Goal: Task Accomplishment & Management: Complete application form

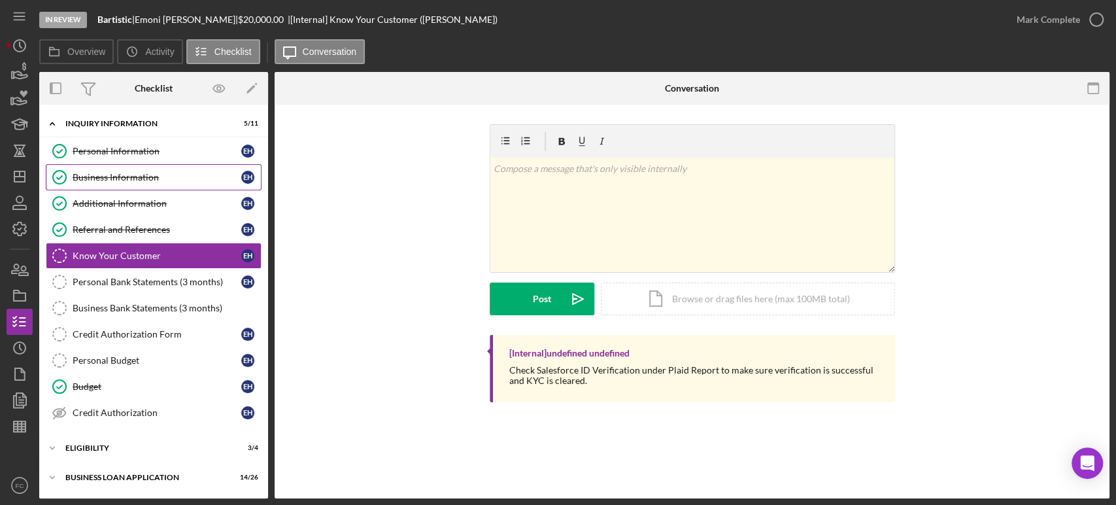
drag, startPoint x: 192, startPoint y: 171, endPoint x: 186, endPoint y: 182, distance: 12.0
click at [186, 182] on div "Personal Information Personal Information E H Business Information Business Inf…" at bounding box center [153, 285] width 229 height 294
click at [100, 444] on div "ELIGIBILITY" at bounding box center [158, 448] width 186 height 8
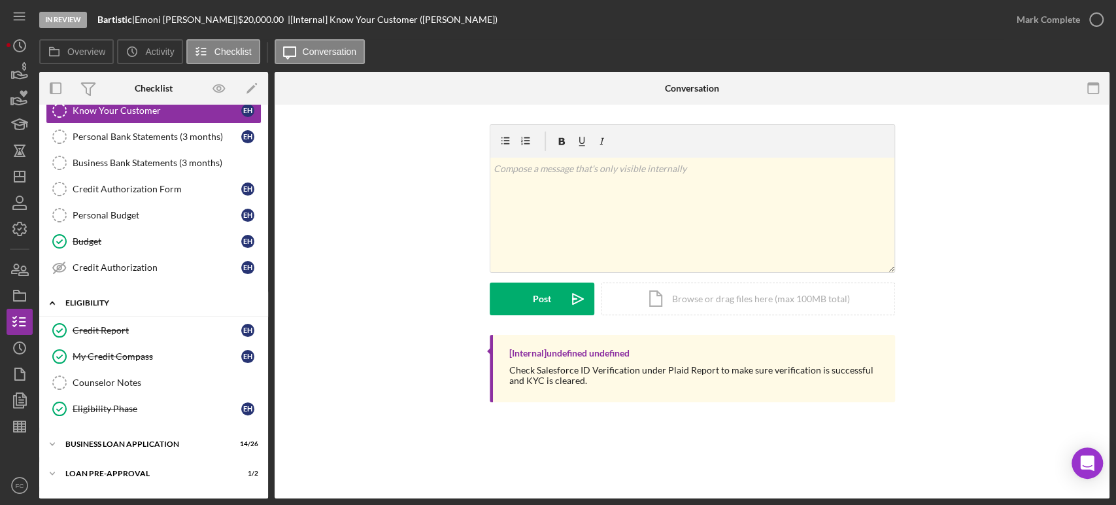
scroll to position [196, 0]
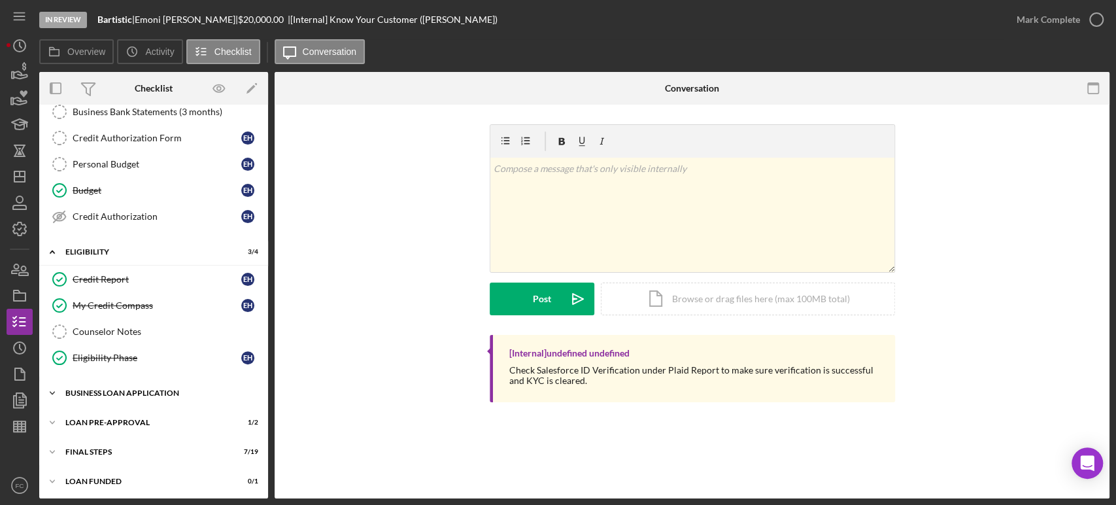
click at [107, 395] on div "Icon/Expander BUSINESS LOAN APPLICATION 14 / 26" at bounding box center [153, 393] width 229 height 26
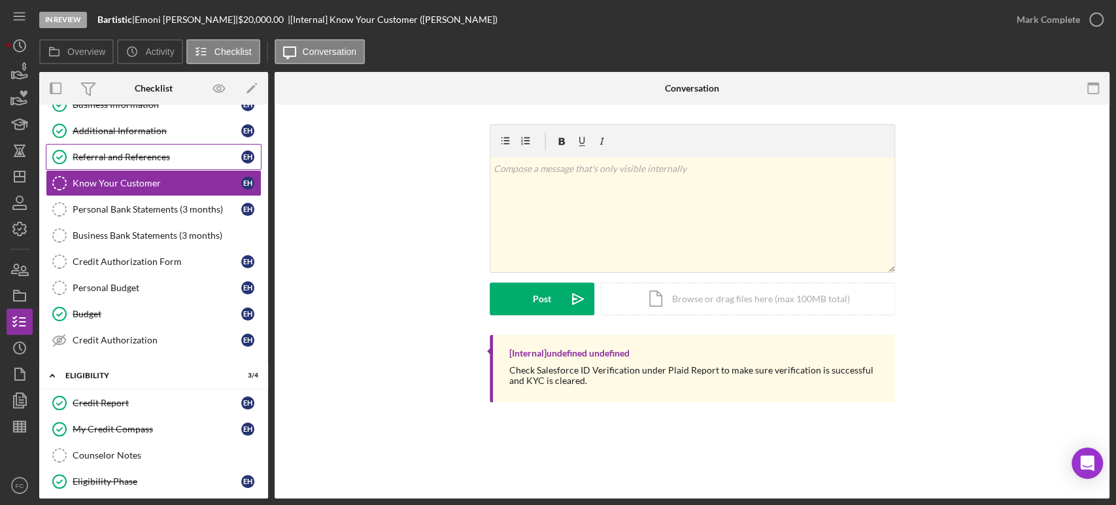
scroll to position [0, 0]
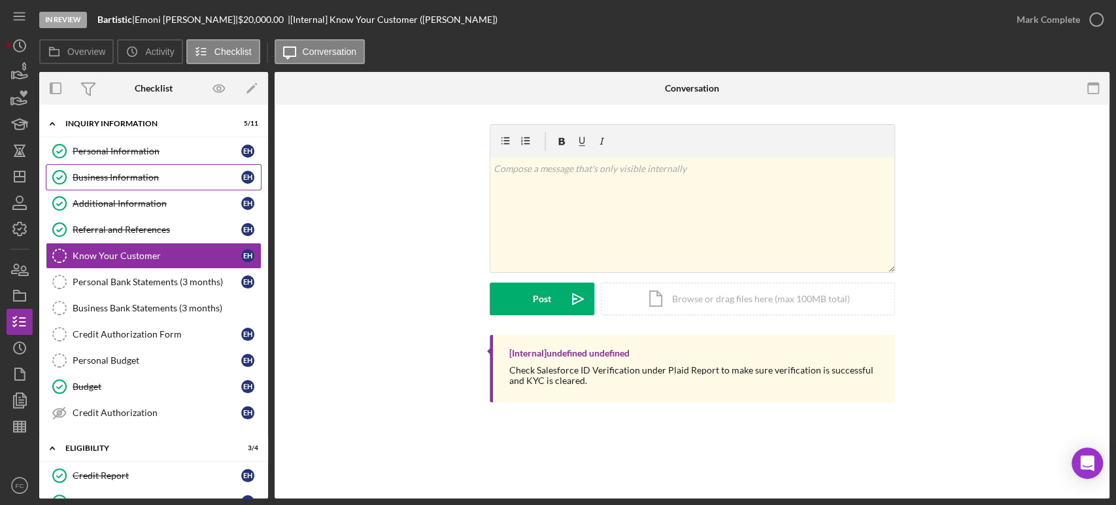
click at [99, 176] on div "Business Information" at bounding box center [157, 177] width 169 height 10
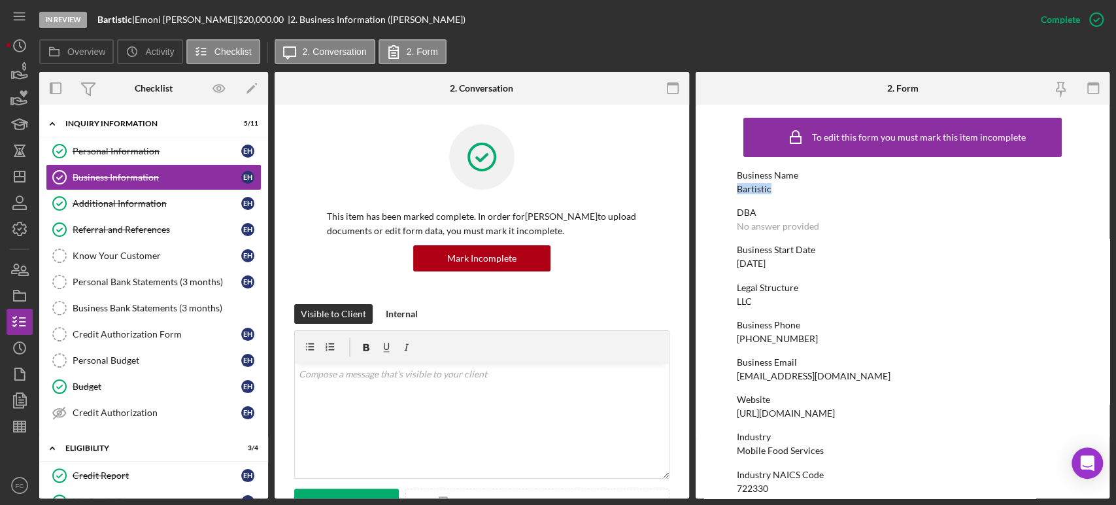
drag, startPoint x: 735, startPoint y: 188, endPoint x: 774, endPoint y: 188, distance: 39.2
click at [774, 188] on form "To edit this form you must mark this item incomplete Business Name Bartistic DB…" at bounding box center [903, 302] width 414 height 394
copy div "Bartistic"
click at [16, 178] on icon "Icon/Dashboard" at bounding box center [19, 176] width 33 height 33
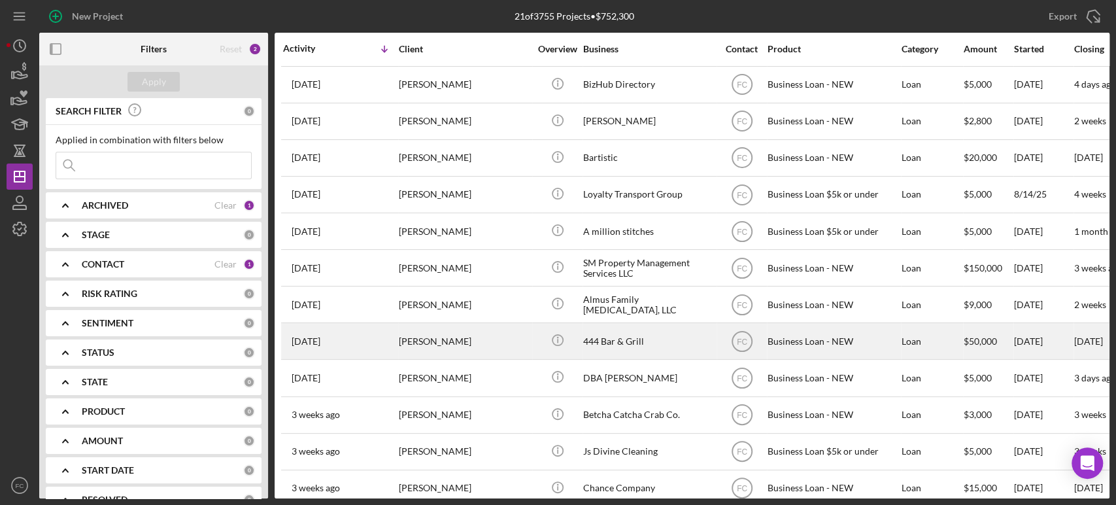
scroll to position [218, 0]
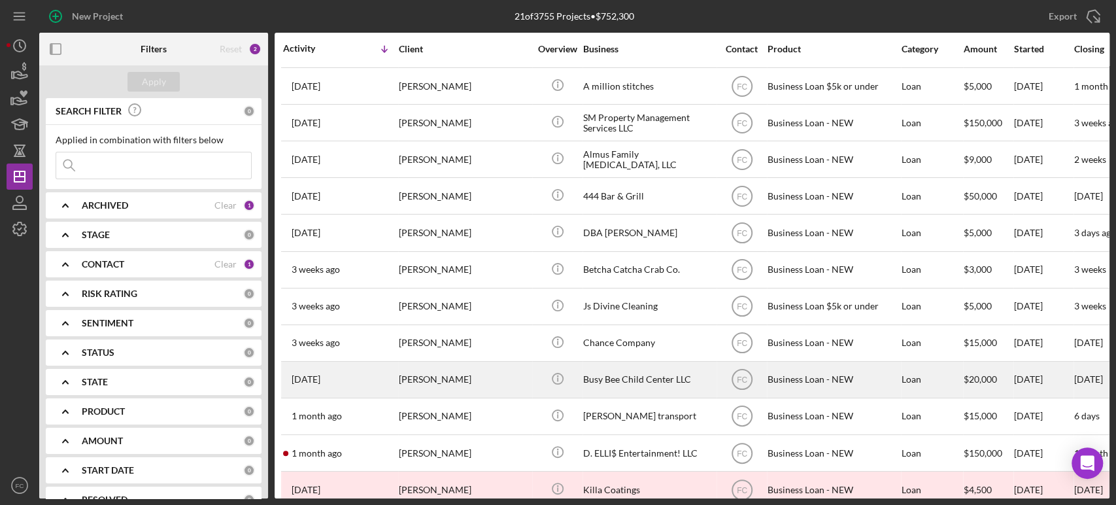
click at [491, 378] on div "[PERSON_NAME]" at bounding box center [464, 379] width 131 height 35
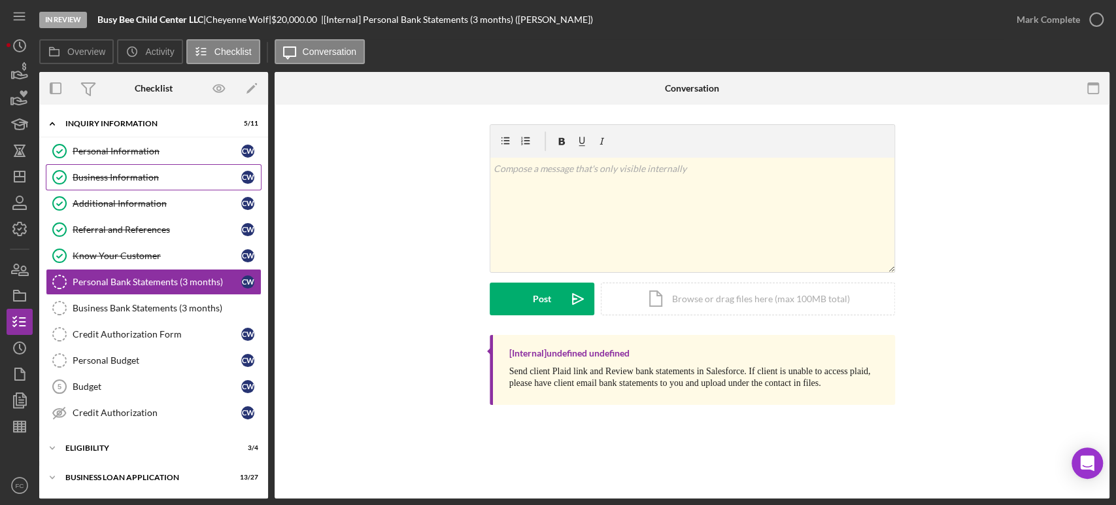
click at [99, 172] on div "Business Information" at bounding box center [157, 177] width 169 height 10
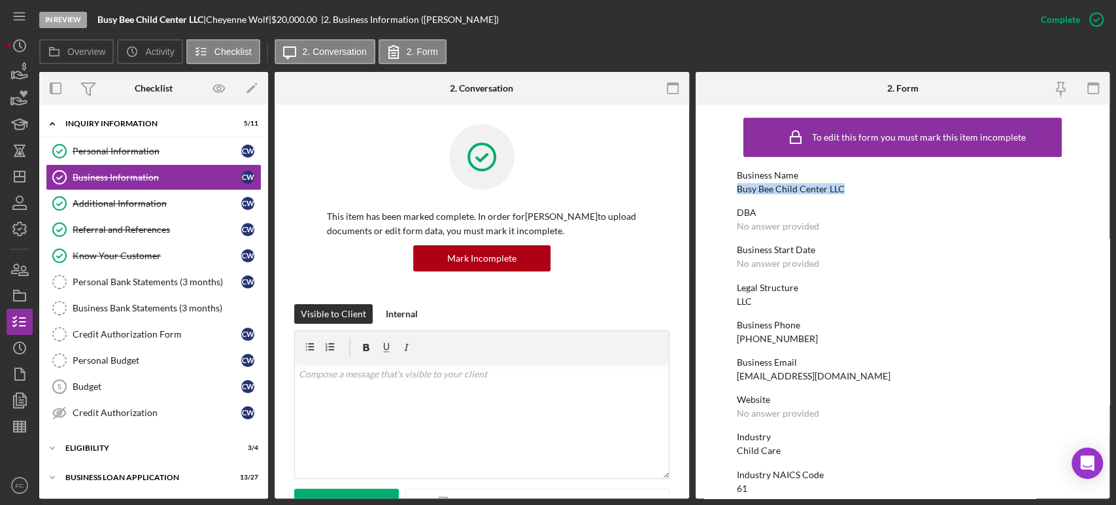
drag, startPoint x: 724, startPoint y: 187, endPoint x: 820, endPoint y: 187, distance: 96.1
click at [846, 190] on form "To edit this form you must mark this item incomplete Business Name Busy Bee Chi…" at bounding box center [903, 302] width 414 height 394
copy div "Busy Bee Child Center LLC"
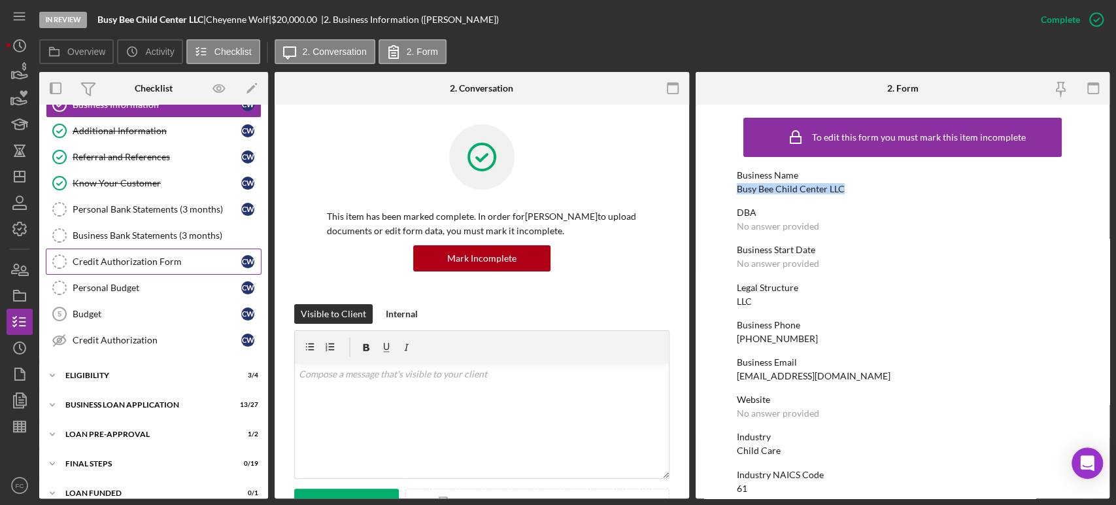
scroll to position [85, 0]
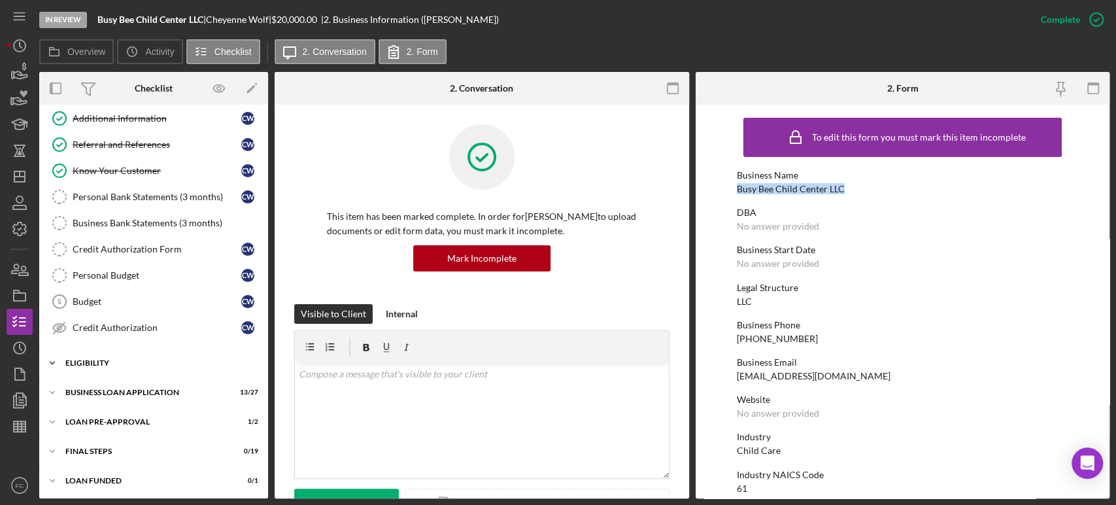
click at [109, 352] on div "Icon/Expander ELIGIBILITY 3 / 4" at bounding box center [153, 363] width 229 height 26
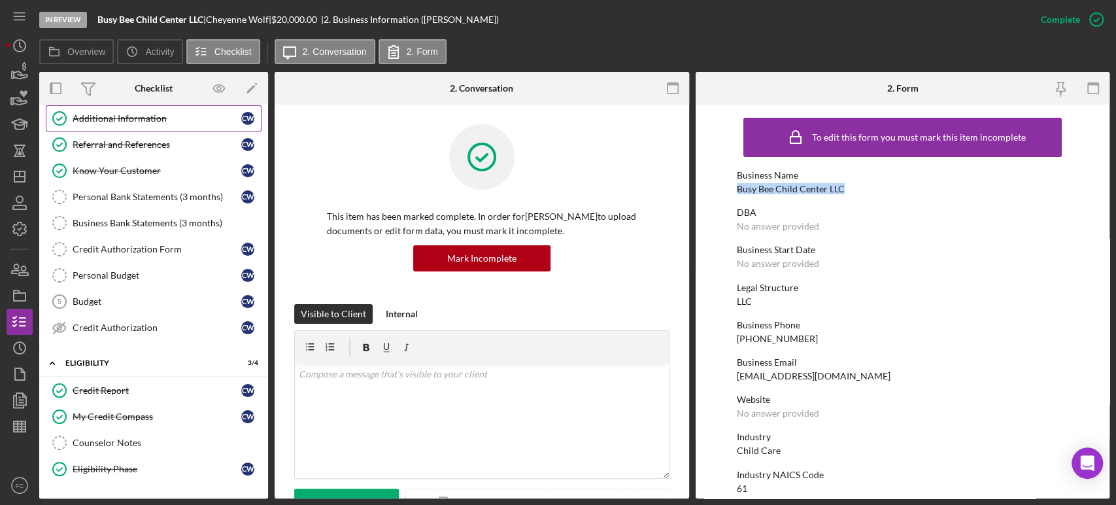
scroll to position [0, 0]
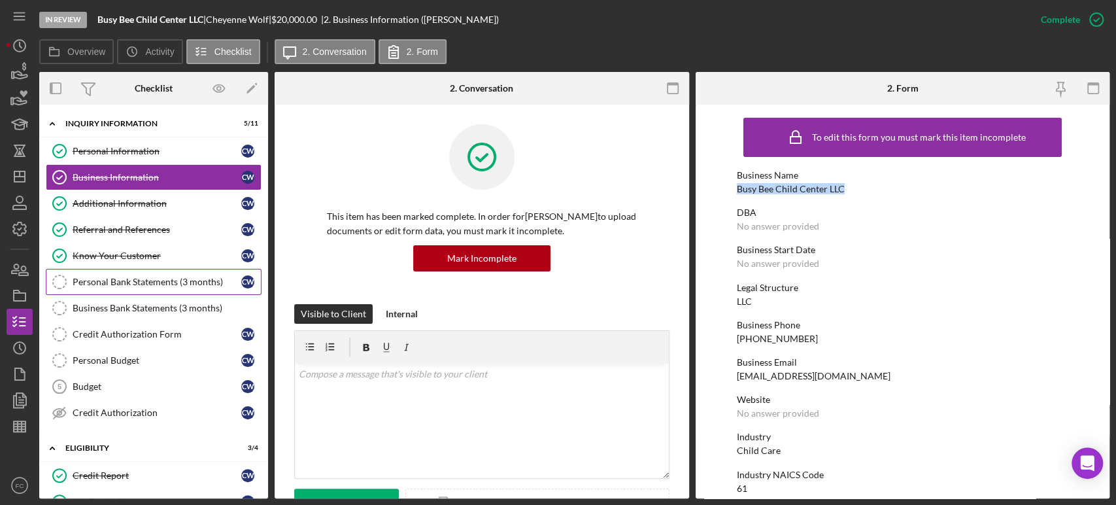
click at [114, 279] on div "Personal Bank Statements (3 months)" at bounding box center [157, 282] width 169 height 10
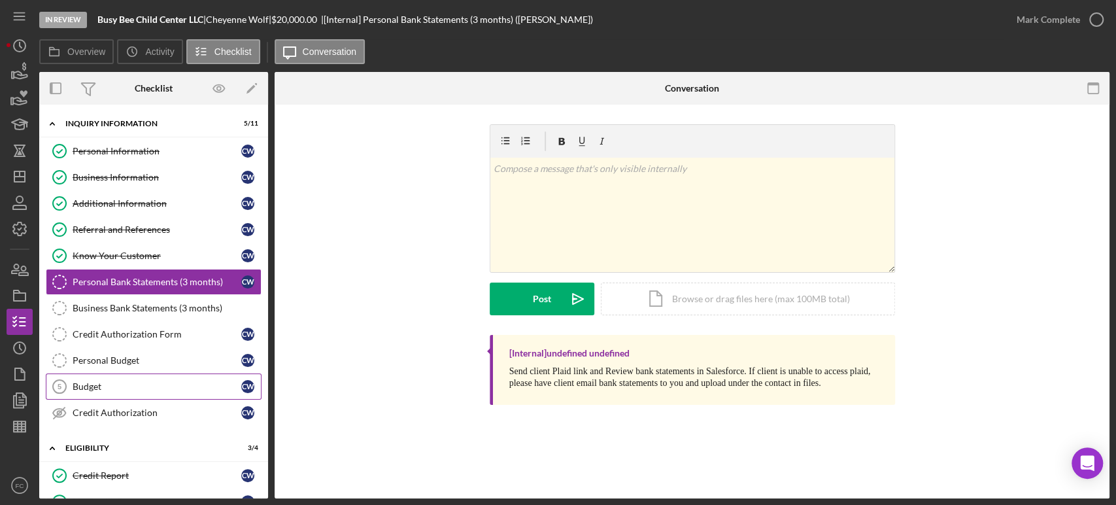
click at [107, 385] on div "Budget" at bounding box center [157, 386] width 169 height 10
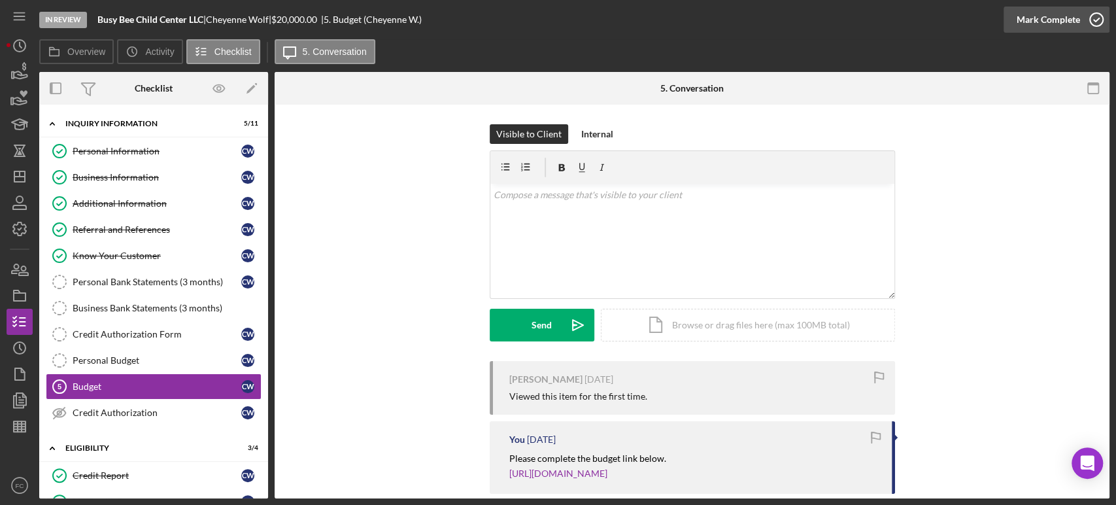
click at [1098, 15] on icon "button" at bounding box center [1096, 19] width 33 height 33
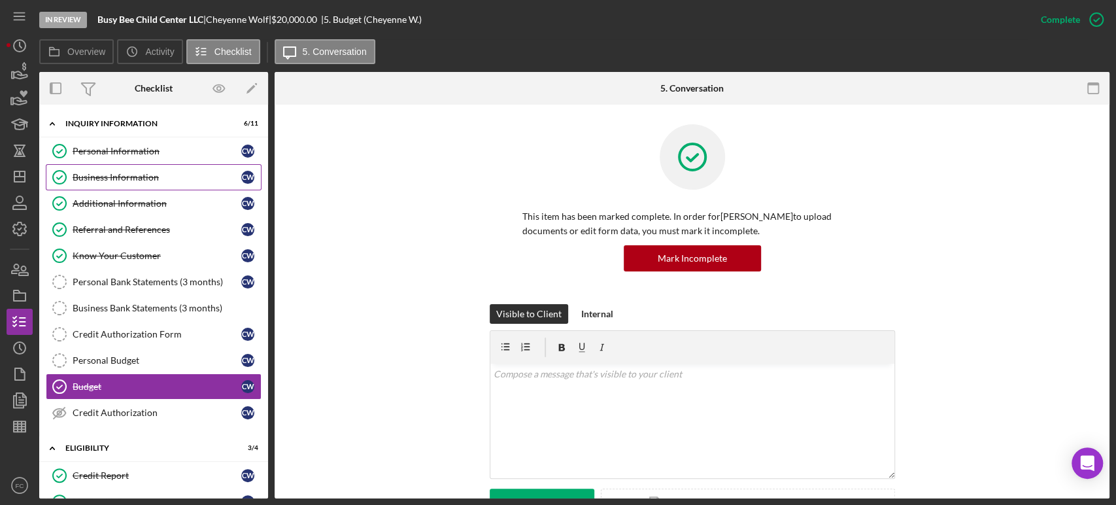
click at [107, 177] on div "Business Information" at bounding box center [157, 177] width 169 height 10
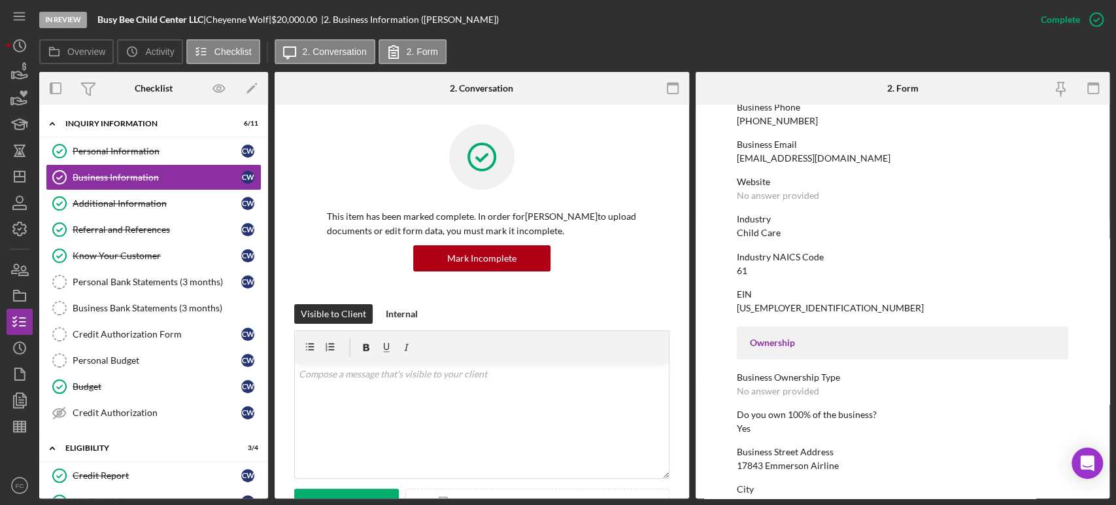
scroll to position [363, 0]
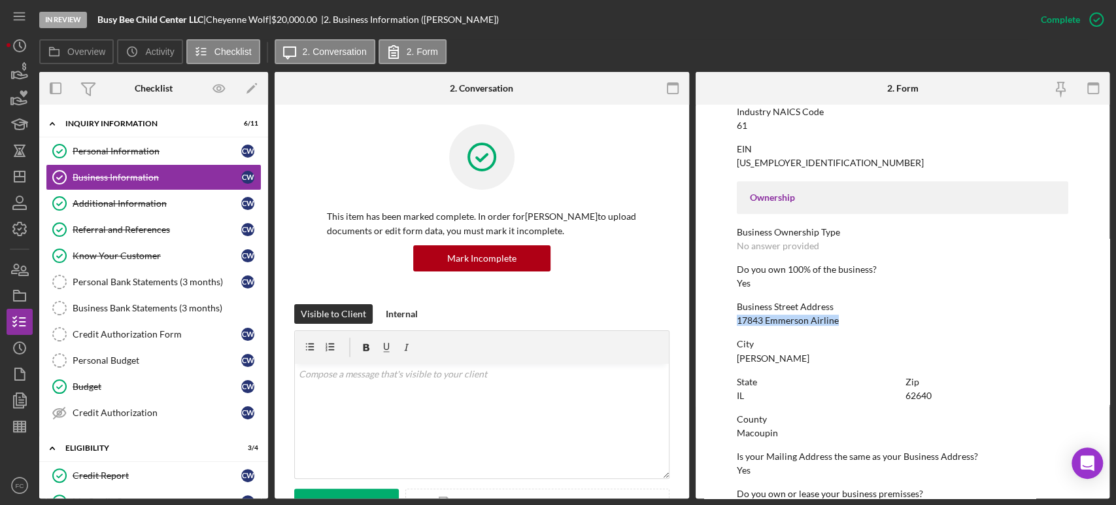
drag, startPoint x: 733, startPoint y: 323, endPoint x: 836, endPoint y: 317, distance: 103.5
click at [836, 317] on form "To edit this form you must mark this item incomplete Business Name Busy Bee Chi…" at bounding box center [903, 302] width 414 height 394
copy div "17843 Emmerson Airline"
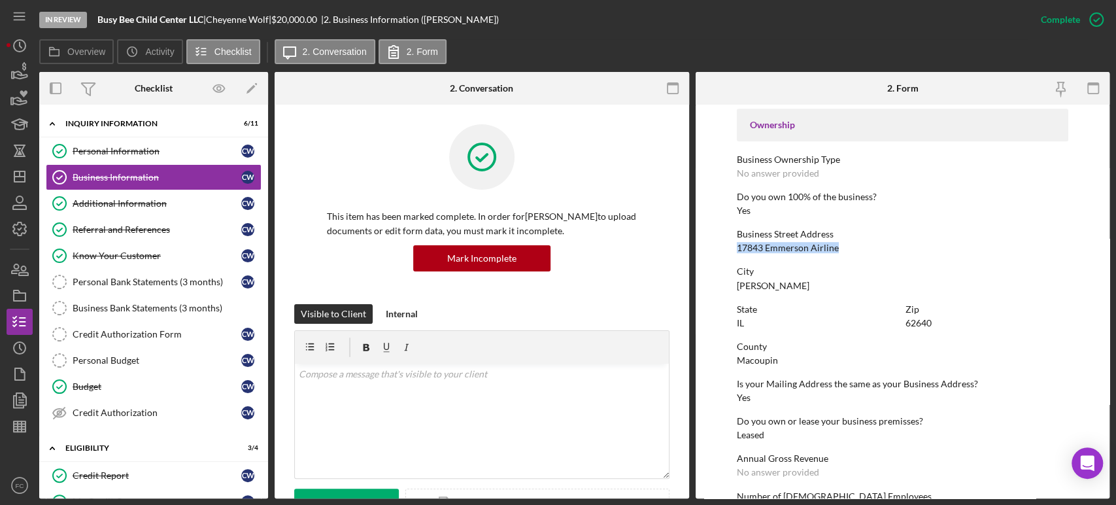
scroll to position [145, 0]
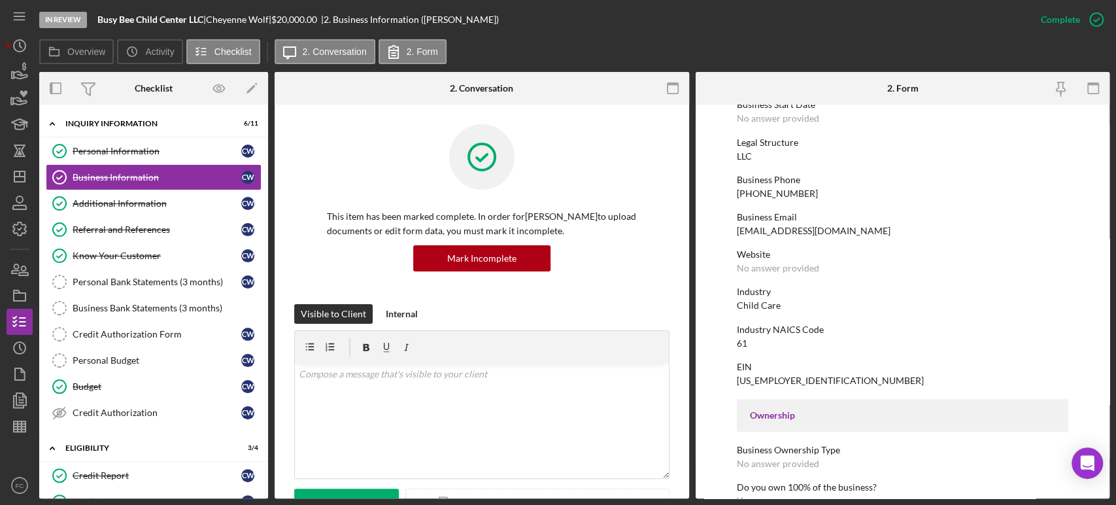
click at [769, 337] on div "Industry NAICS Code 61" at bounding box center [902, 336] width 331 height 24
click at [473, 256] on div "Mark Incomplete" at bounding box center [481, 258] width 69 height 26
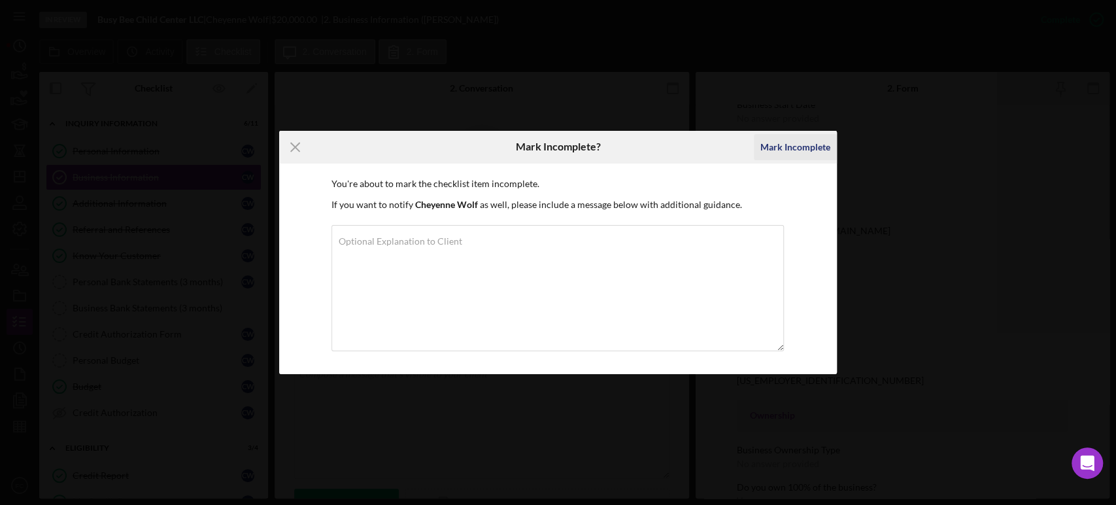
click at [800, 146] on div "Mark Incomplete" at bounding box center [795, 147] width 70 height 26
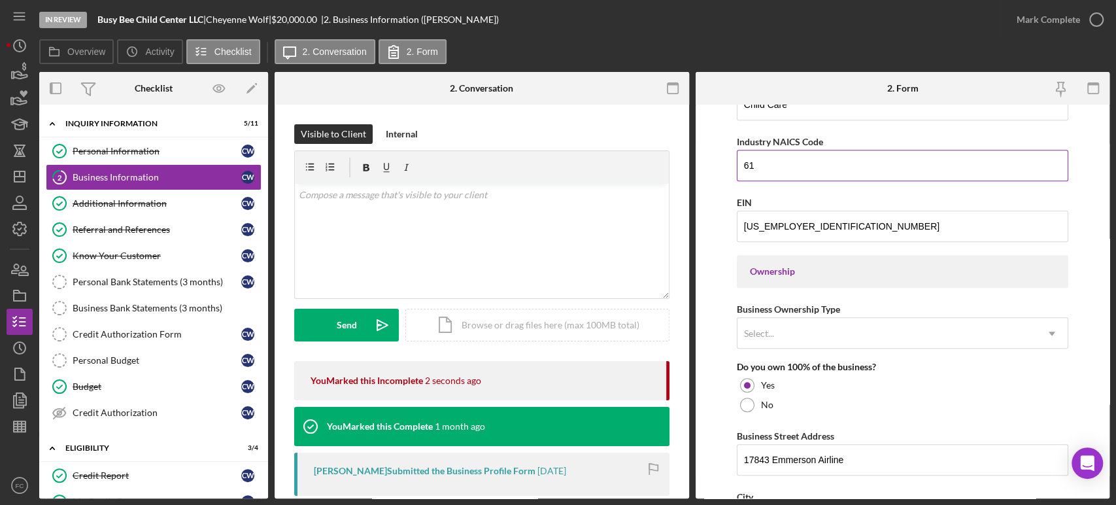
scroll to position [387, 0]
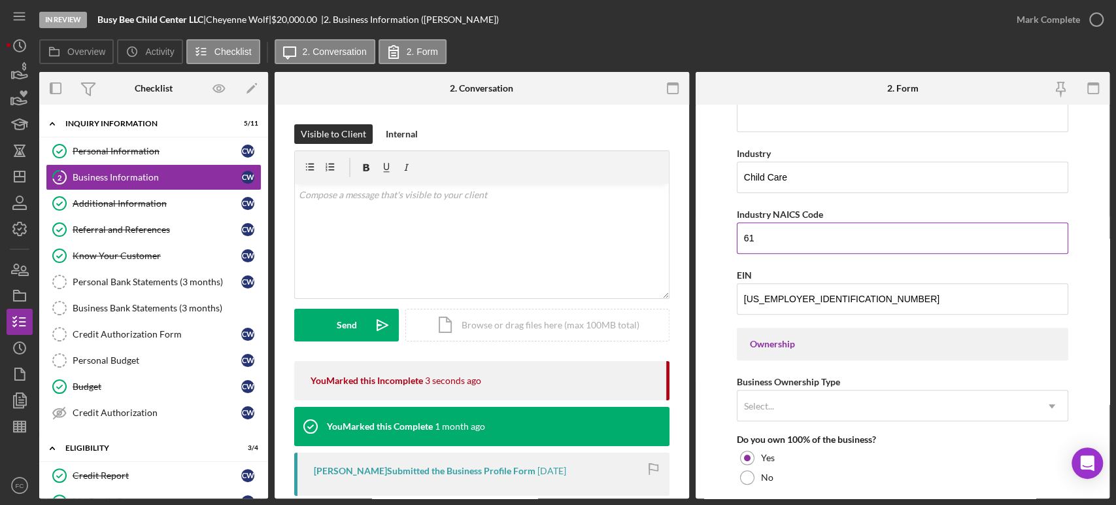
click at [773, 241] on input "61" at bounding box center [902, 237] width 331 height 31
type input "624410"
click at [1095, 14] on icon "button" at bounding box center [1096, 19] width 33 height 33
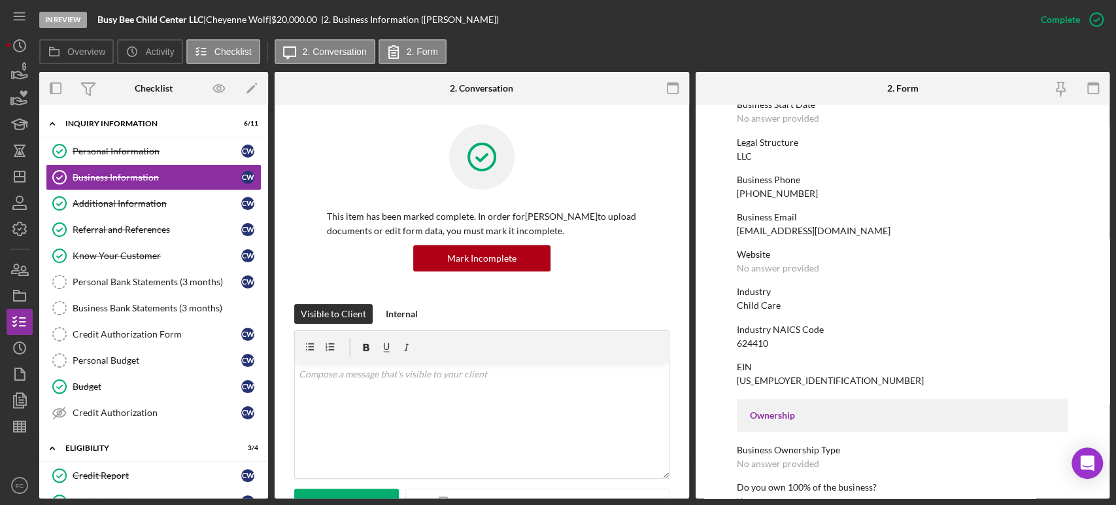
scroll to position [218, 0]
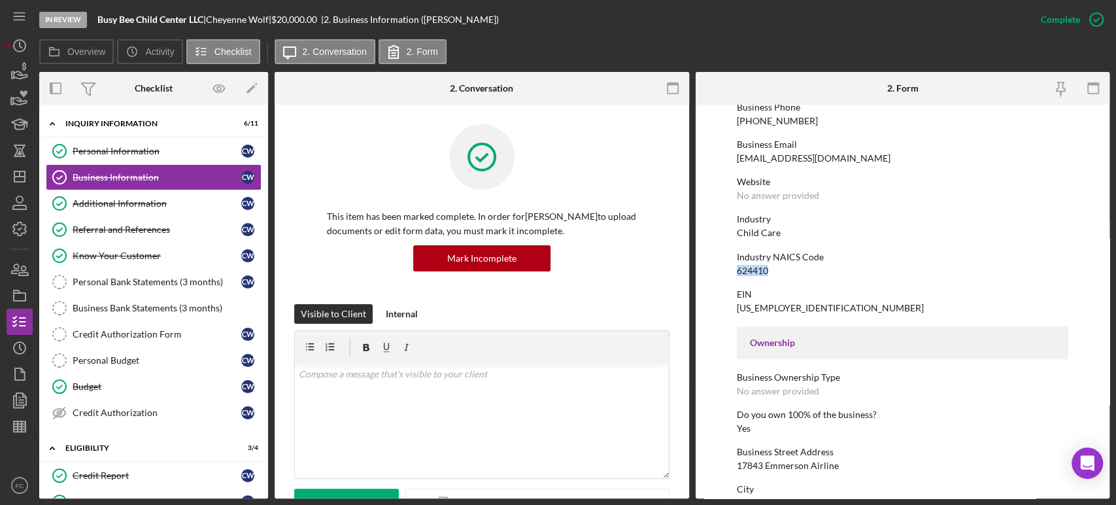
drag, startPoint x: 732, startPoint y: 273, endPoint x: 769, endPoint y: 270, distance: 37.4
click at [770, 273] on form "To edit this form you must mark this item incomplete Business Name Busy Bee Chi…" at bounding box center [903, 302] width 414 height 394
copy div "624410"
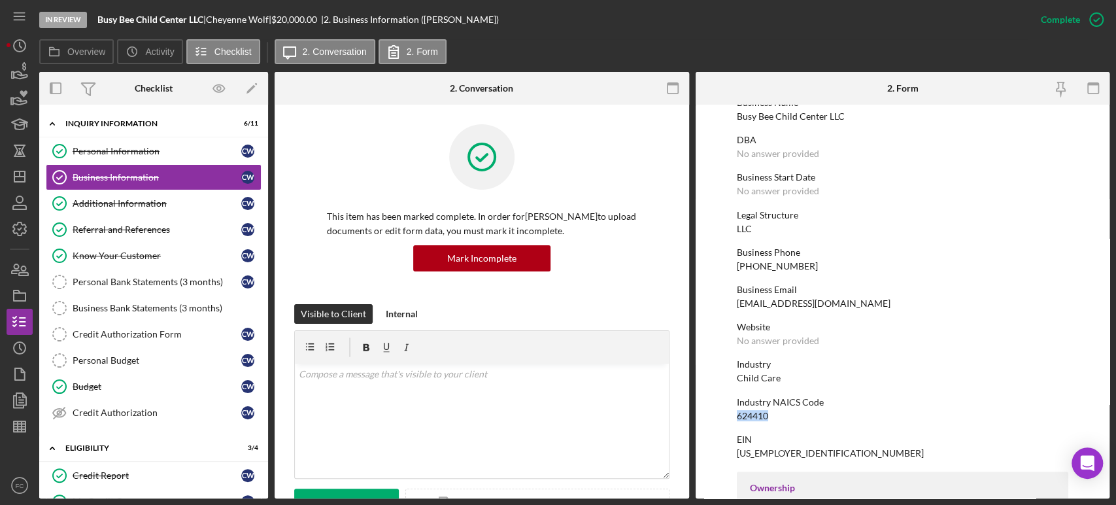
scroll to position [0, 0]
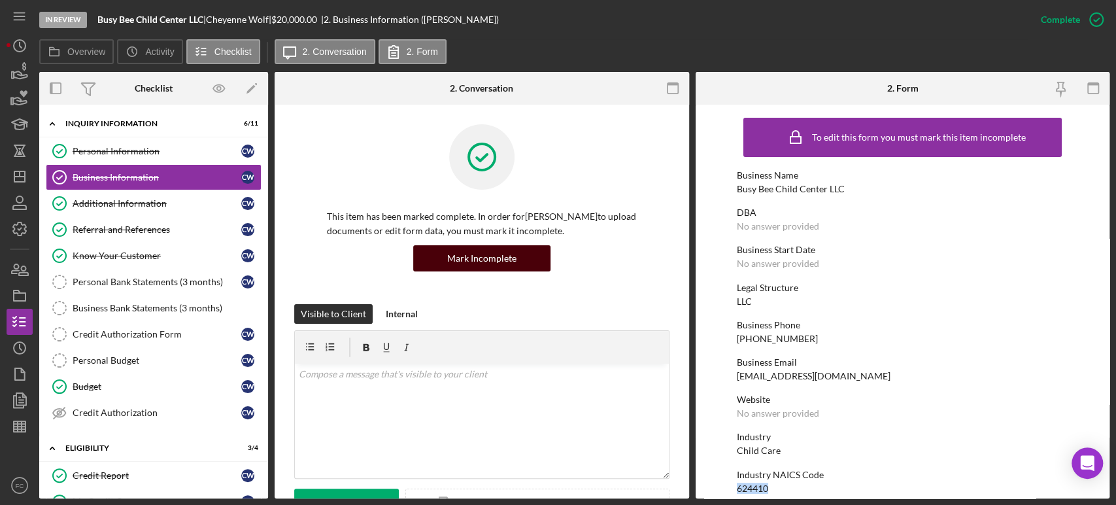
click at [476, 260] on div "Mark Incomplete" at bounding box center [481, 258] width 69 height 26
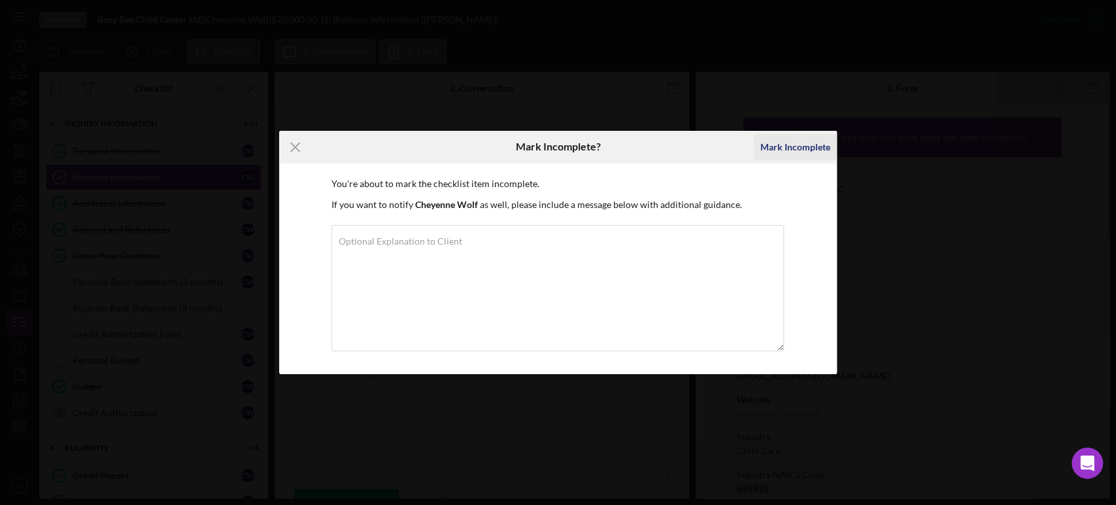
click at [791, 141] on div "Mark Incomplete" at bounding box center [795, 147] width 70 height 26
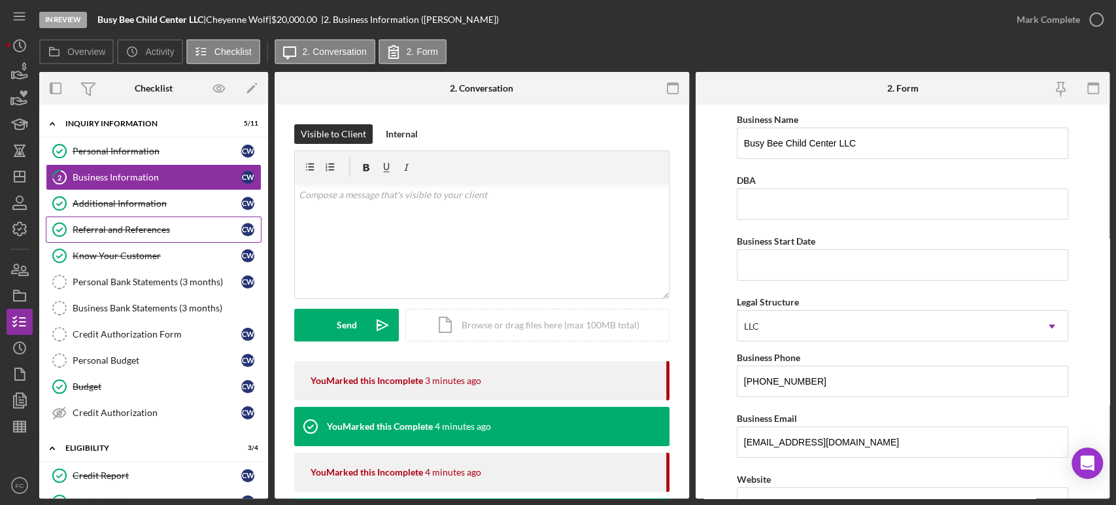
click at [114, 233] on div "Referral and References" at bounding box center [157, 229] width 169 height 10
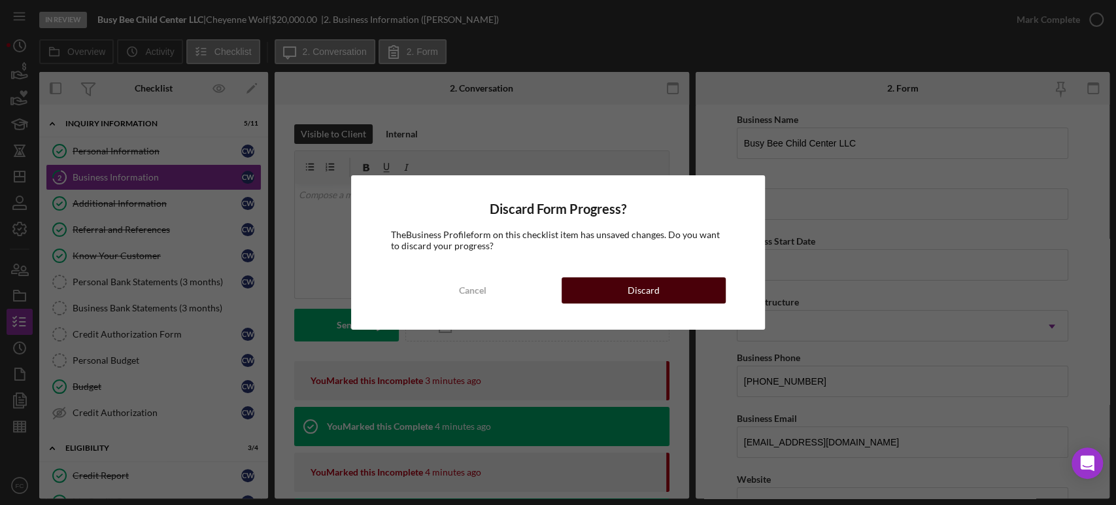
click at [620, 297] on button "Discard" at bounding box center [644, 290] width 164 height 26
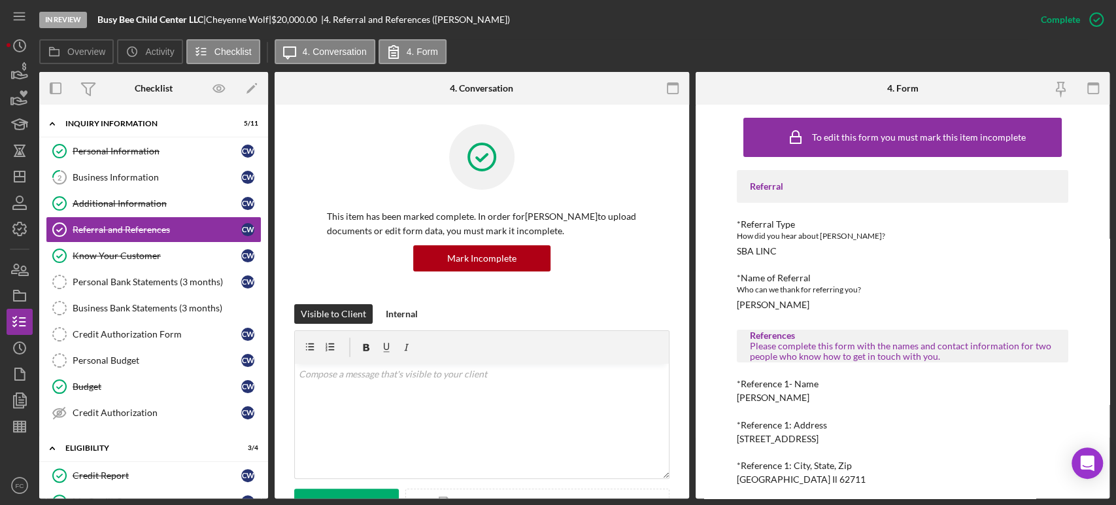
scroll to position [73, 0]
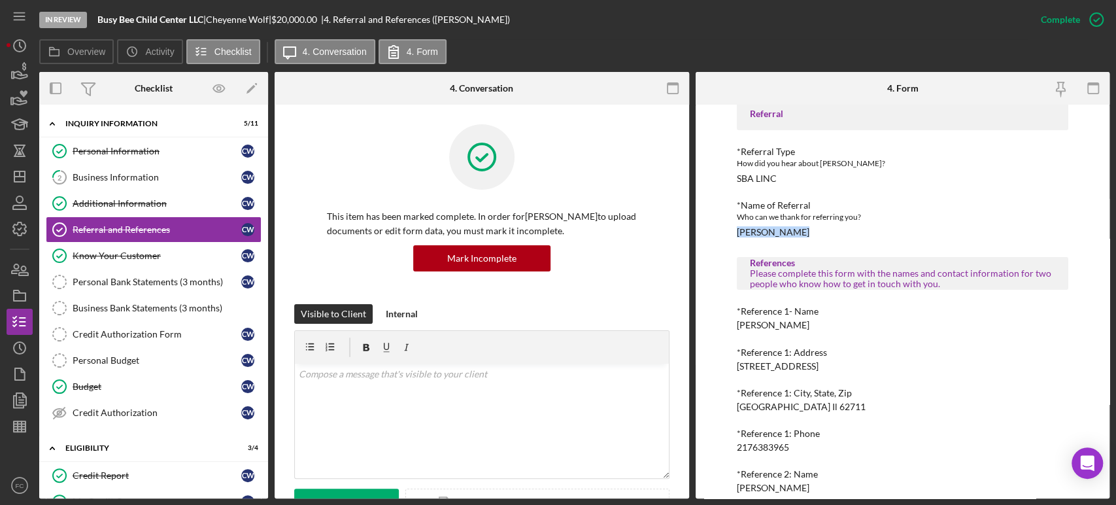
drag, startPoint x: 730, startPoint y: 235, endPoint x: 796, endPoint y: 238, distance: 66.8
click at [796, 238] on div "To edit this form you must mark this item incomplete Referral *Referral Type Ho…" at bounding box center [903, 302] width 414 height 394
click at [814, 241] on div "Referral *Referral Type How did you hear about [PERSON_NAME]? [PERSON_NAME] *Na…" at bounding box center [902, 356] width 331 height 518
drag, startPoint x: 750, startPoint y: 175, endPoint x: 777, endPoint y: 176, distance: 26.2
click at [777, 176] on div "*Referral Type How did you hear about [PERSON_NAME]? SBA LINC" at bounding box center [902, 164] width 331 height 37
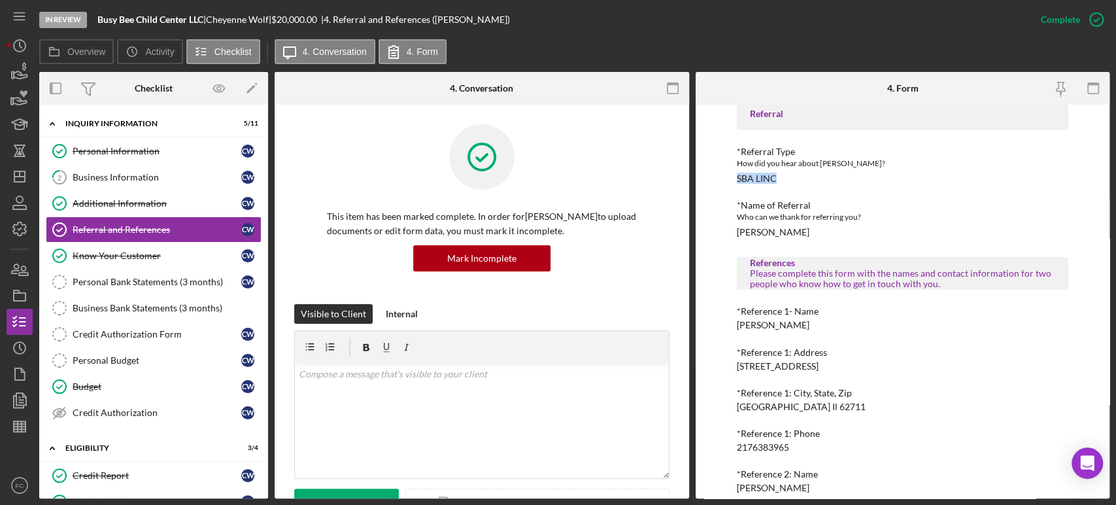
copy div "SBA LINC"
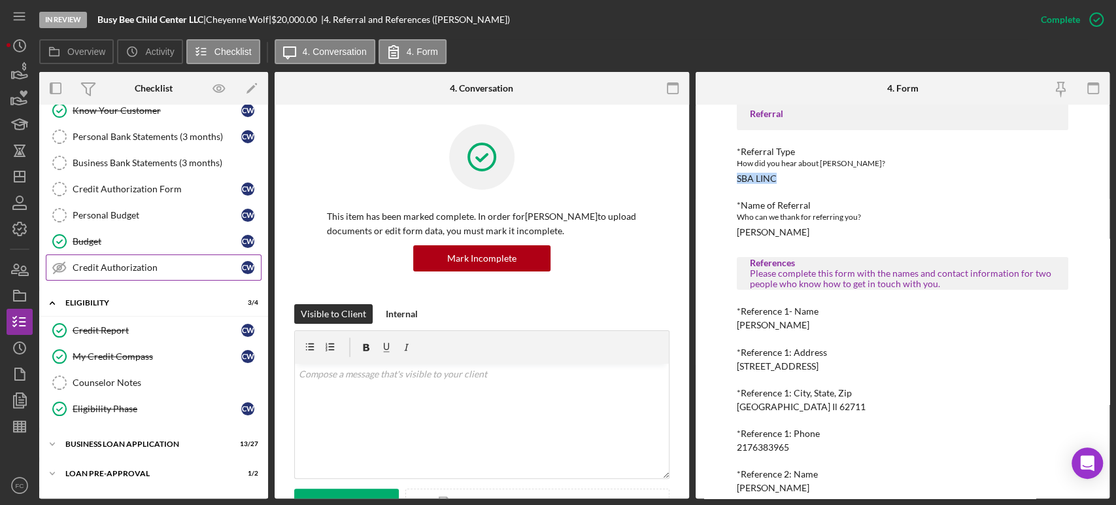
scroll to position [196, 0]
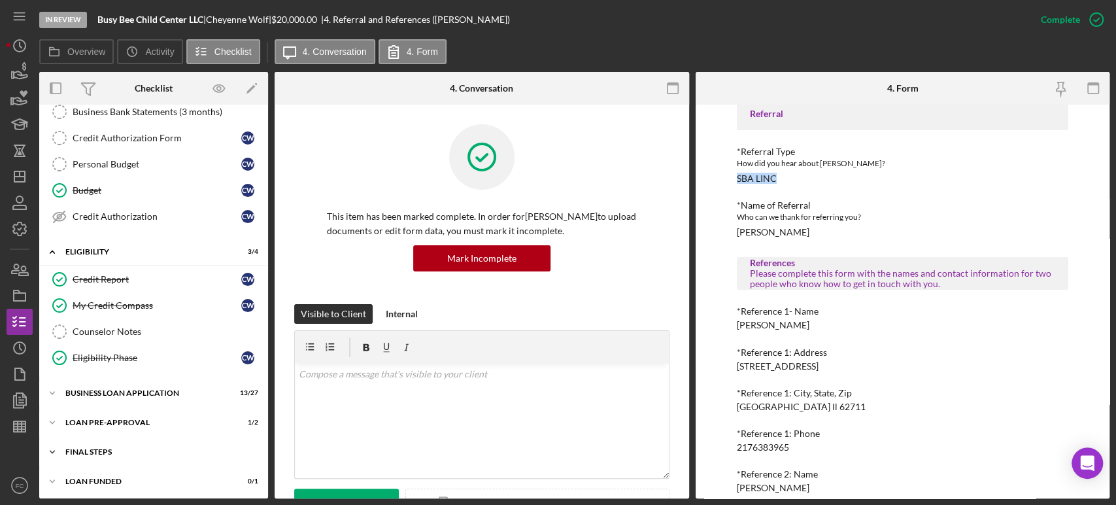
click at [121, 441] on div "Icon/Expander FINAL STEPS 0 / 19" at bounding box center [153, 452] width 229 height 26
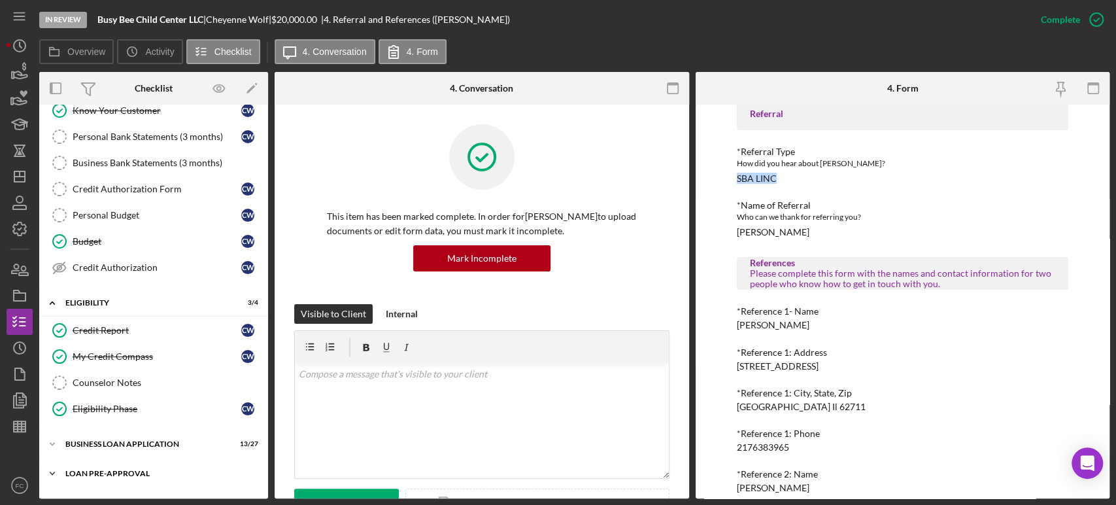
scroll to position [290, 0]
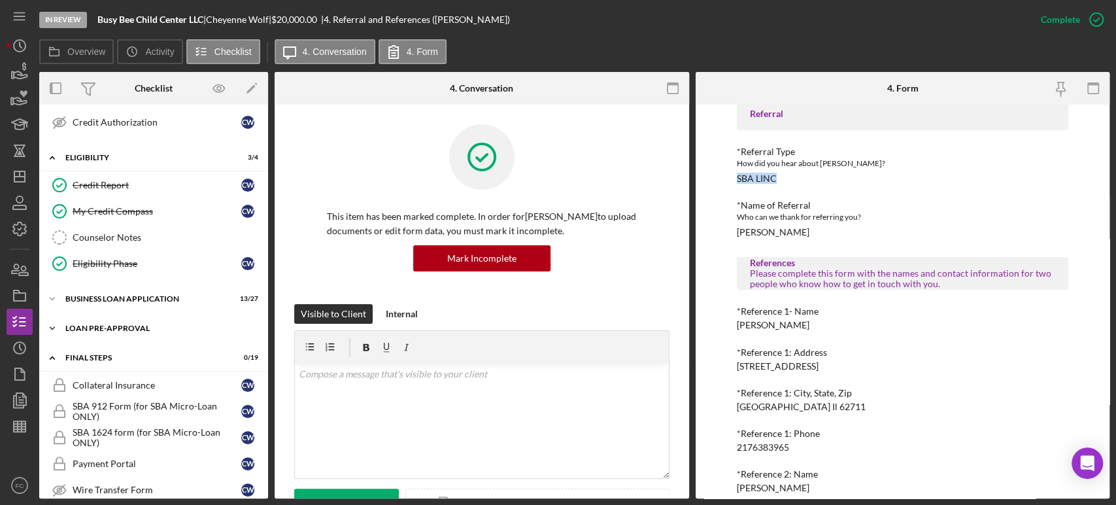
click at [148, 325] on div "LOAN PRE-APPROVAL" at bounding box center [158, 328] width 186 height 8
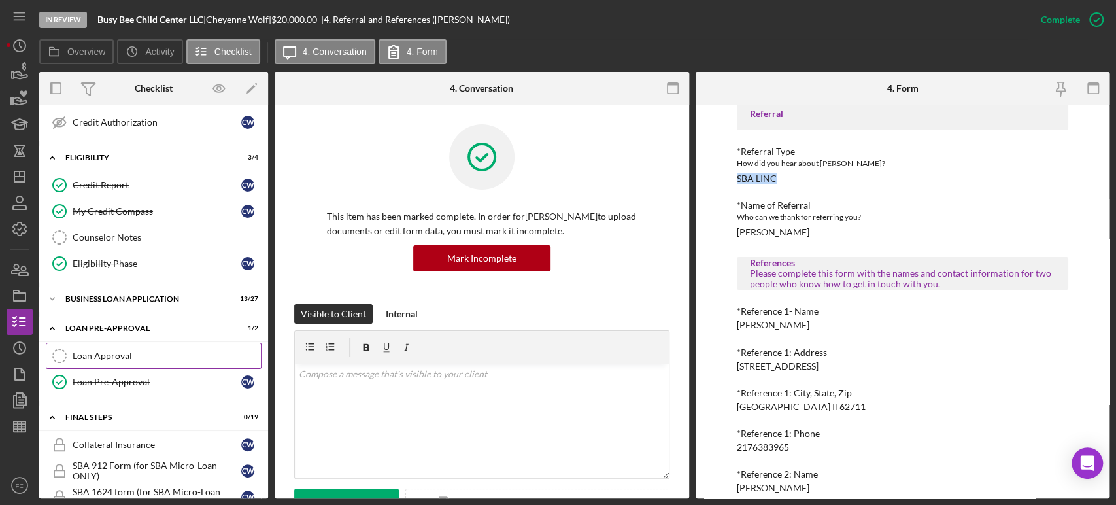
click at [136, 351] on div "Loan Approval" at bounding box center [167, 355] width 188 height 10
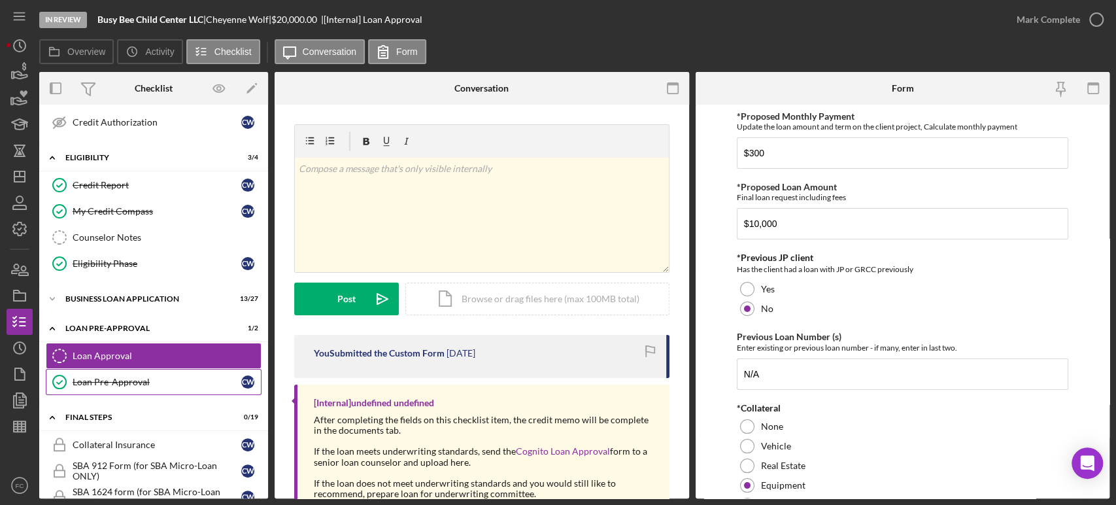
click at [138, 377] on div "Loan Pre-Approval" at bounding box center [157, 382] width 169 height 10
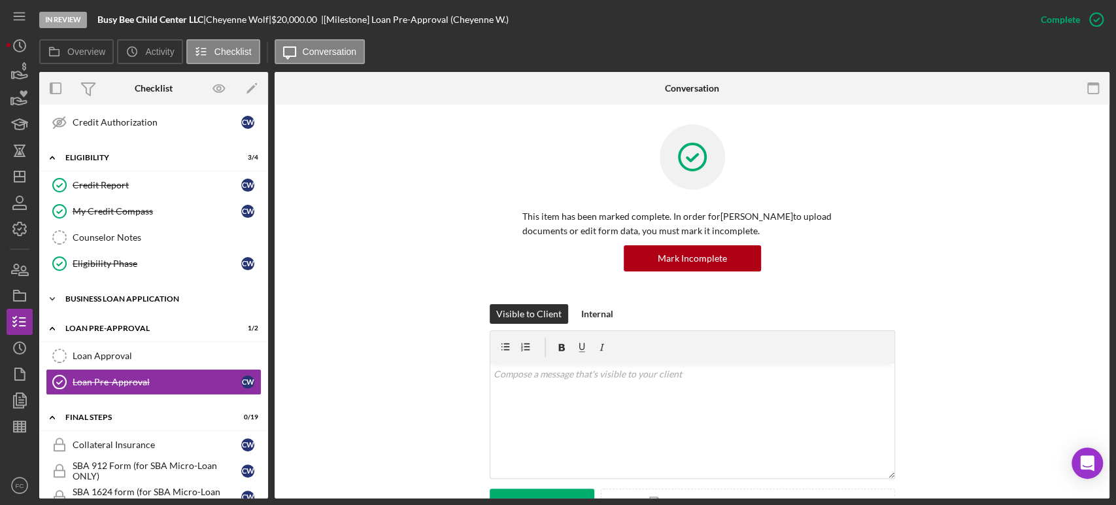
click at [114, 297] on div "BUSINESS LOAN APPLICATION" at bounding box center [158, 299] width 186 height 8
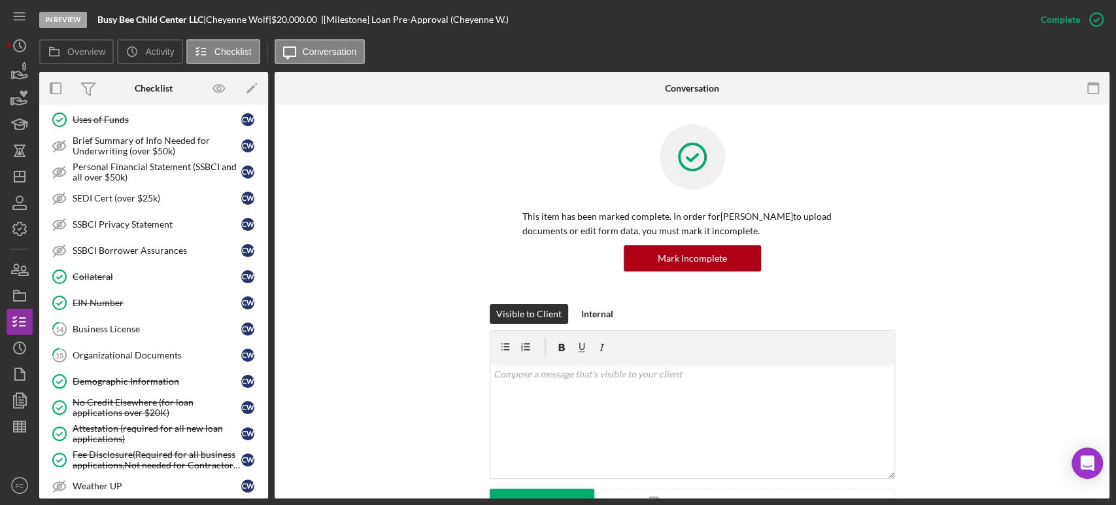
scroll to position [871, 0]
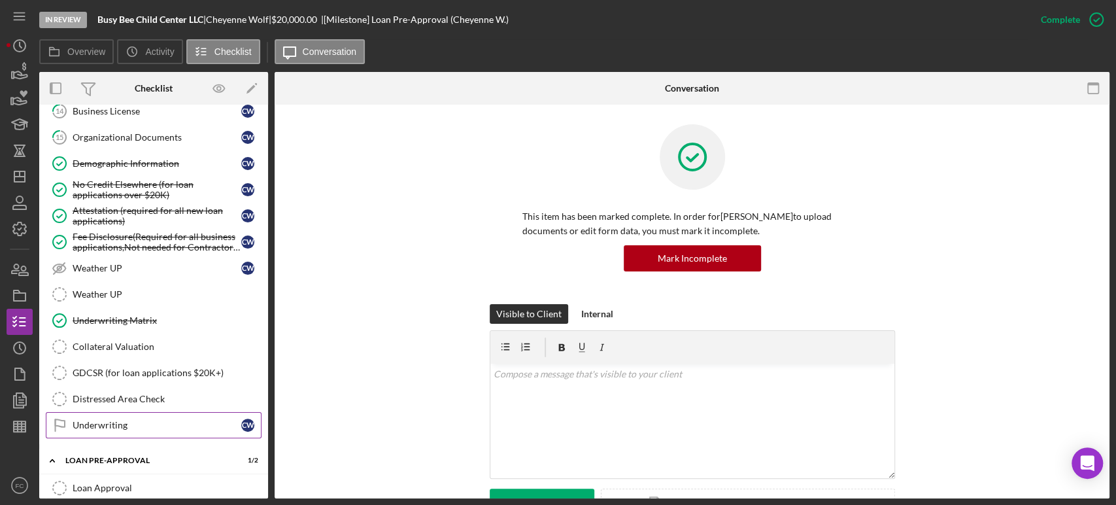
click at [110, 422] on div "Underwriting" at bounding box center [157, 425] width 169 height 10
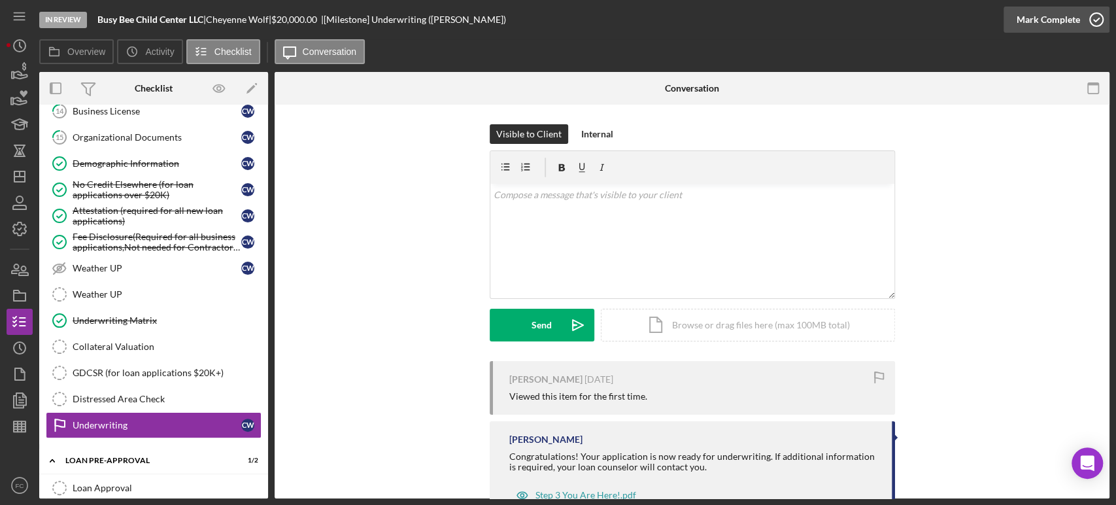
click at [1096, 22] on icon "button" at bounding box center [1096, 19] width 33 height 33
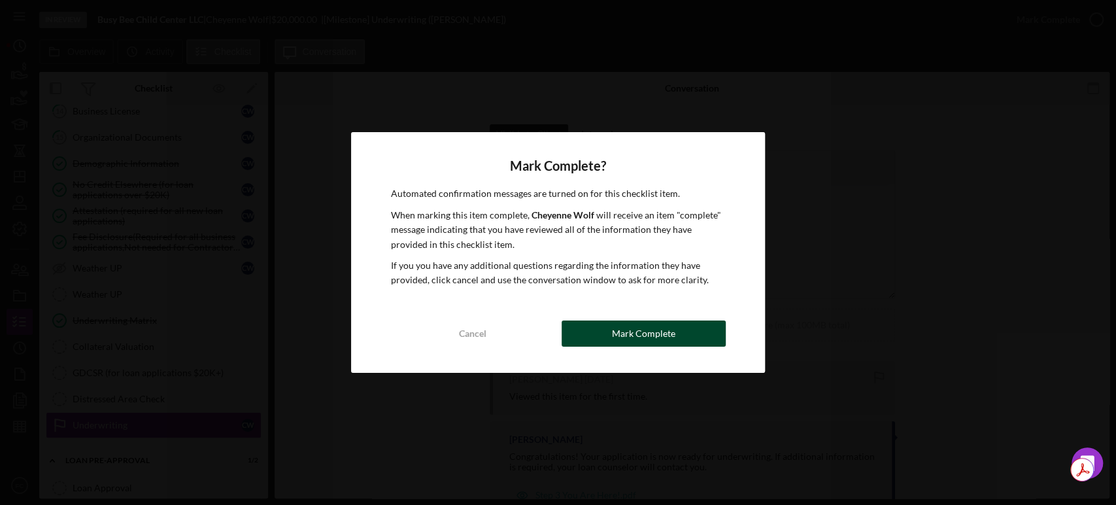
click at [597, 332] on button "Mark Complete" at bounding box center [644, 333] width 164 height 26
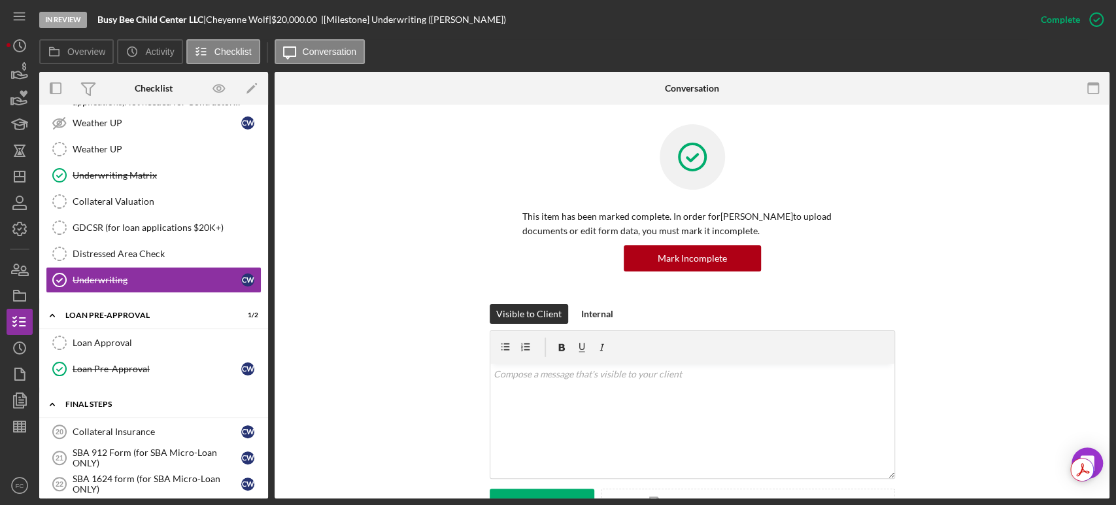
scroll to position [1162, 0]
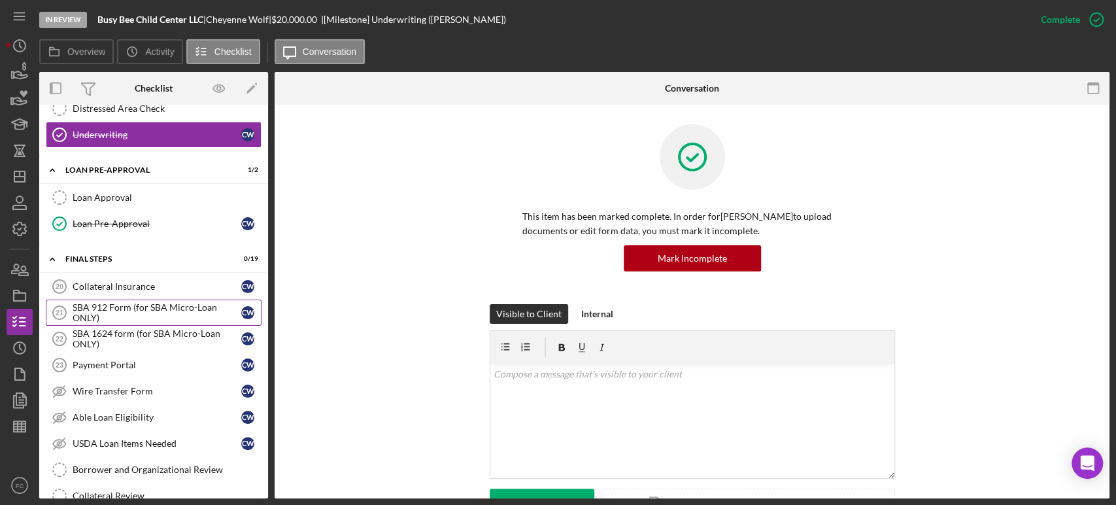
click at [101, 302] on div "SBA 912 Form (for SBA Micro-Loan ONLY)" at bounding box center [157, 312] width 169 height 21
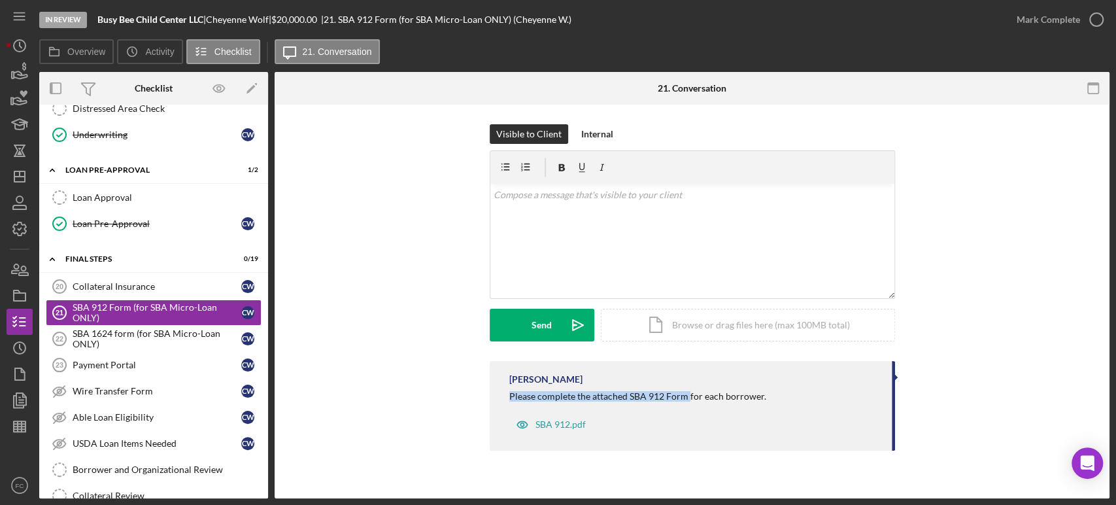
drag, startPoint x: 503, startPoint y: 396, endPoint x: 686, endPoint y: 396, distance: 183.7
click at [686, 396] on div "[PERSON_NAME] Please complete the attached SBA 912 Form for each borrower. SBA …" at bounding box center [692, 406] width 405 height 90
copy div "Please complete the attached SBA 912 Form"
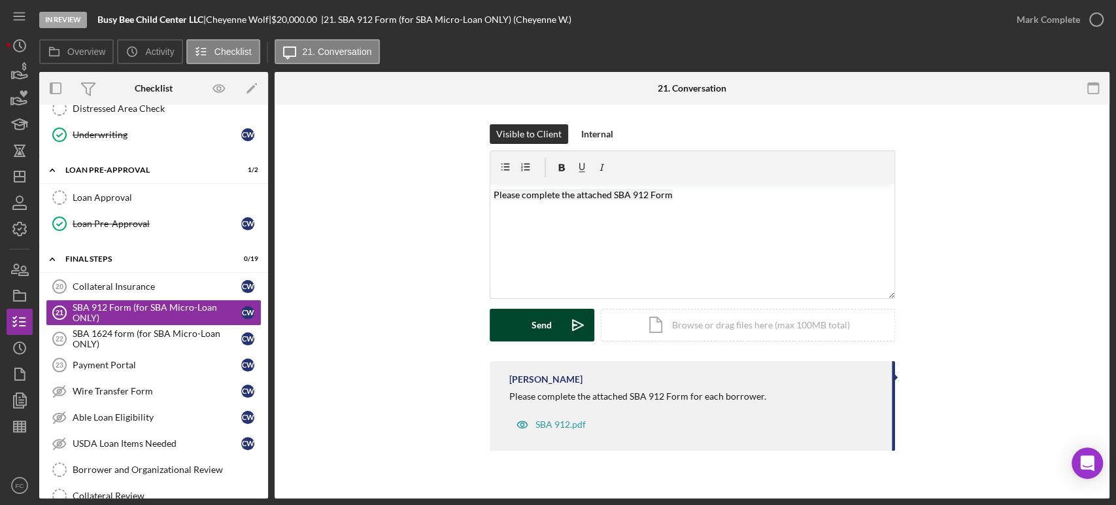
click at [507, 326] on button "Send Icon/icon-invite-send" at bounding box center [542, 325] width 105 height 33
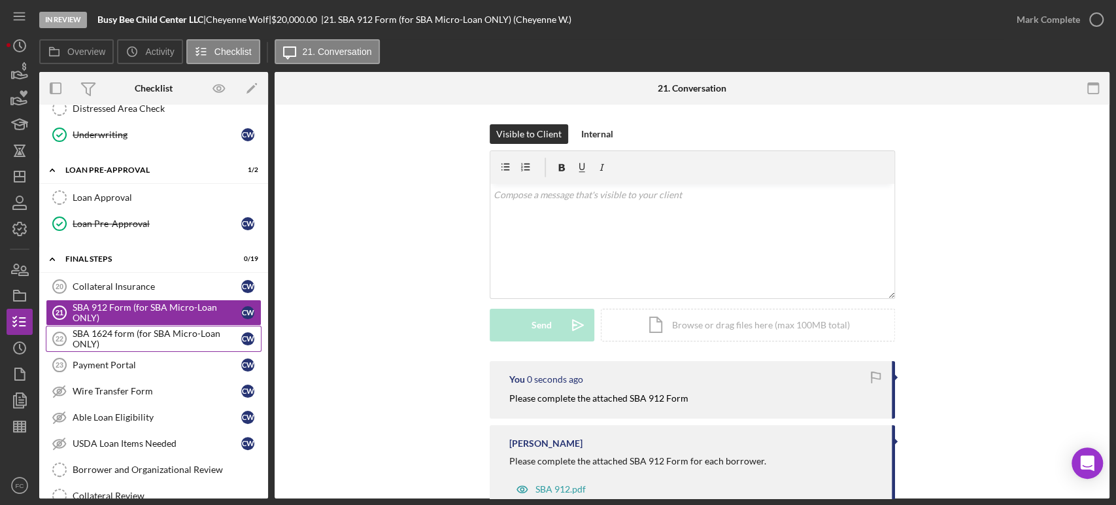
click at [127, 328] on div "SBA 1624 form (for SBA Micro-Loan ONLY)" at bounding box center [157, 338] width 169 height 21
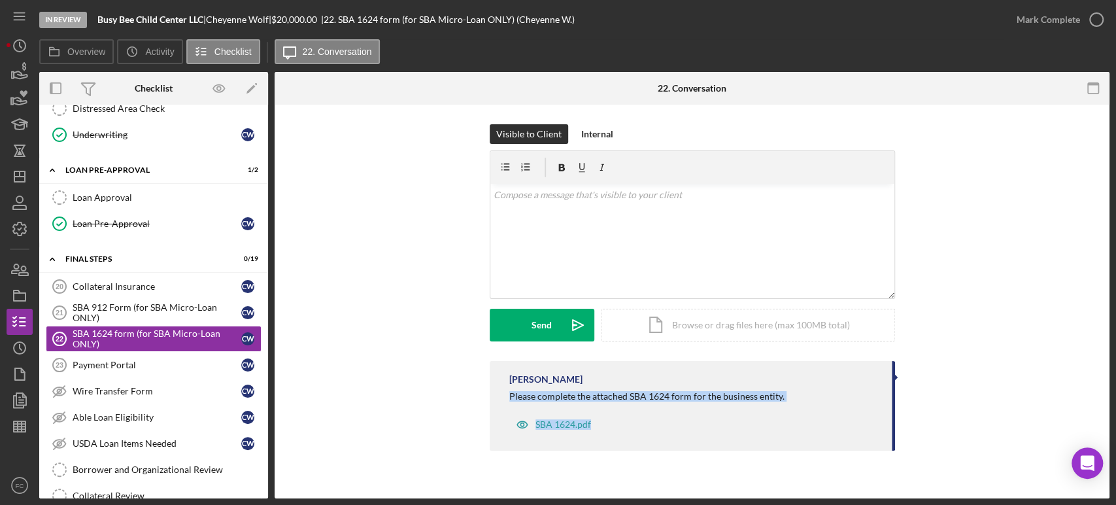
click at [611, 407] on div "SBA 1624.pdf" at bounding box center [693, 421] width 369 height 33
drag, startPoint x: 611, startPoint y: 407, endPoint x: 617, endPoint y: 408, distance: 6.6
click at [617, 408] on div "SBA 1624.pdf" at bounding box center [693, 421] width 369 height 33
drag, startPoint x: 506, startPoint y: 396, endPoint x: 686, endPoint y: 396, distance: 180.4
click at [686, 396] on div "[PERSON_NAME] Please complete the attached SBA 1624 form for the business entit…" at bounding box center [692, 406] width 405 height 90
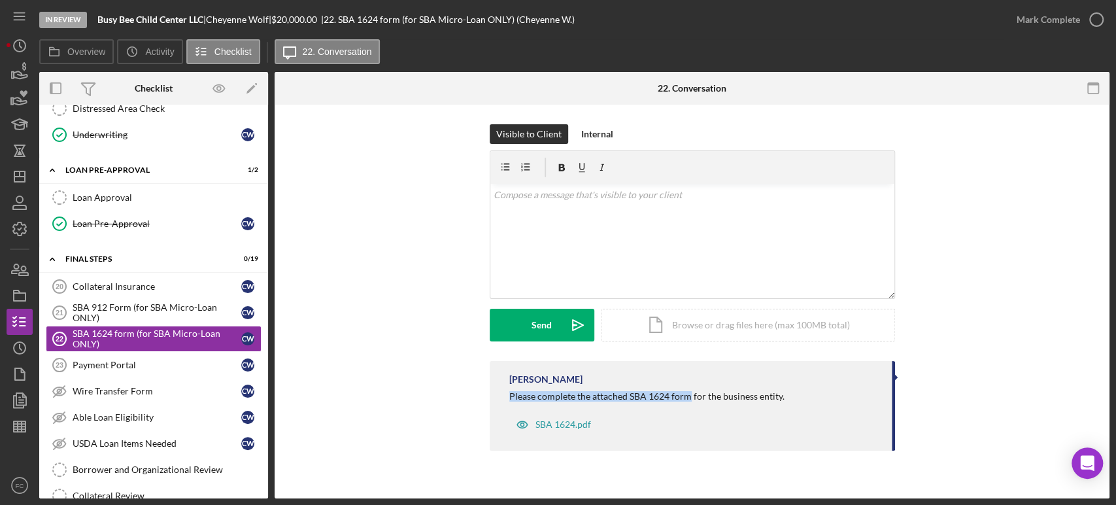
copy div "Please complete the attached SBA 1624 form"
drag, startPoint x: 533, startPoint y: 328, endPoint x: 476, endPoint y: 314, distance: 59.1
click at [531, 328] on div "Send" at bounding box center [541, 325] width 20 height 33
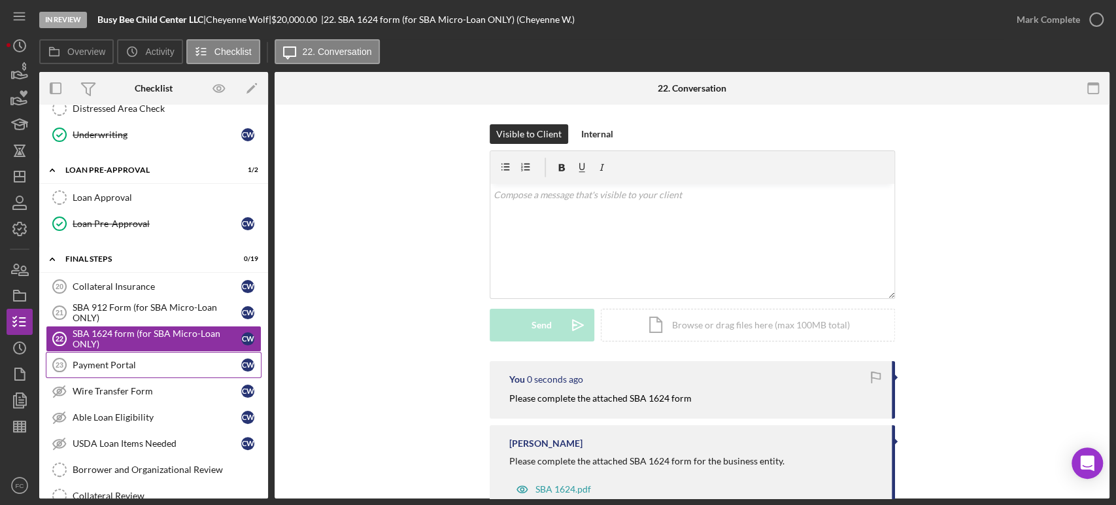
click at [114, 360] on div "Payment Portal" at bounding box center [157, 365] width 169 height 10
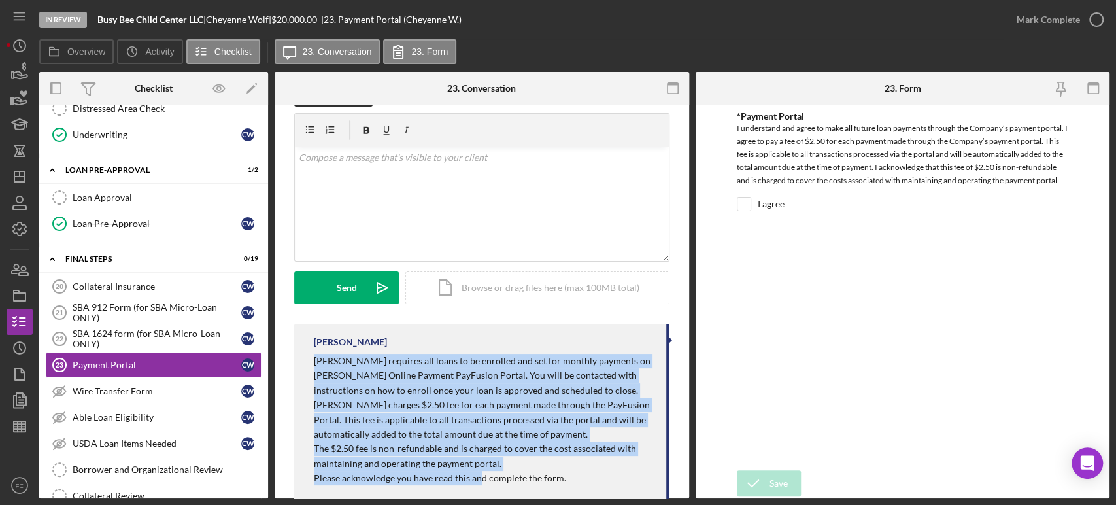
scroll to position [39, 0]
drag, startPoint x: 307, startPoint y: 399, endPoint x: 365, endPoint y: 376, distance: 63.1
click at [659, 480] on div "[PERSON_NAME] [PERSON_NAME] requires all loans to be enrolled and set for month…" at bounding box center [481, 411] width 375 height 178
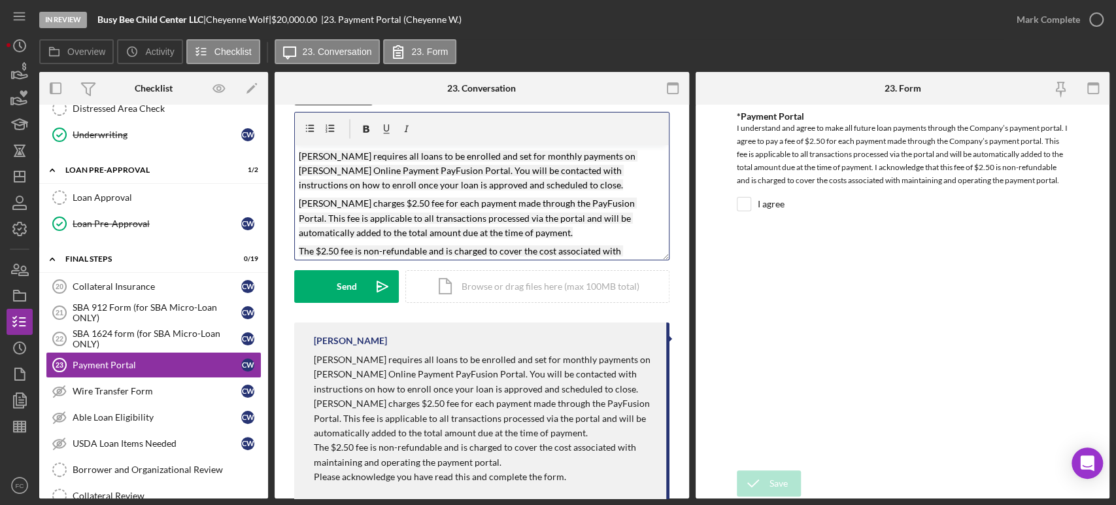
scroll to position [33, 0]
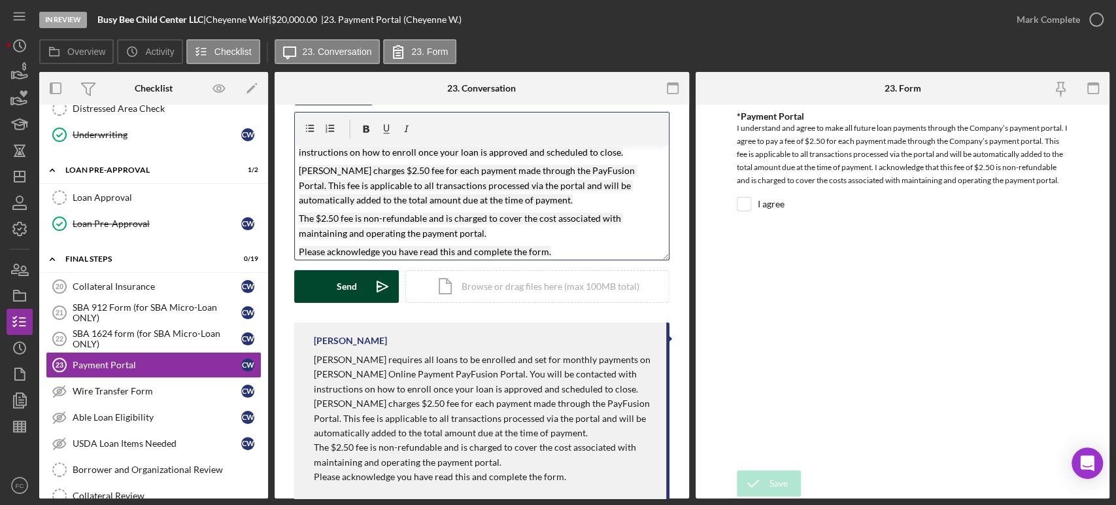
click at [335, 278] on button "Send Icon/icon-invite-send" at bounding box center [346, 286] width 105 height 33
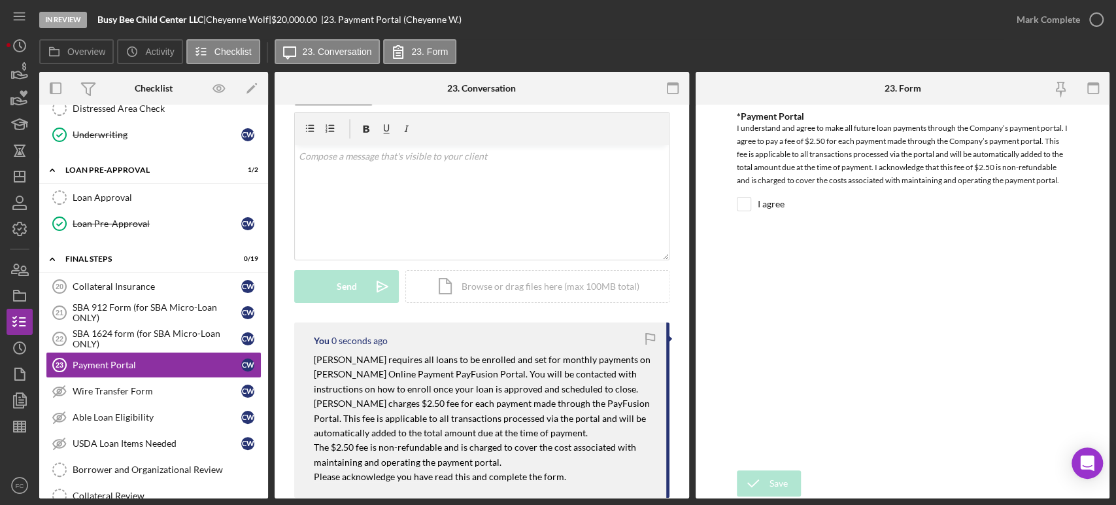
scroll to position [0, 0]
click at [116, 386] on div "Wire Transfer Form" at bounding box center [157, 391] width 169 height 10
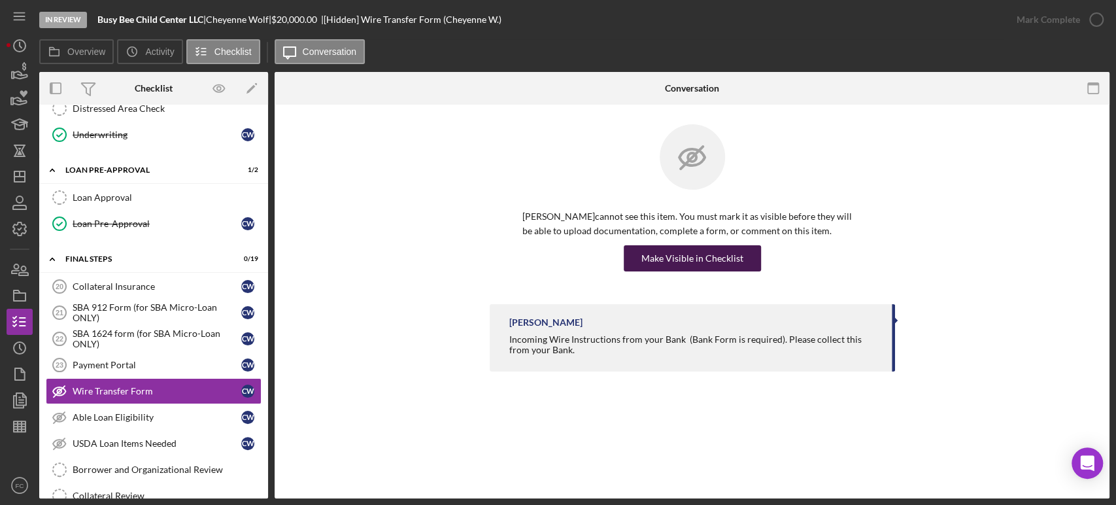
click at [703, 251] on div "Make Visible in Checklist" at bounding box center [692, 258] width 102 height 26
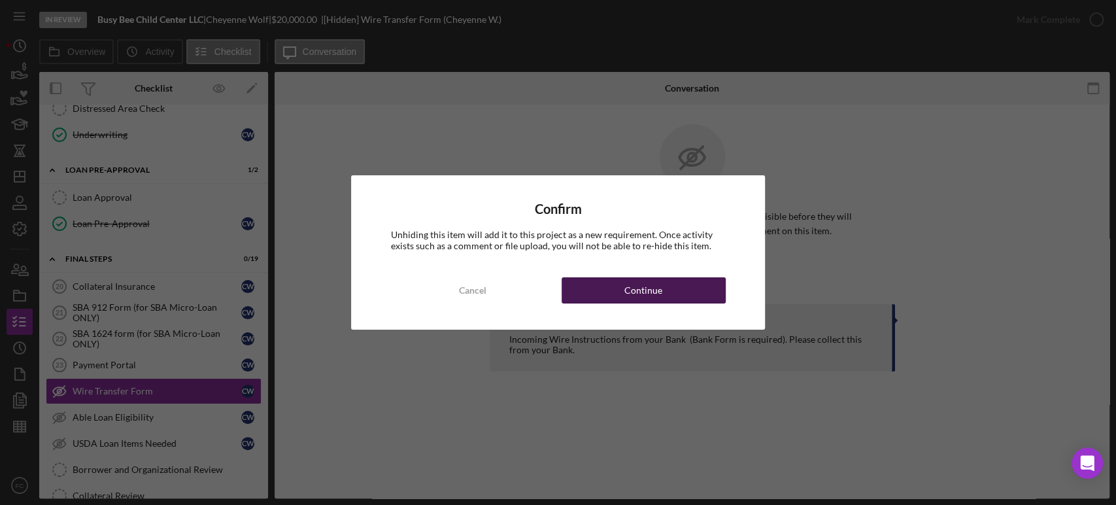
click at [618, 298] on button "Continue" at bounding box center [644, 290] width 164 height 26
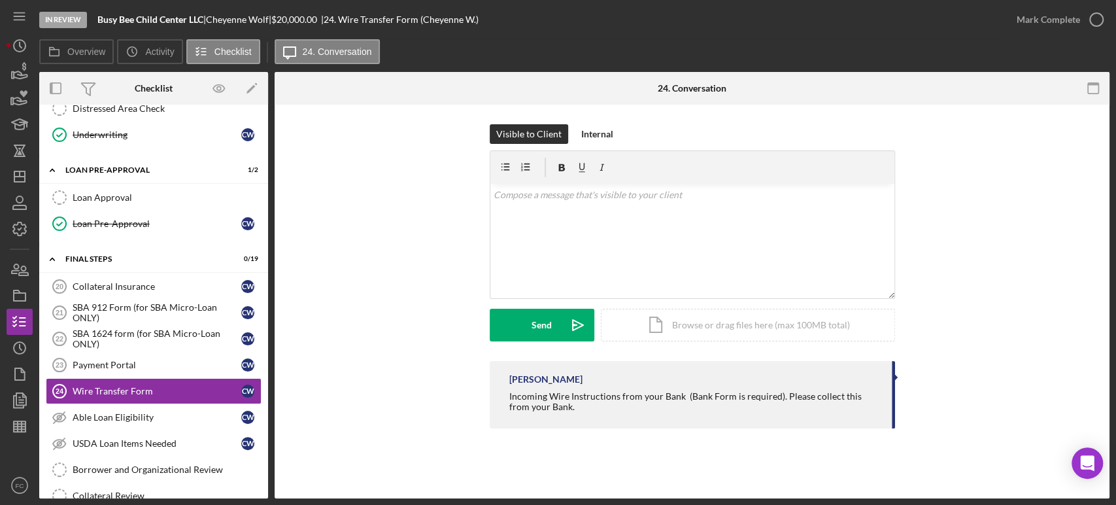
drag, startPoint x: 497, startPoint y: 397, endPoint x: 565, endPoint y: 416, distance: 71.0
click at [565, 416] on div "[PERSON_NAME] Incoming Wire Instructions from your Bank (Bank Form is required)…" at bounding box center [692, 394] width 405 height 67
copy div "Incoming Wire Instructions from your Bank (Bank Form is required). Please colle…"
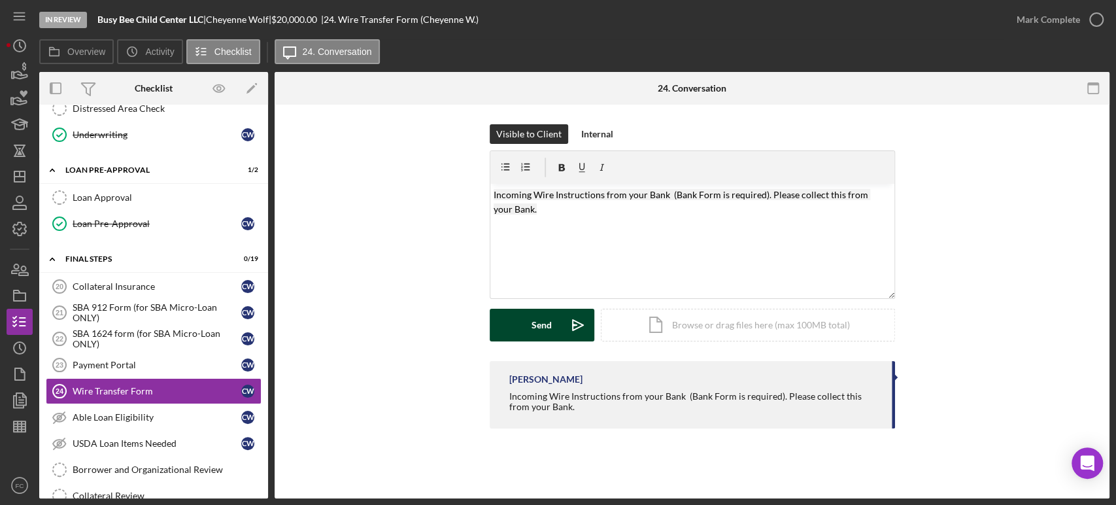
click at [503, 318] on button "Send Icon/icon-invite-send" at bounding box center [542, 325] width 105 height 33
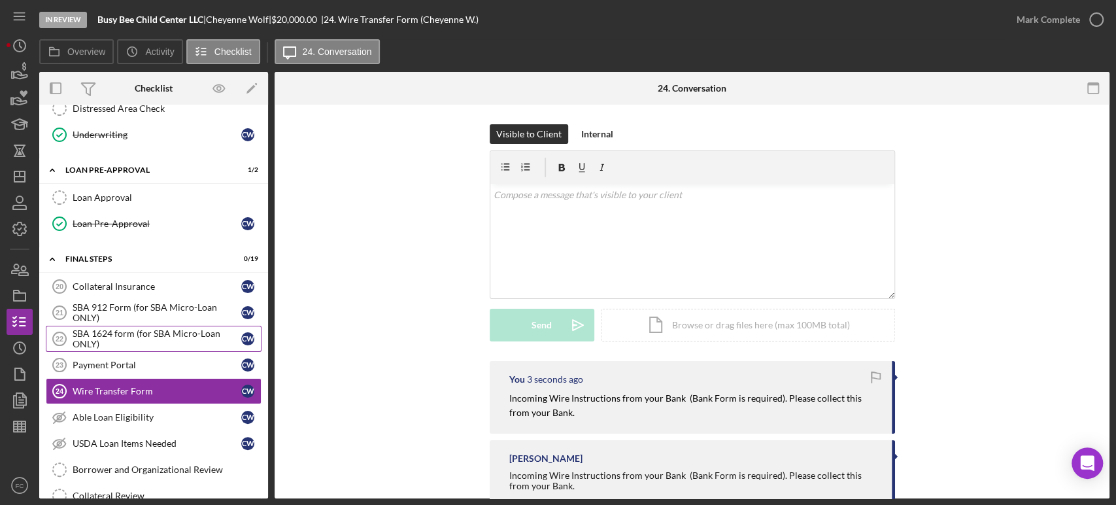
scroll to position [1234, 0]
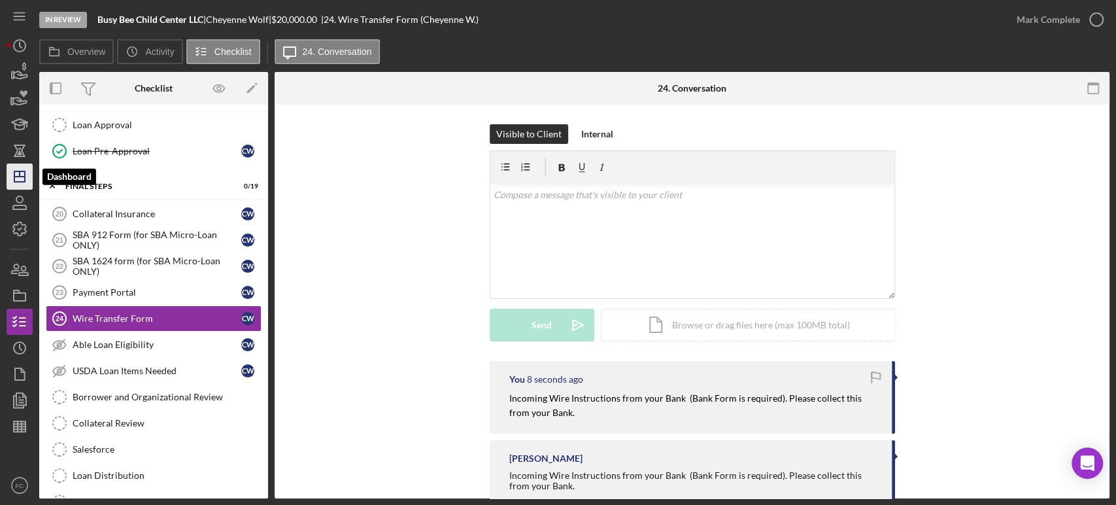
click at [12, 174] on icon "Icon/Dashboard" at bounding box center [19, 176] width 33 height 33
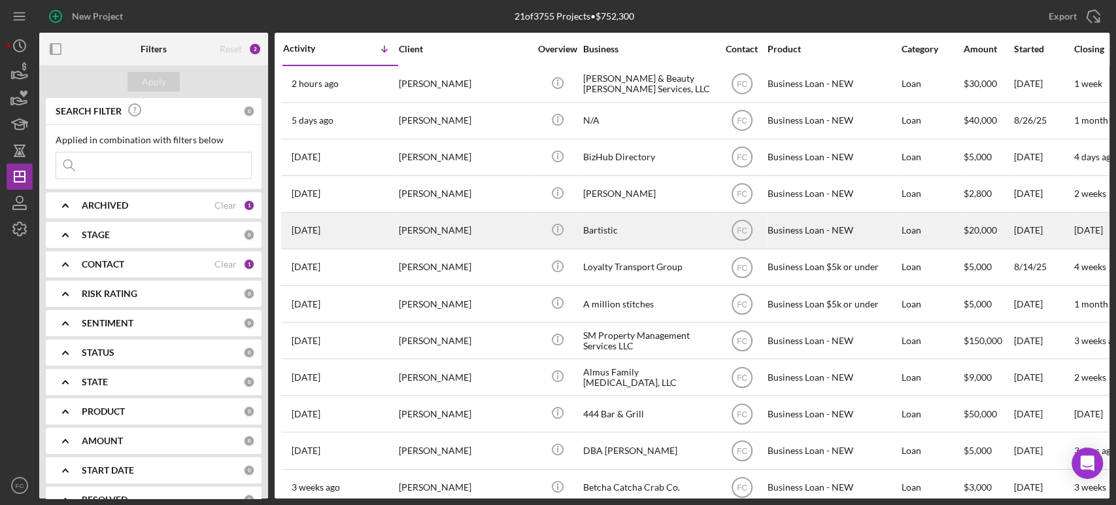
click at [376, 228] on div "[DATE] [PERSON_NAME]" at bounding box center [340, 230] width 114 height 35
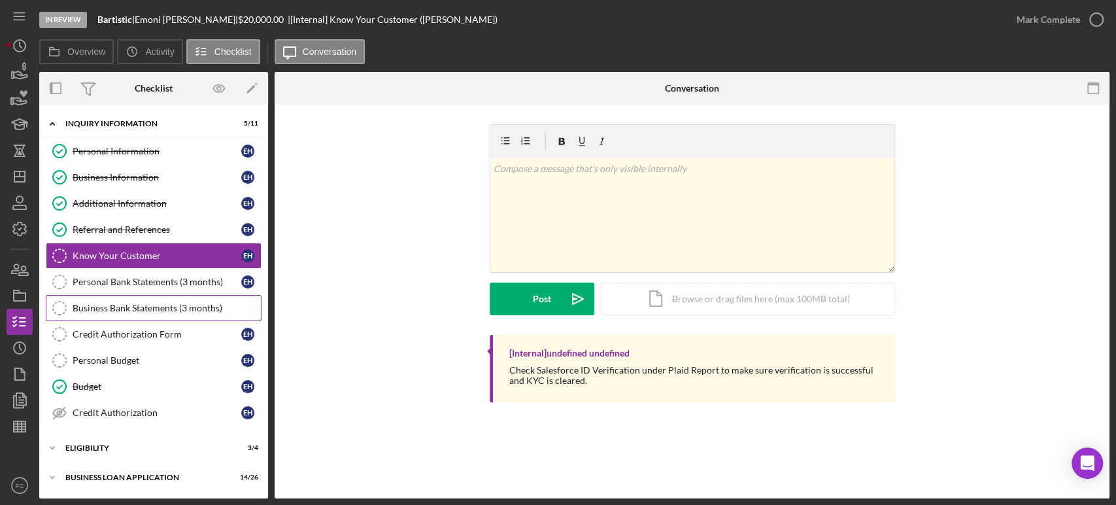
scroll to position [85, 0]
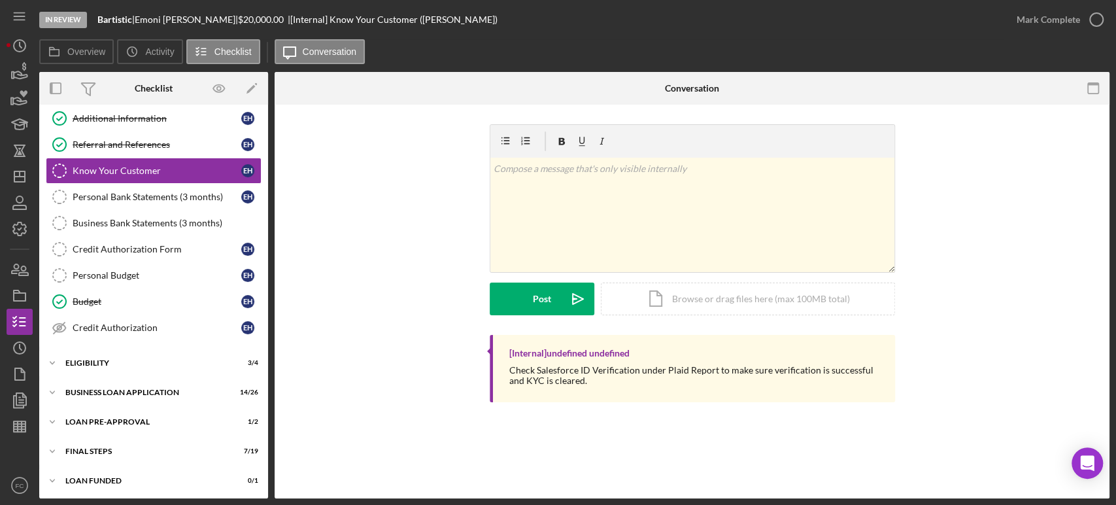
click at [116, 351] on div "Icon/Expander ELIGIBILITY 3 / 4" at bounding box center [153, 363] width 229 height 26
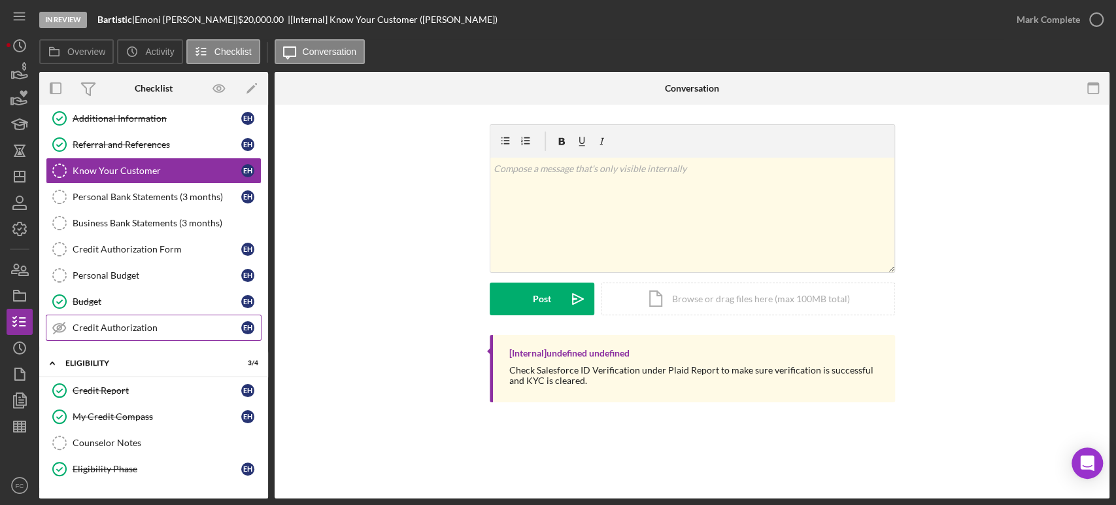
scroll to position [196, 0]
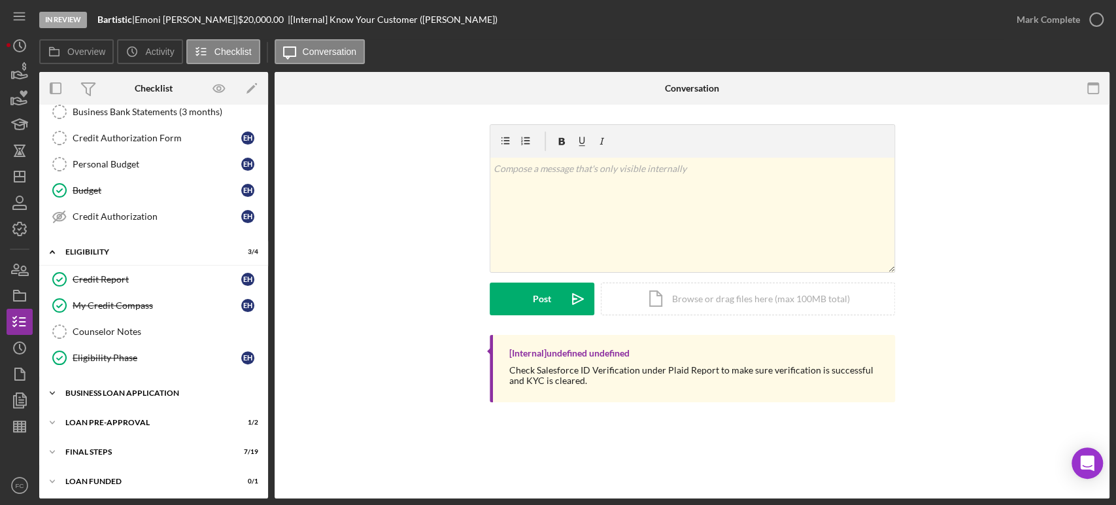
click at [99, 380] on div "Icon/Expander BUSINESS LOAN APPLICATION 14 / 26" at bounding box center [153, 393] width 229 height 26
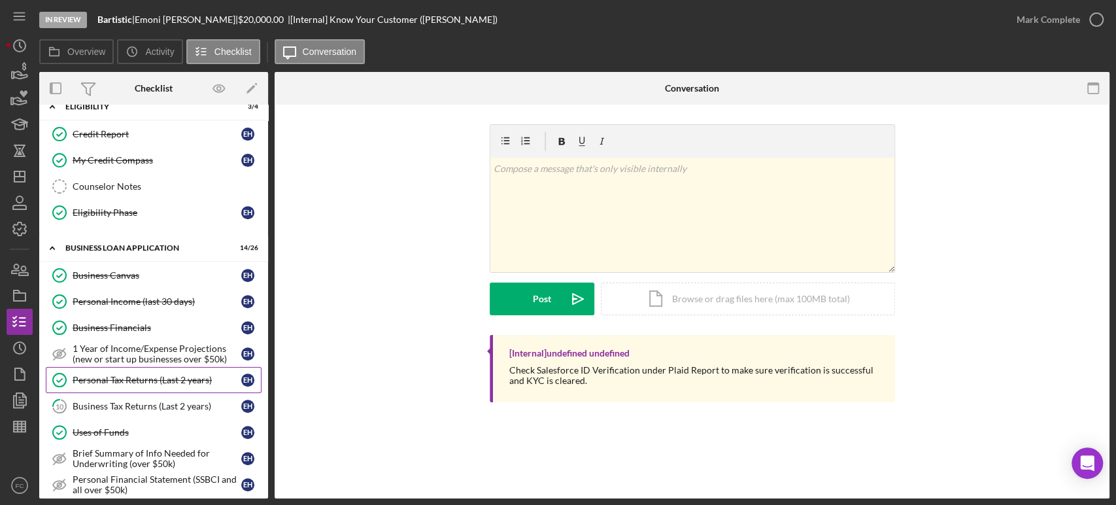
scroll to position [486, 0]
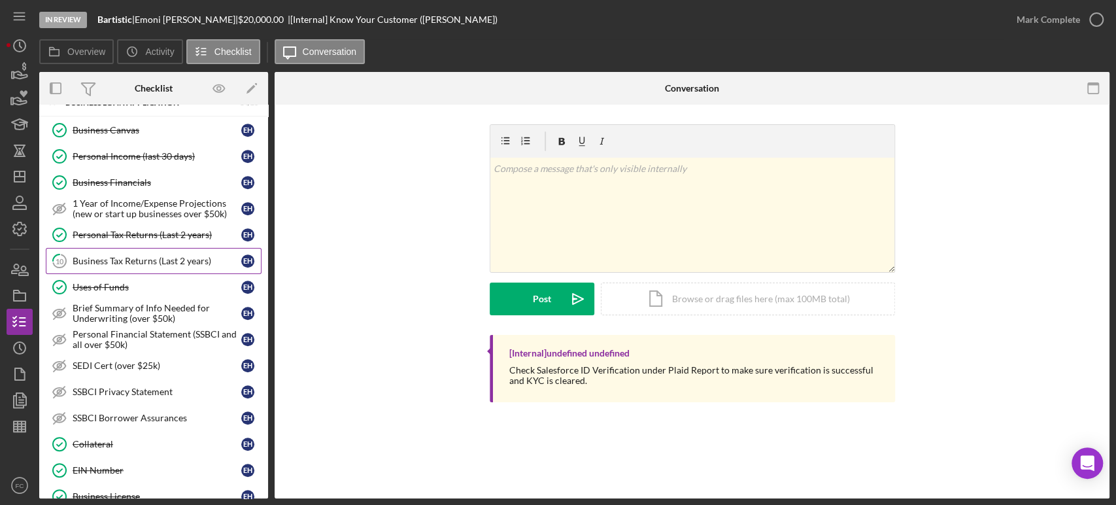
click at [112, 259] on div "Business Tax Returns (Last 2 years)" at bounding box center [157, 261] width 169 height 10
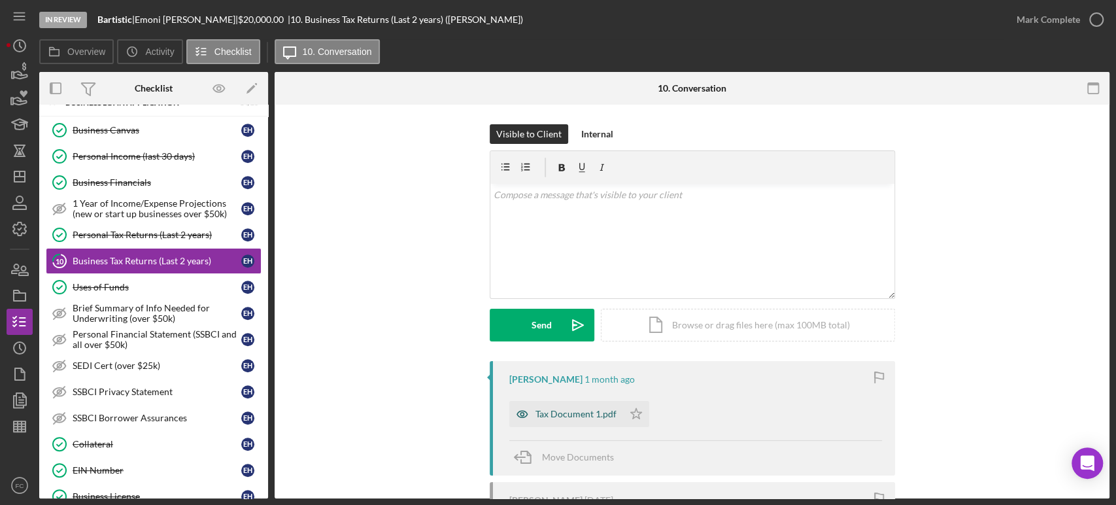
click at [558, 412] on div "Tax Document 1.pdf" at bounding box center [575, 414] width 81 height 10
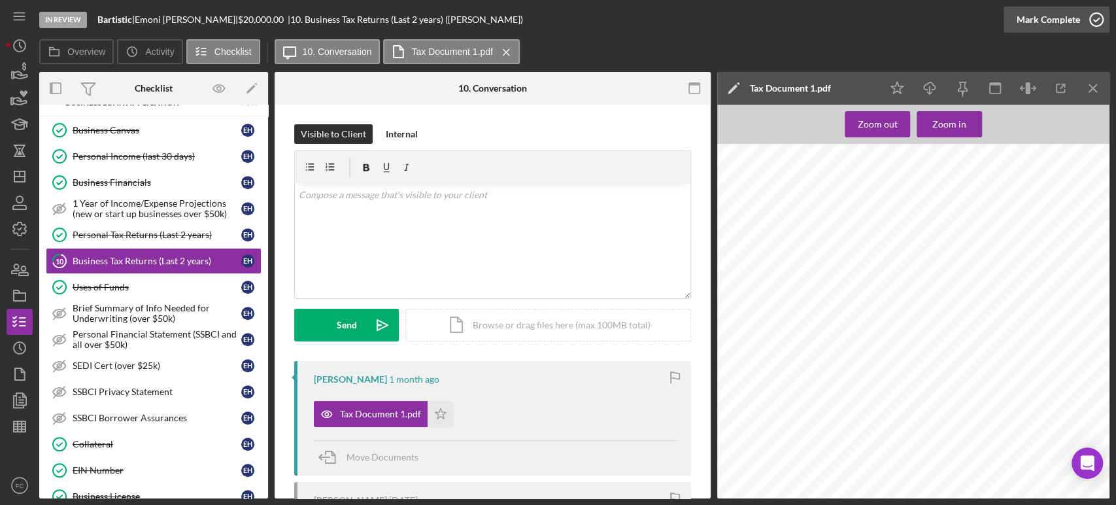
click at [1097, 14] on icon "button" at bounding box center [1096, 19] width 33 height 33
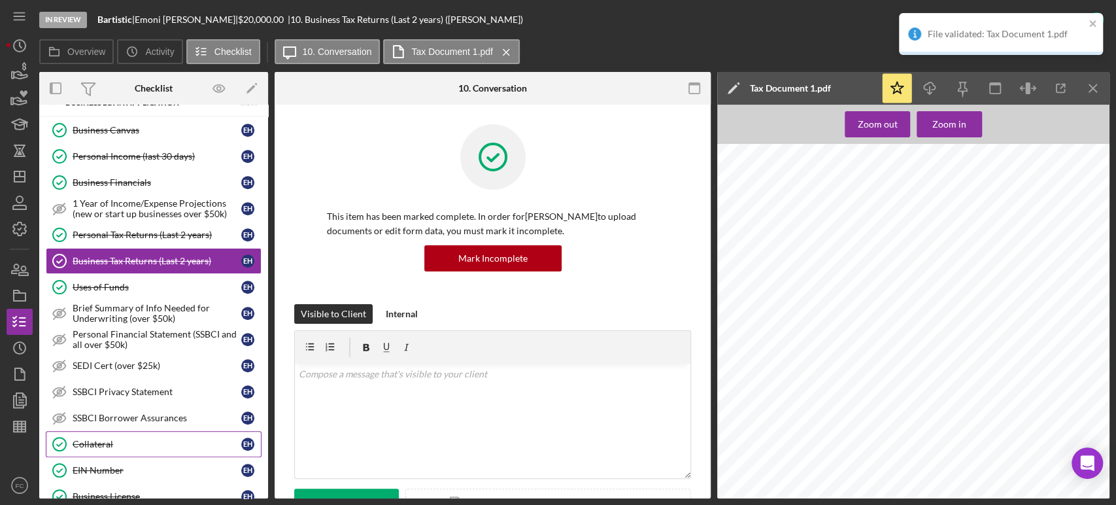
scroll to position [632, 0]
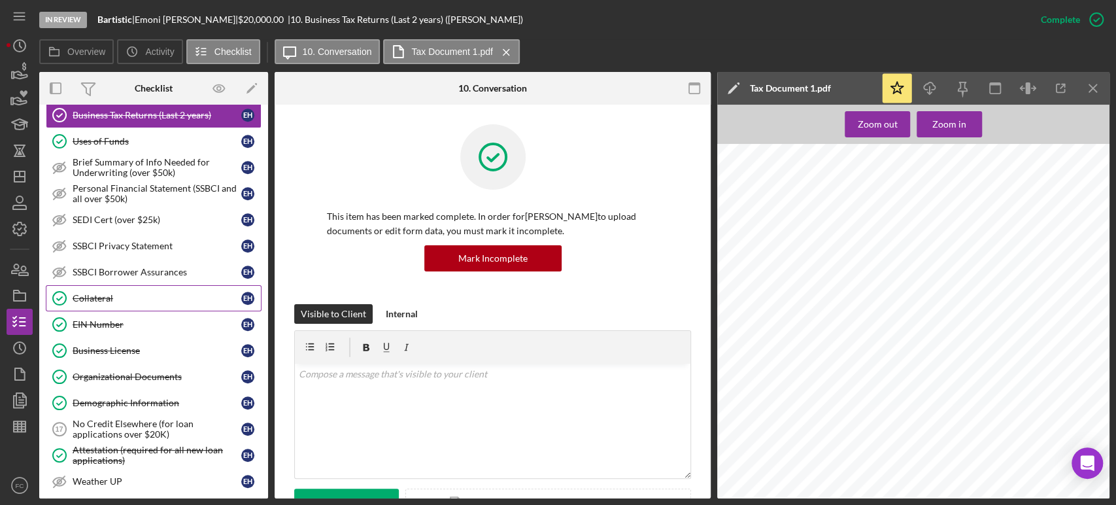
click at [153, 286] on link "Collateral Collateral E H" at bounding box center [154, 298] width 216 height 26
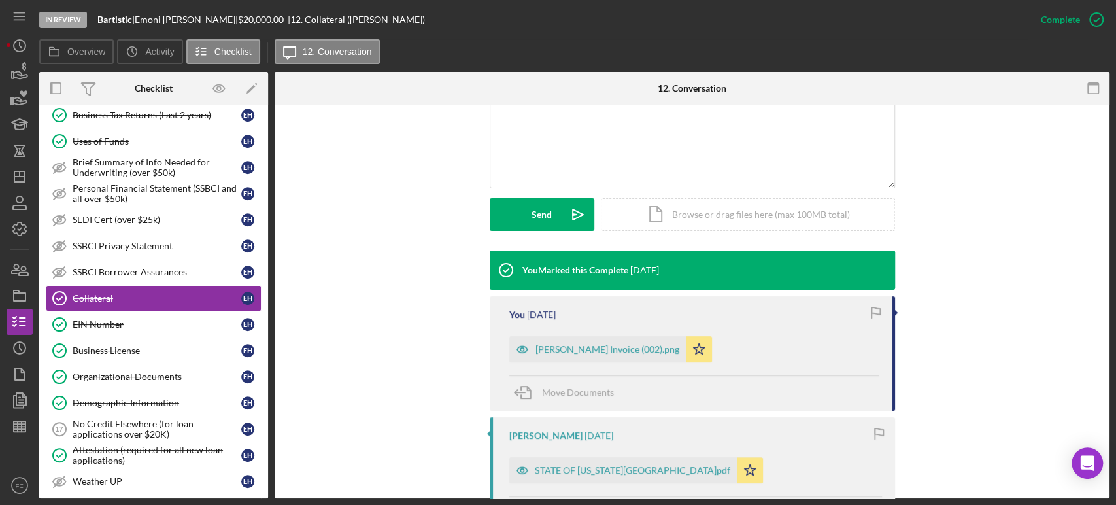
scroll to position [363, 0]
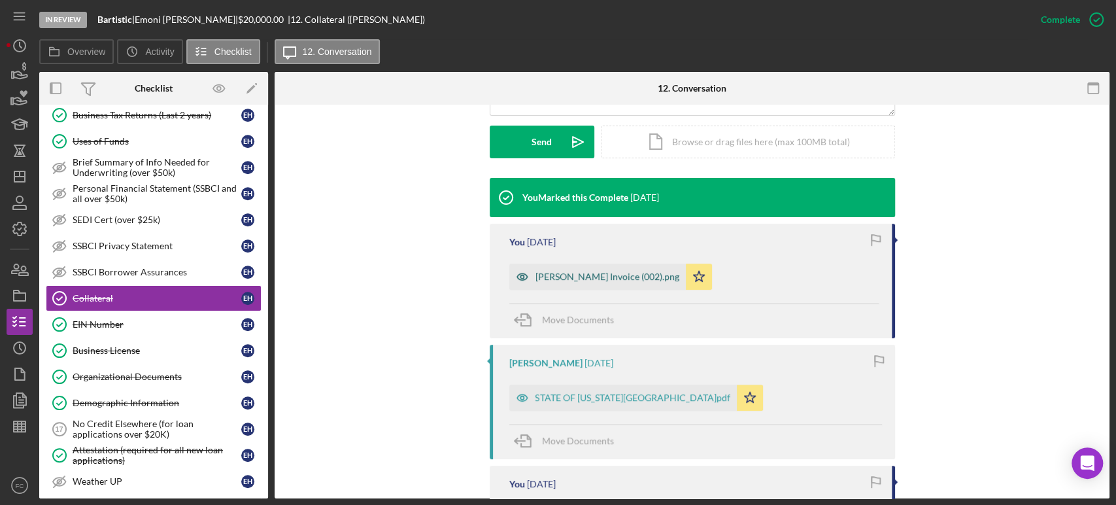
click at [561, 275] on div "[PERSON_NAME] Invoice (002).png" at bounding box center [607, 276] width 144 height 10
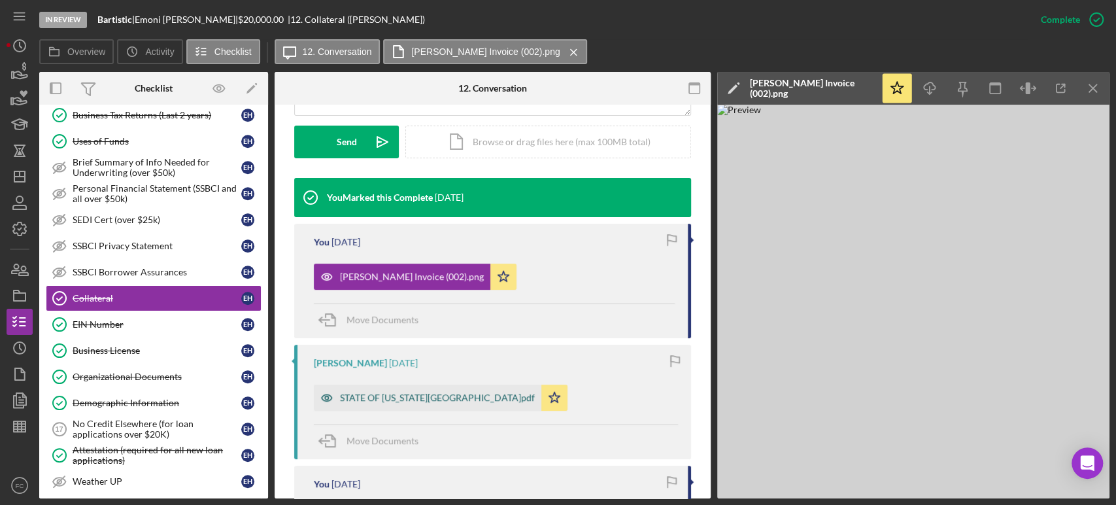
click at [391, 402] on div "STATE OF [US_STATE][GEOGRAPHIC_DATA]pdf" at bounding box center [427, 397] width 227 height 26
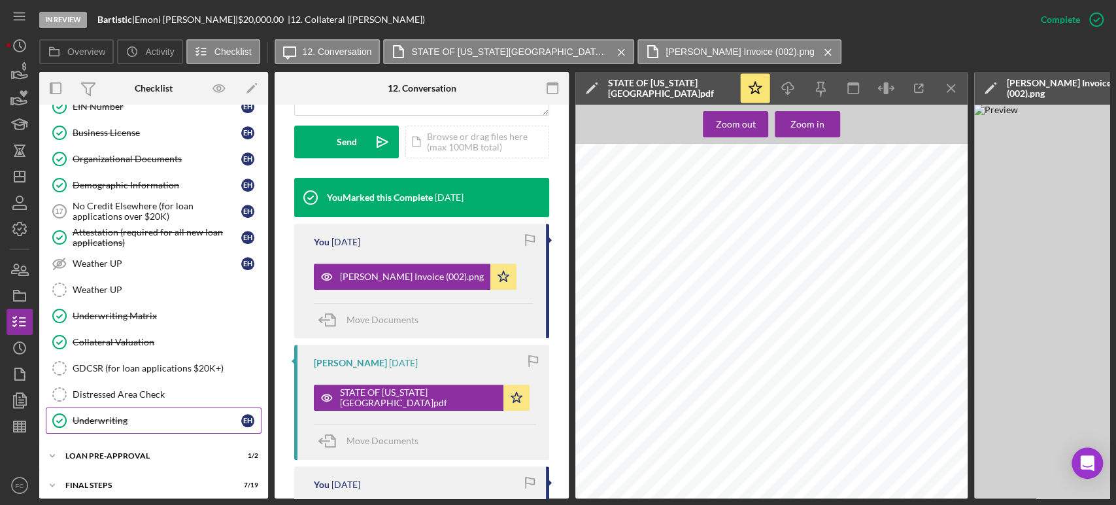
scroll to position [883, 0]
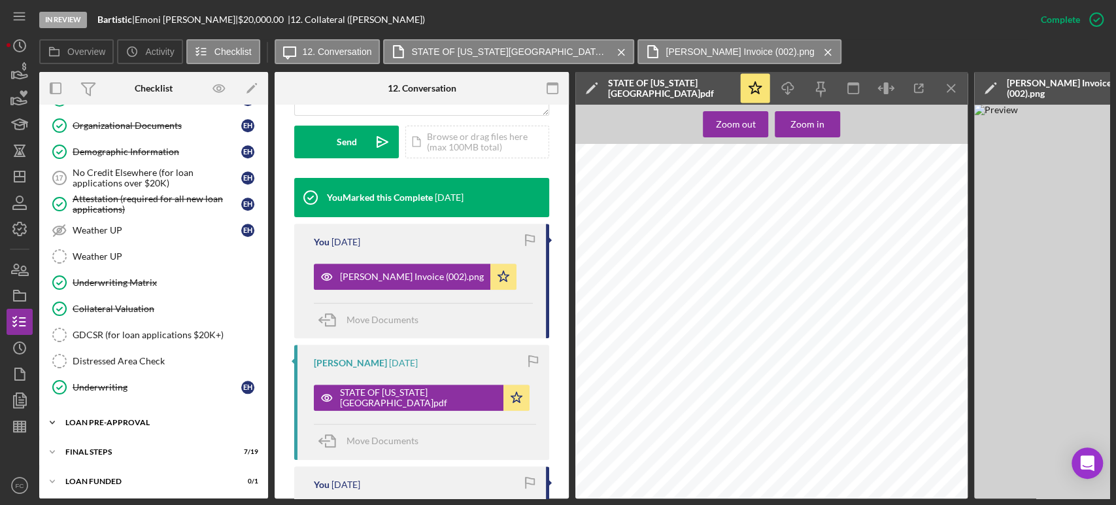
click at [143, 418] on div "LOAN PRE-APPROVAL" at bounding box center [158, 422] width 186 height 8
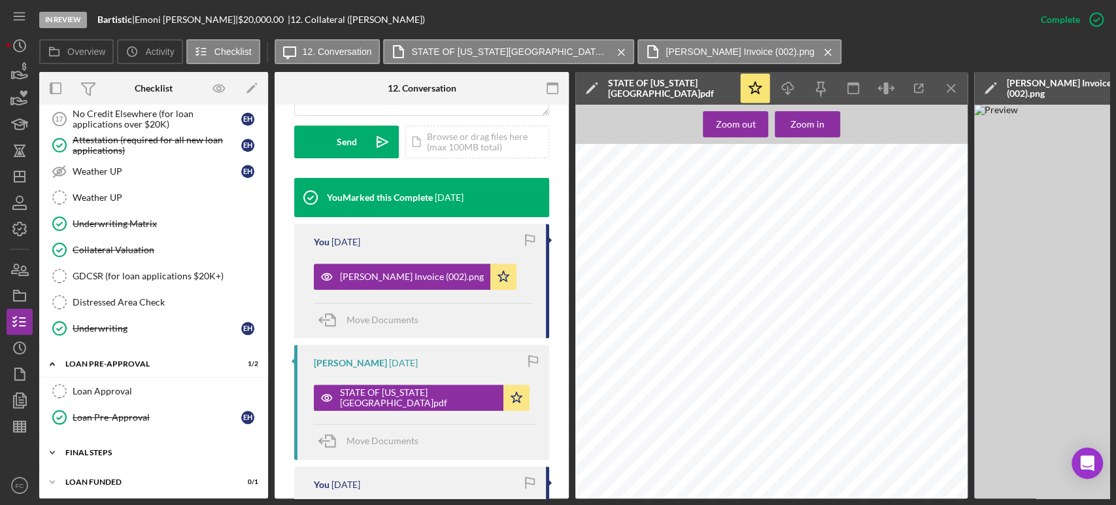
drag, startPoint x: 117, startPoint y: 444, endPoint x: 120, endPoint y: 437, distance: 7.0
click at [119, 439] on div "Icon/Expander FINAL STEPS 7 / 19" at bounding box center [153, 452] width 229 height 26
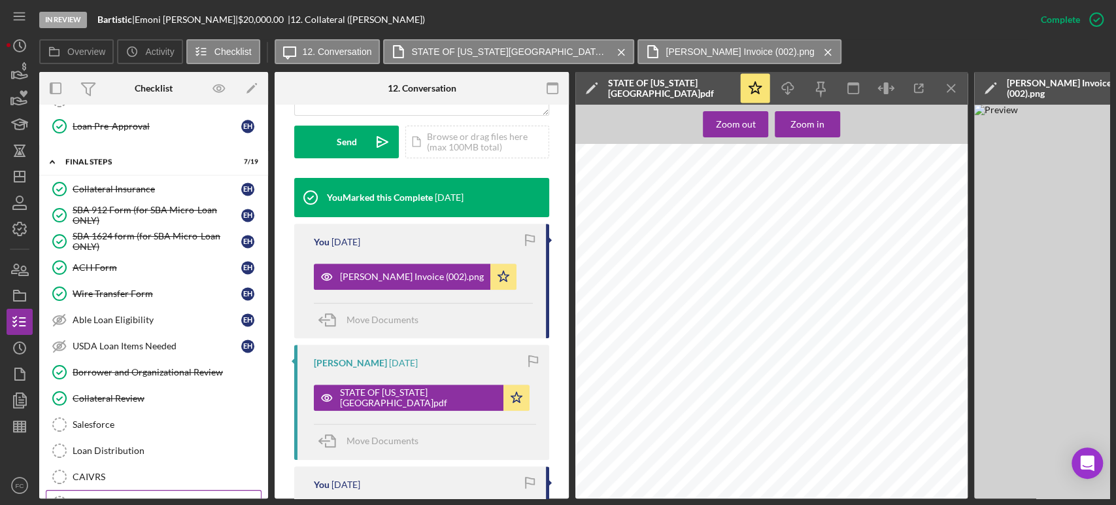
scroll to position [1305, 0]
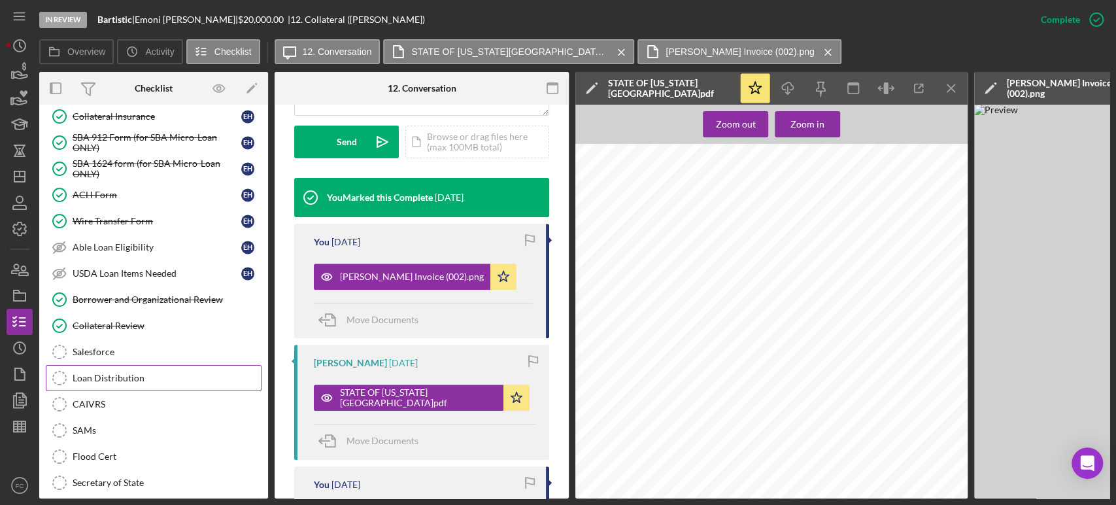
click at [155, 373] on div "Loan Distribution" at bounding box center [167, 378] width 188 height 10
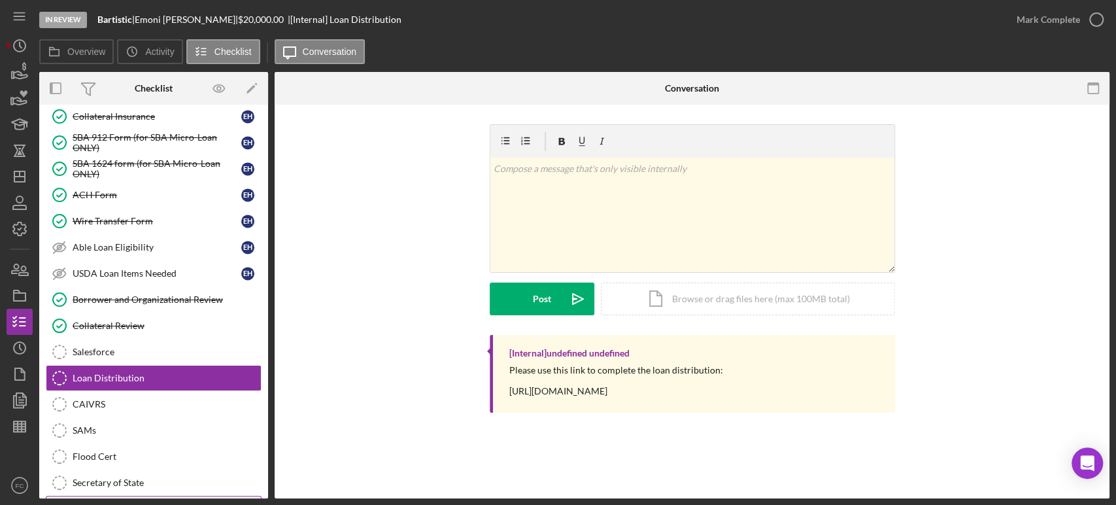
scroll to position [1439, 0]
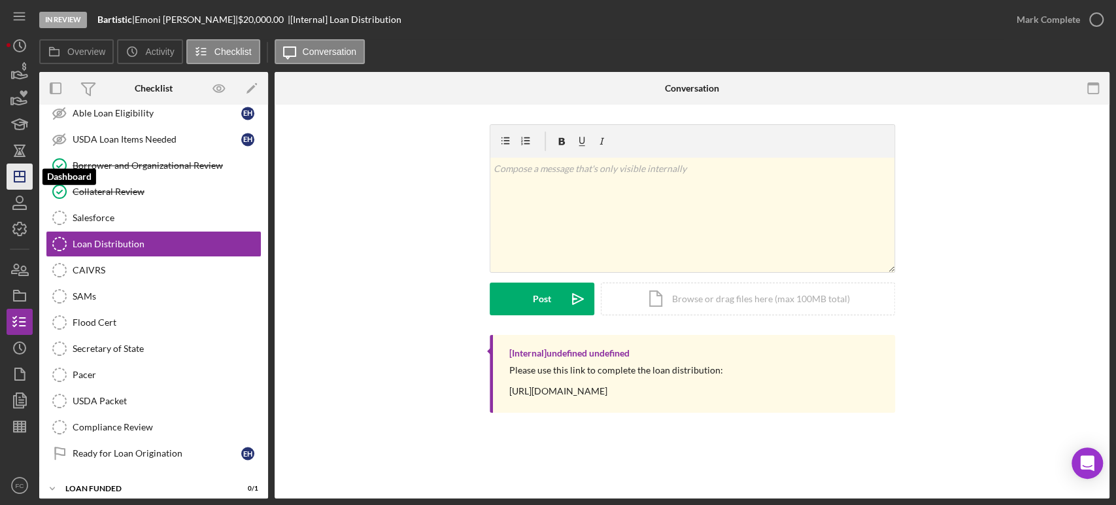
click at [21, 178] on icon "Icon/Dashboard" at bounding box center [19, 176] width 33 height 33
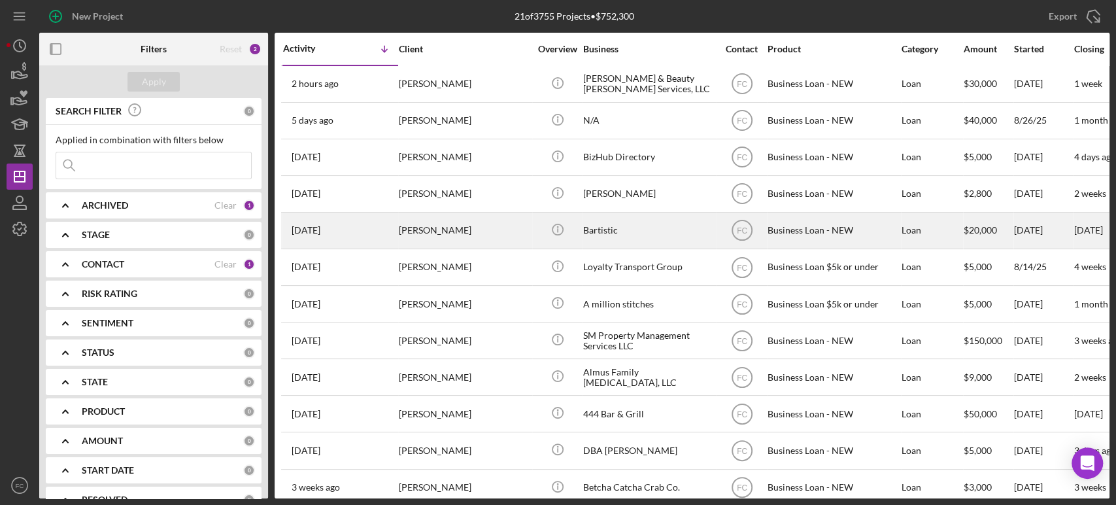
click at [377, 227] on div "[DATE] [PERSON_NAME]" at bounding box center [340, 230] width 114 height 35
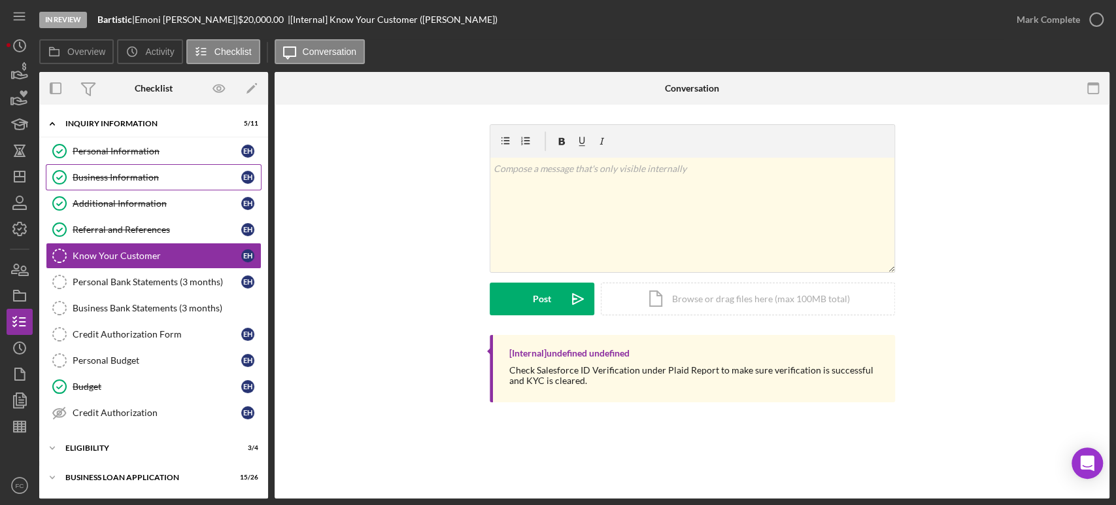
click at [136, 172] on div "Business Information" at bounding box center [157, 177] width 169 height 10
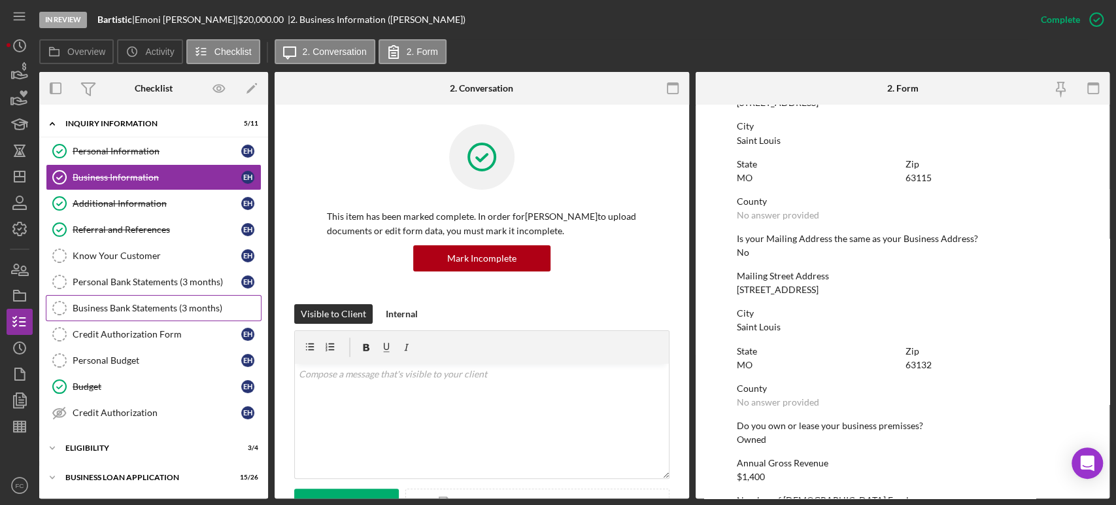
scroll to position [85, 0]
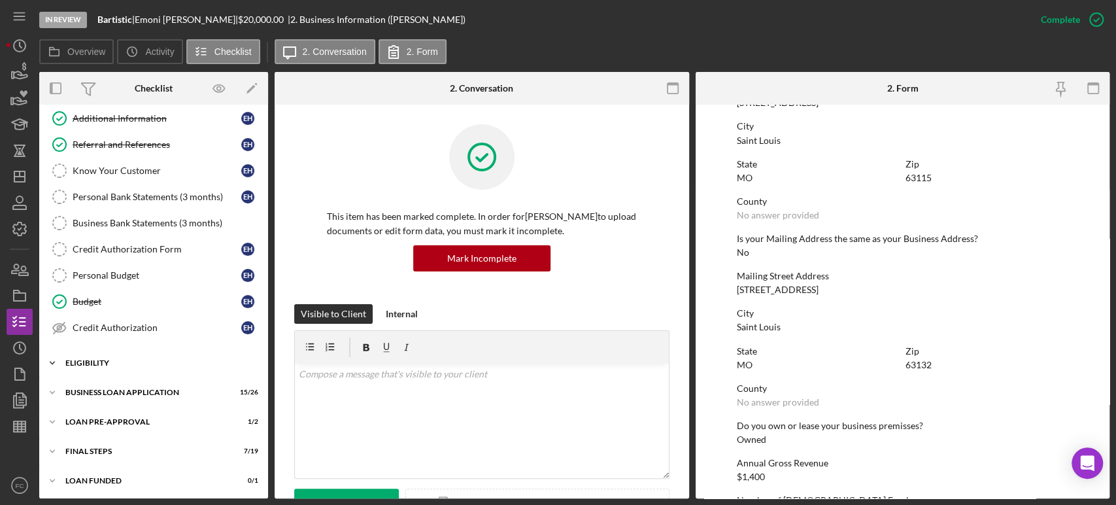
click at [110, 365] on div "Icon/Expander ELIGIBILITY 3 / 4" at bounding box center [153, 363] width 229 height 26
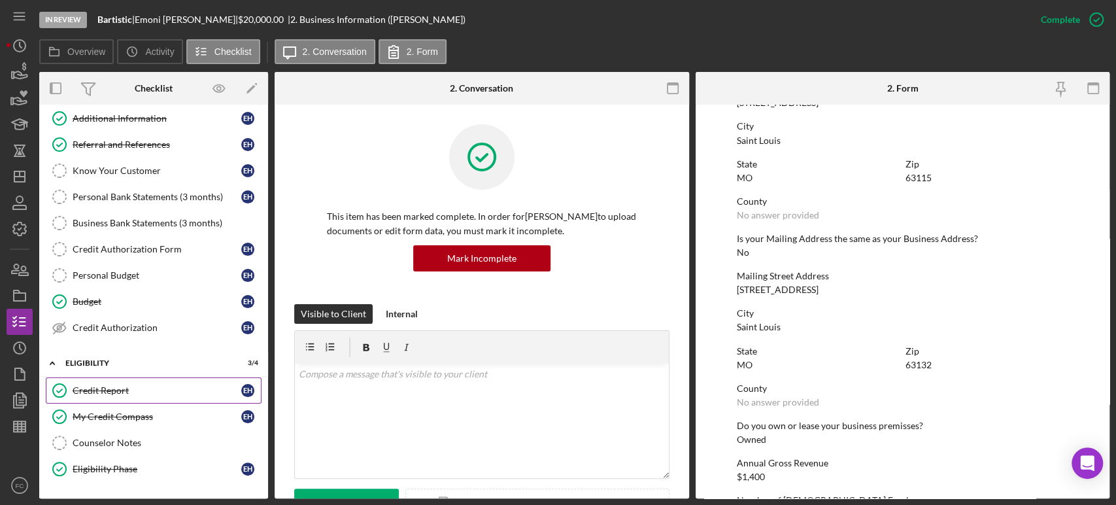
click at [110, 390] on div "Credit Report" at bounding box center [157, 390] width 169 height 10
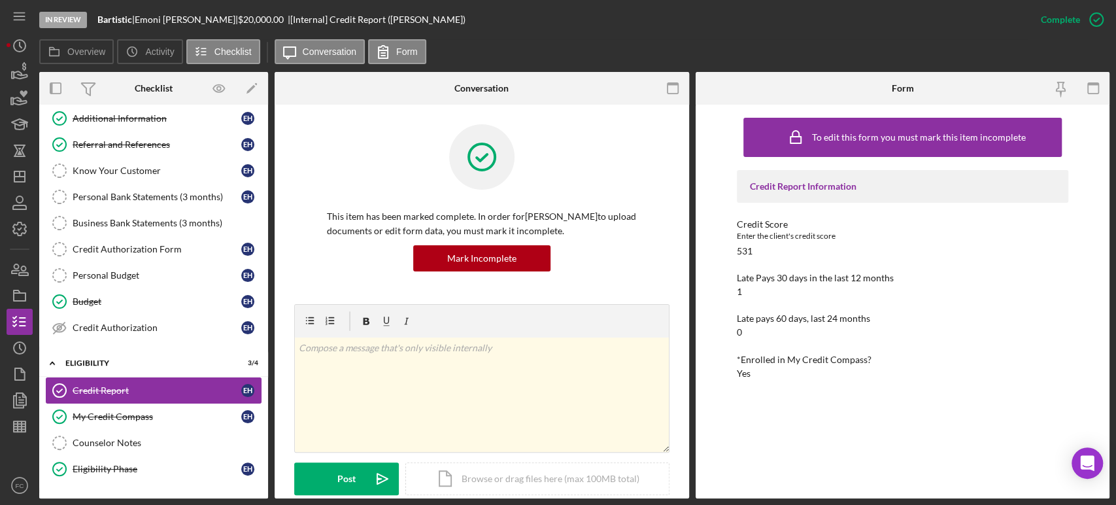
scroll to position [158, 0]
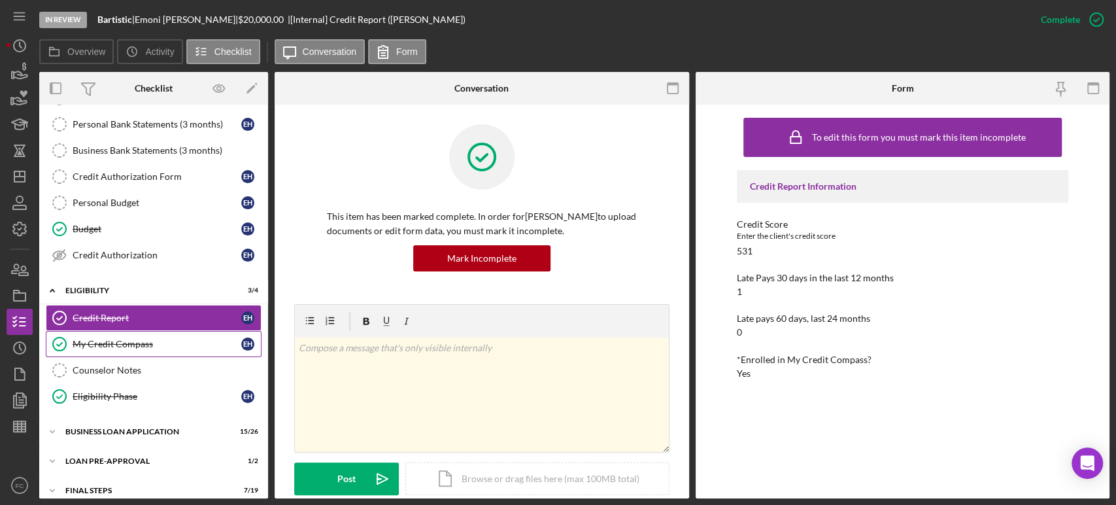
click at [124, 344] on div "My Credit Compass" at bounding box center [157, 344] width 169 height 10
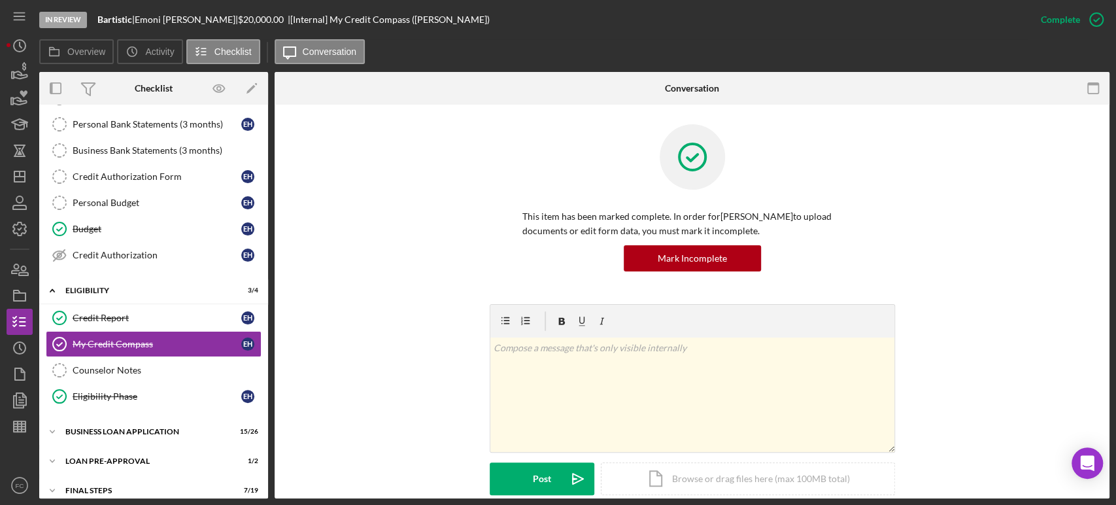
scroll to position [290, 0]
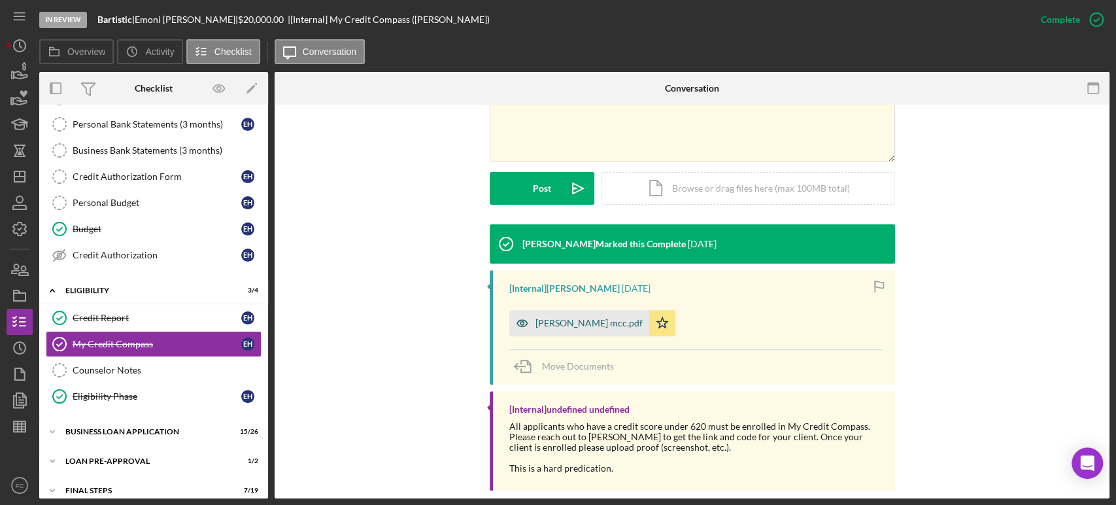
click at [565, 323] on div "[PERSON_NAME] mcc.pdf" at bounding box center [588, 323] width 107 height 10
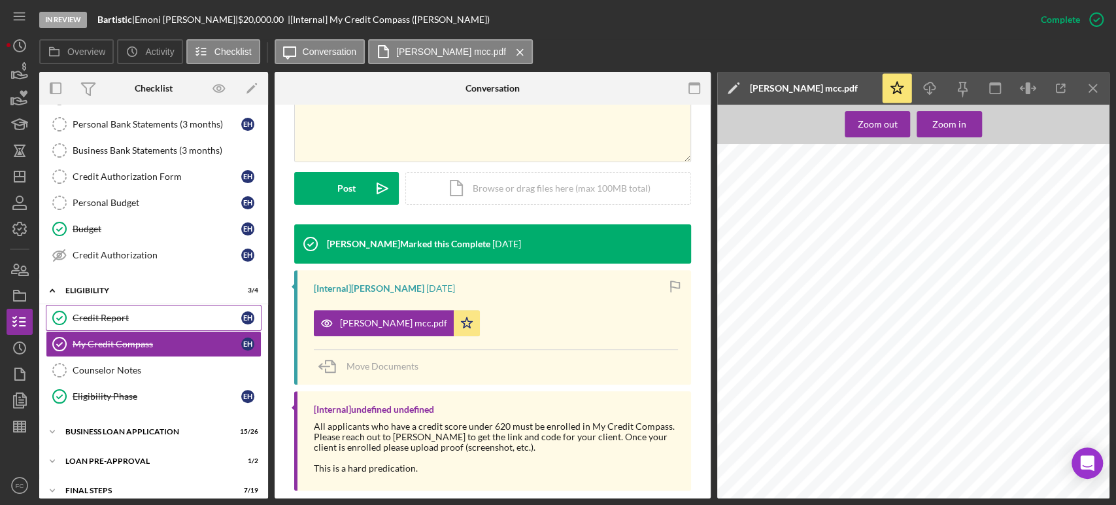
scroll to position [196, 0]
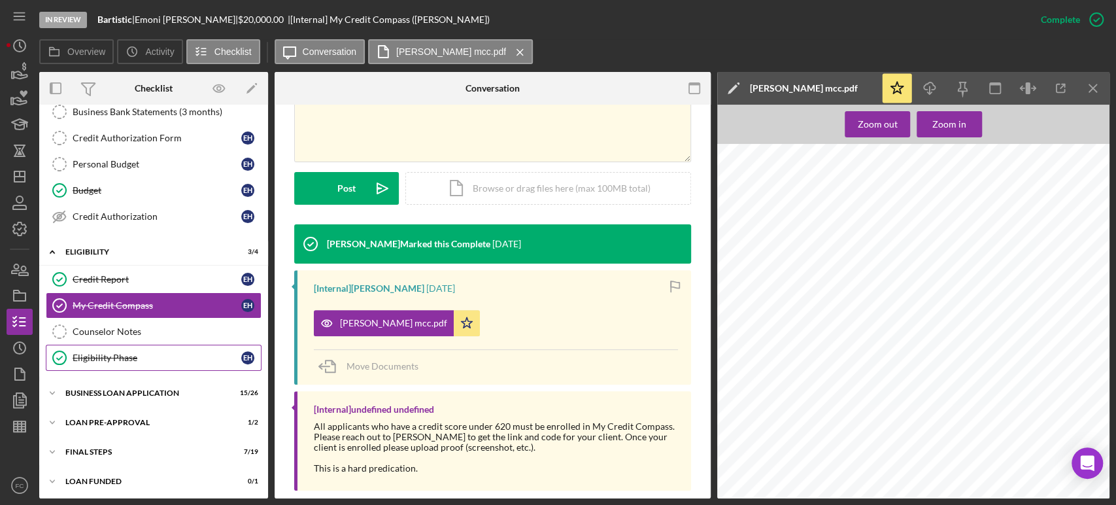
click at [130, 354] on div "Eligibility Phase" at bounding box center [157, 357] width 169 height 10
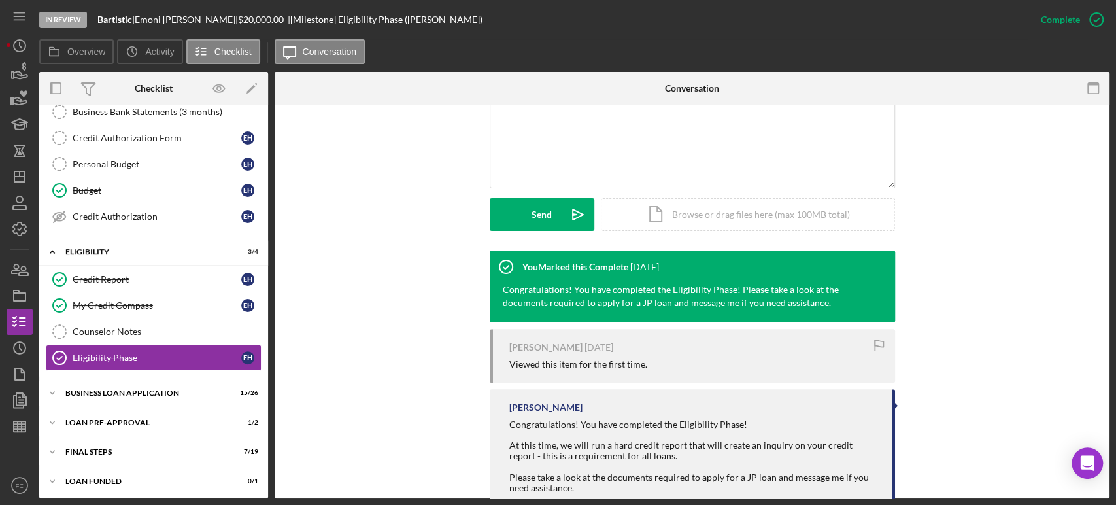
scroll to position [360, 0]
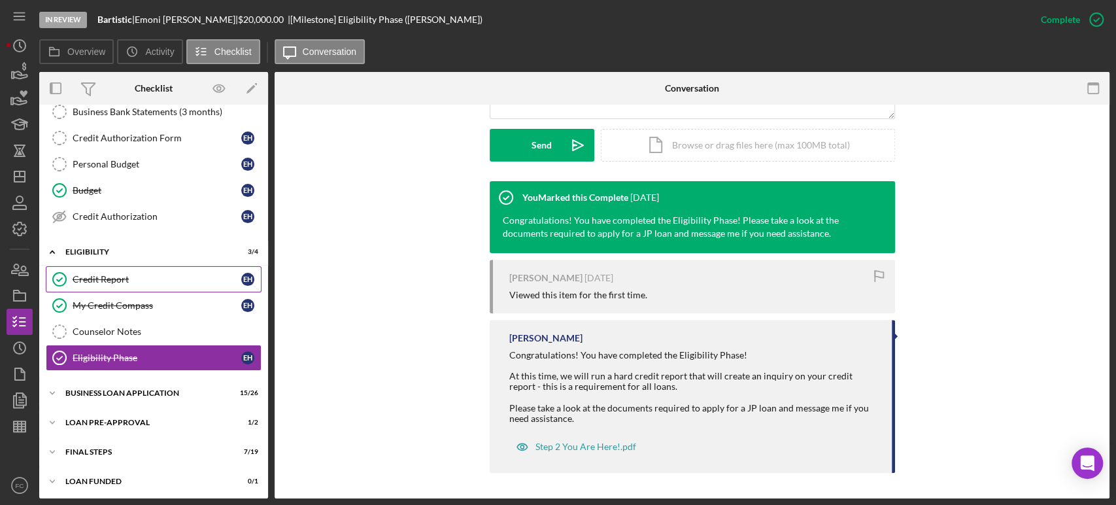
drag, startPoint x: 131, startPoint y: 275, endPoint x: 150, endPoint y: 274, distance: 19.6
click at [131, 274] on div "Credit Report" at bounding box center [157, 279] width 169 height 10
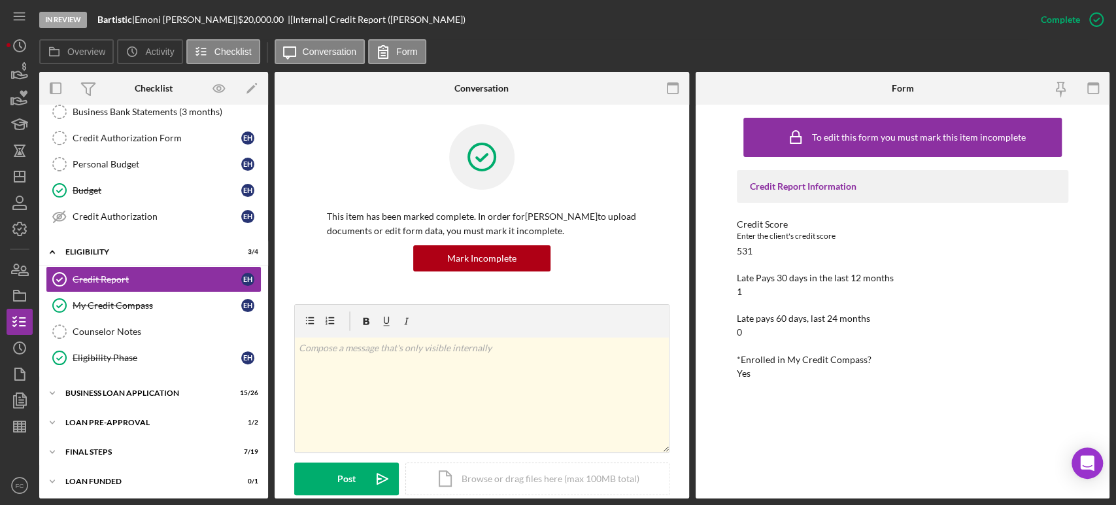
scroll to position [218, 0]
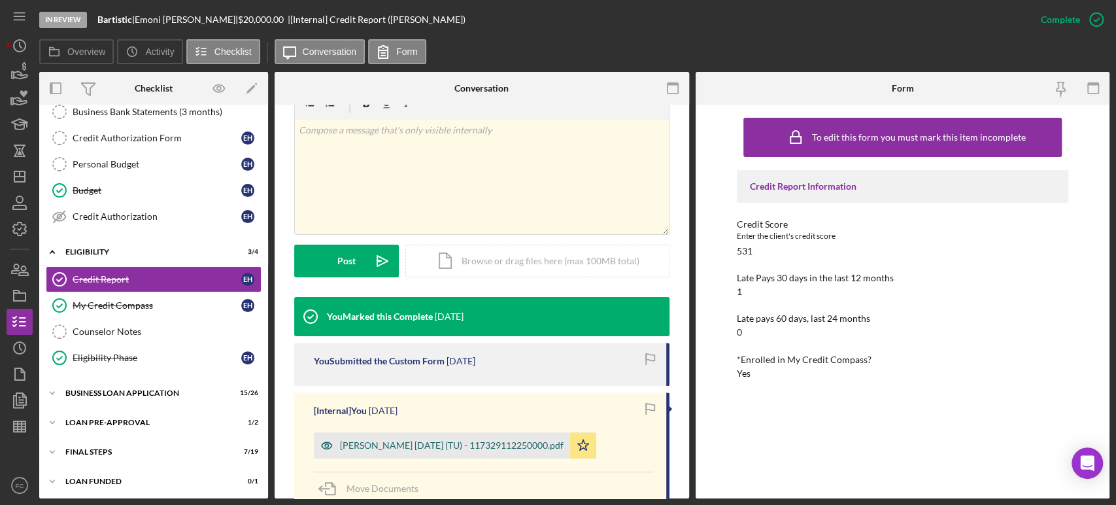
click at [356, 440] on div "[PERSON_NAME] [DATE] (TU) - 117329112250000.pdf" at bounding box center [452, 445] width 224 height 10
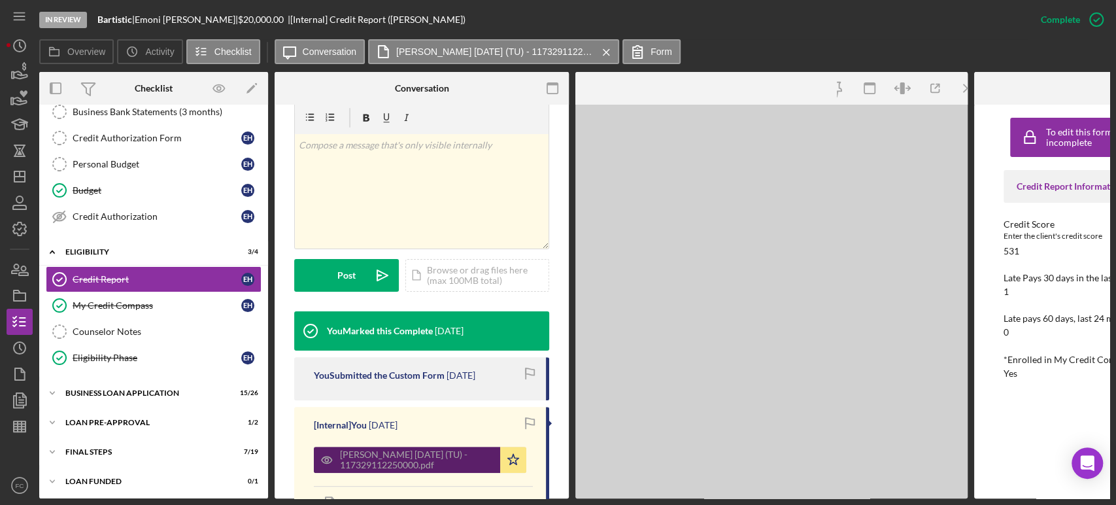
scroll to position [232, 0]
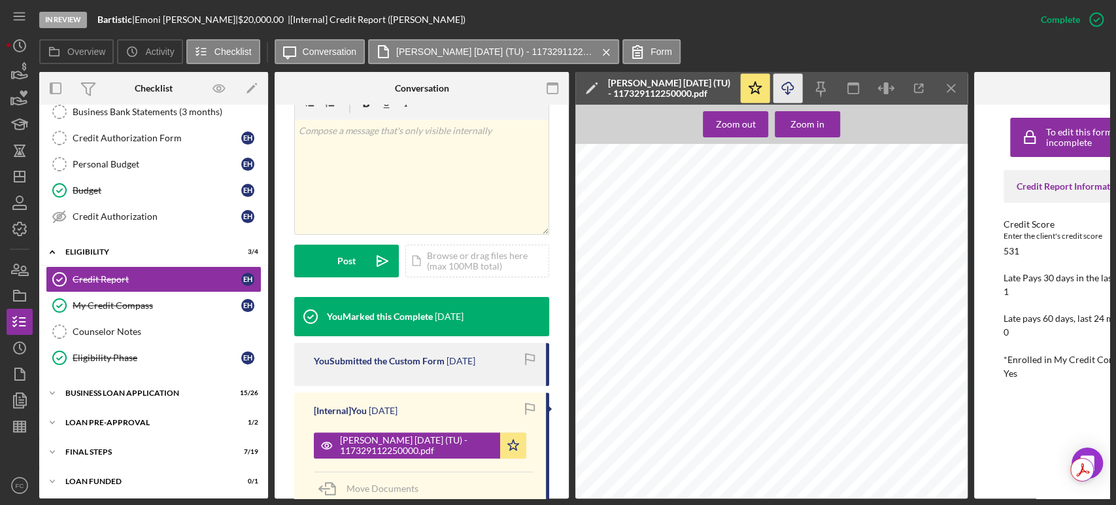
click at [790, 83] on icon "button" at bounding box center [787, 85] width 11 height 7
click at [982, 29] on div "In Review Bartistic | [PERSON_NAME] | $20,000.00 | [Internal] Credit Report ([P…" at bounding box center [533, 19] width 988 height 39
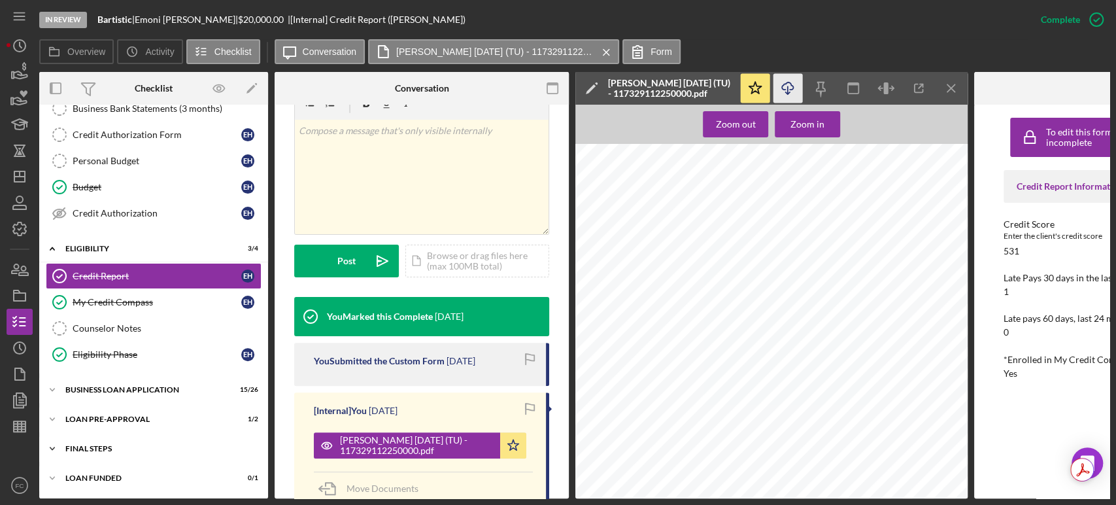
click at [121, 448] on div "FINAL STEPS" at bounding box center [158, 449] width 186 height 8
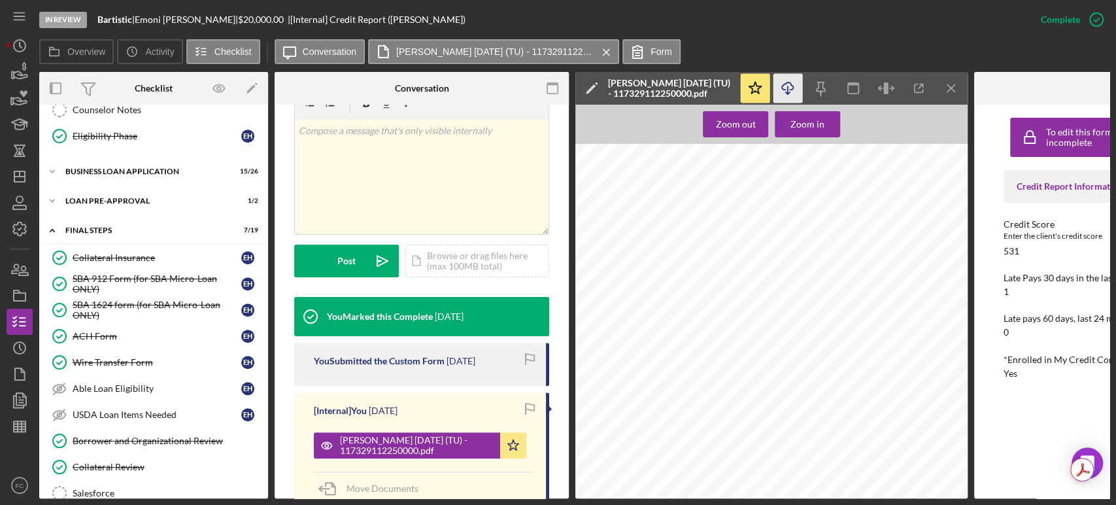
scroll to position [490, 0]
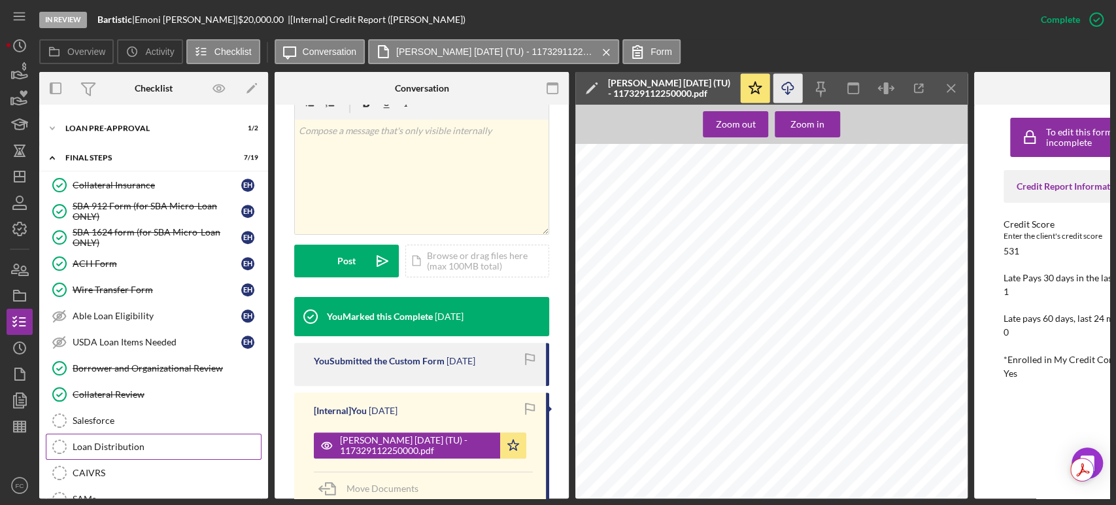
click at [142, 443] on div "Loan Distribution" at bounding box center [167, 446] width 188 height 10
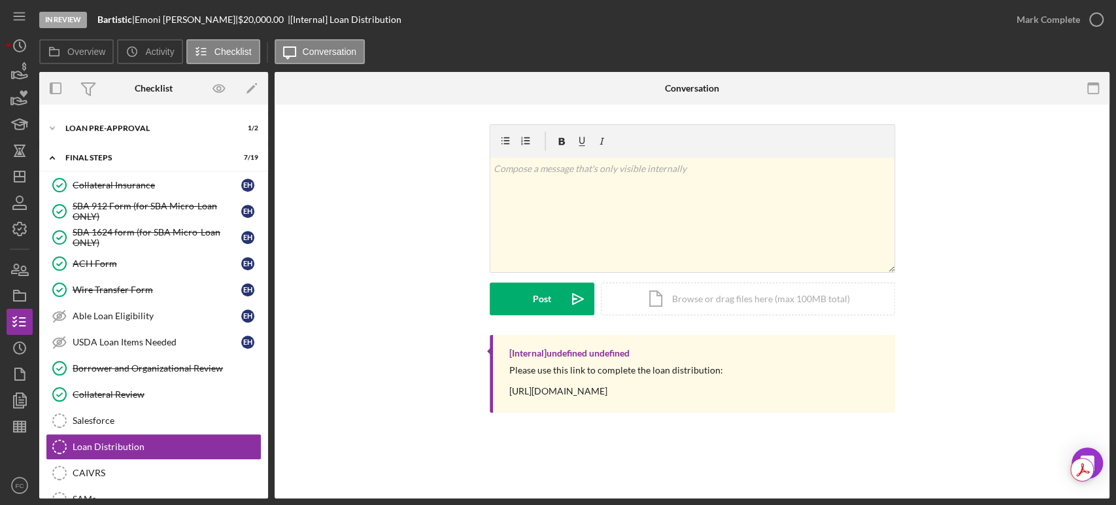
click at [507, 387] on div "[Internal] undefined undefined Please use this link to complete the loan distri…" at bounding box center [692, 374] width 405 height 78
drag, startPoint x: 503, startPoint y: 394, endPoint x: 735, endPoint y: 394, distance: 231.4
click at [720, 397] on div "[Internal] undefined undefined Please use this link to complete the loan distri…" at bounding box center [692, 374] width 405 height 78
click at [723, 394] on div "Please use this link to complete the loan distribution: [URL][DOMAIN_NAME]" at bounding box center [616, 380] width 214 height 31
drag, startPoint x: 502, startPoint y: 392, endPoint x: 817, endPoint y: 405, distance: 315.3
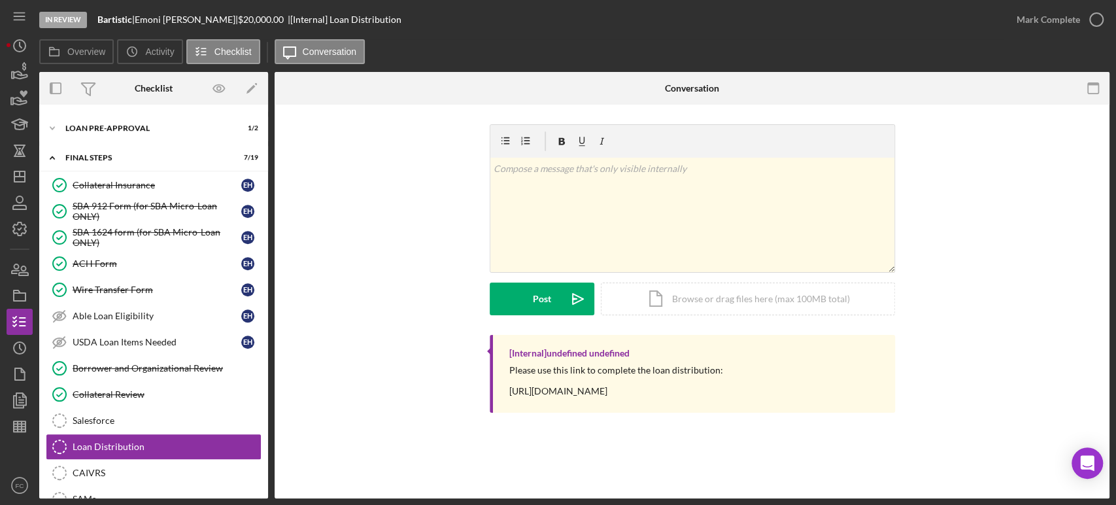
click at [817, 405] on div "[Internal] undefined undefined Please use this link to complete the loan distri…" at bounding box center [692, 374] width 405 height 78
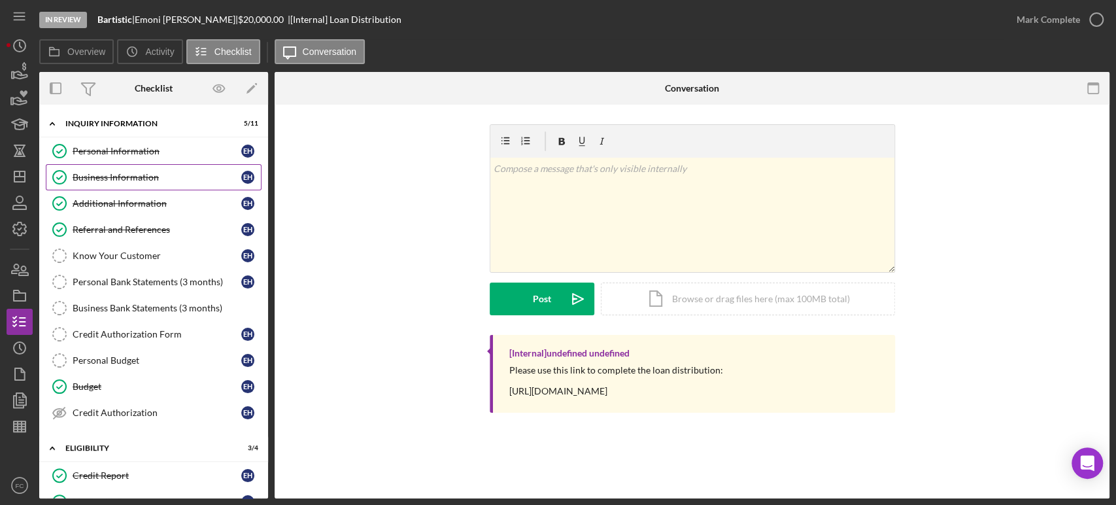
click at [103, 172] on div "Business Information" at bounding box center [157, 177] width 169 height 10
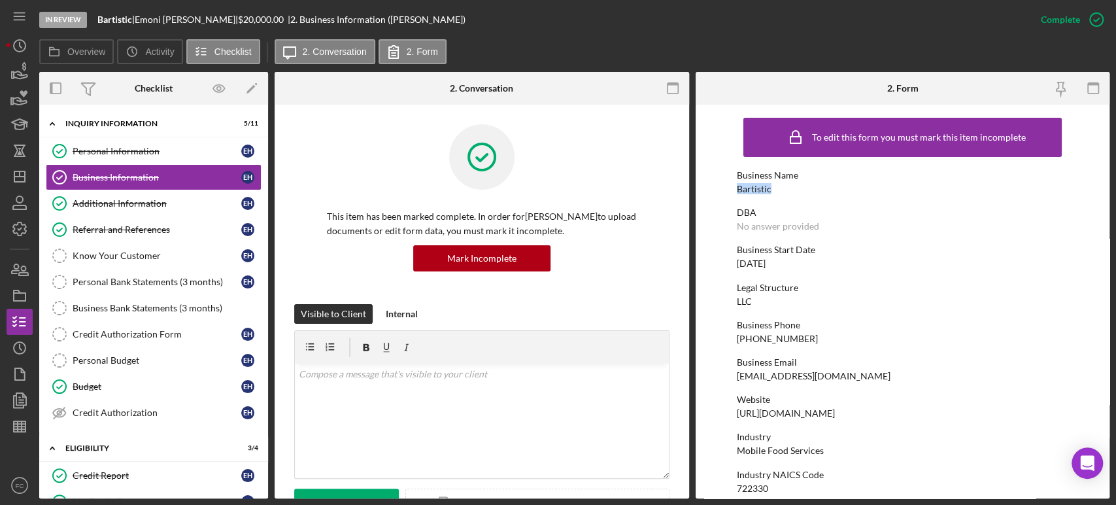
drag, startPoint x: 735, startPoint y: 188, endPoint x: 762, endPoint y: 189, distance: 26.2
click at [775, 187] on form "To edit this form you must mark this item incomplete Business Name Bartistic DB…" at bounding box center [903, 302] width 414 height 394
copy div "Bartistic"
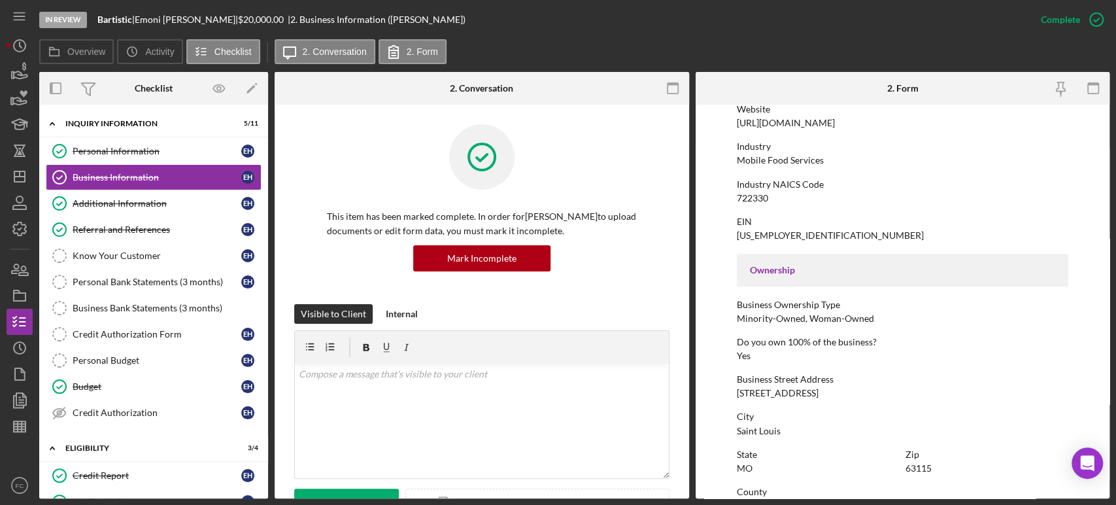
scroll to position [363, 0]
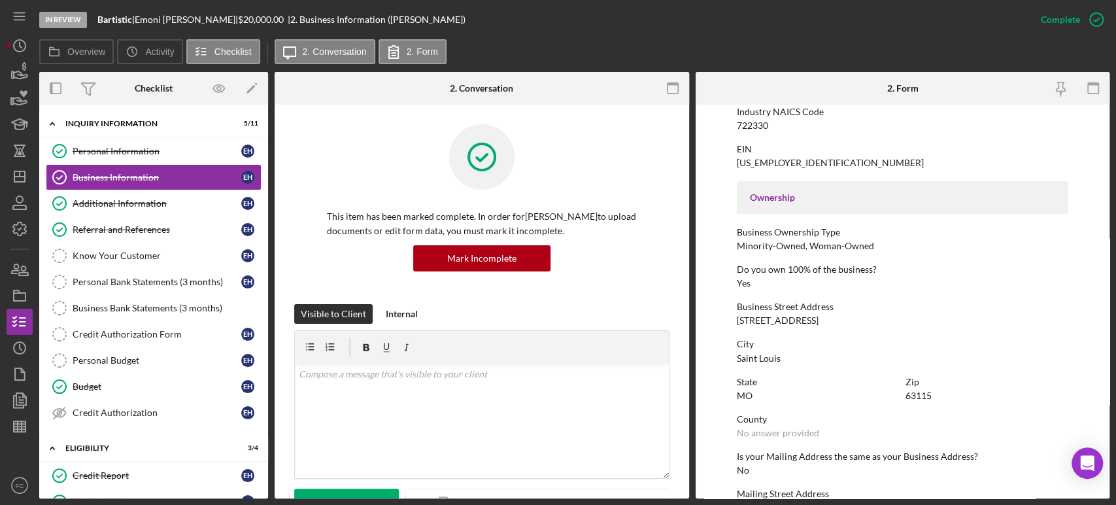
drag, startPoint x: 735, startPoint y: 319, endPoint x: 811, endPoint y: 318, distance: 75.8
click at [811, 318] on form "To edit this form you must mark this item incomplete Business Name Bartistic DB…" at bounding box center [903, 302] width 414 height 394
copy div "[STREET_ADDRESS]"
drag, startPoint x: 900, startPoint y: 401, endPoint x: 936, endPoint y: 395, distance: 36.4
click at [936, 395] on div "State [US_STATE] Zip 63115" at bounding box center [902, 395] width 331 height 37
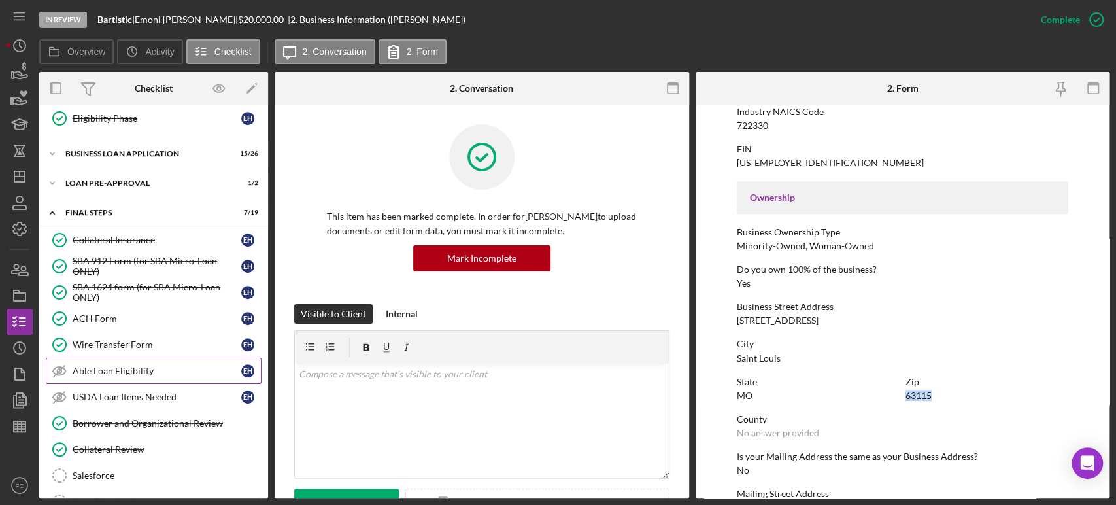
scroll to position [508, 0]
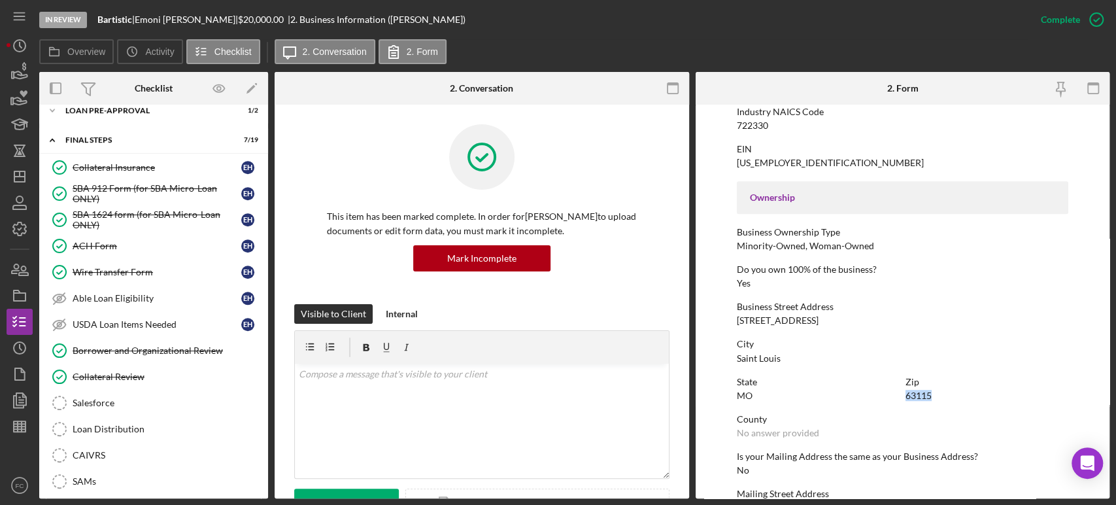
drag, startPoint x: 131, startPoint y: 270, endPoint x: 354, endPoint y: 290, distance: 224.5
click at [131, 270] on div "Wire Transfer Form" at bounding box center [157, 272] width 169 height 10
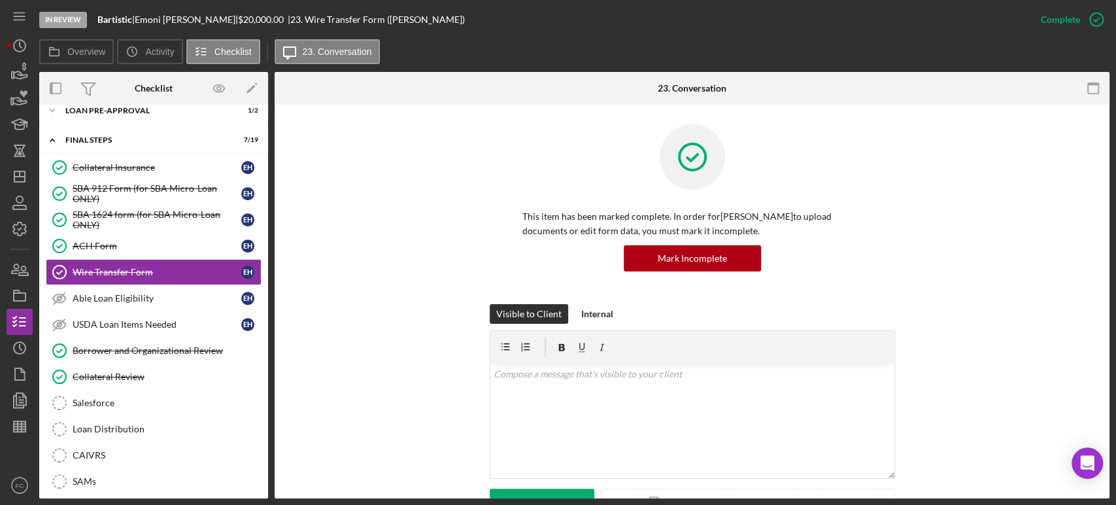
scroll to position [218, 0]
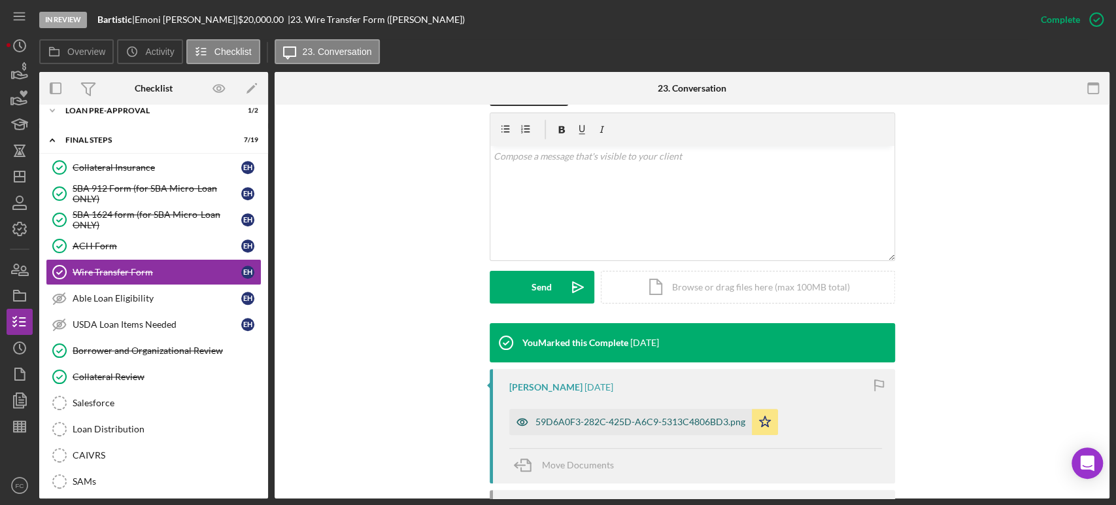
click at [549, 418] on div "59D6A0F3-282C-425D-A6C9-5313C4806BD3.png" at bounding box center [640, 421] width 210 height 10
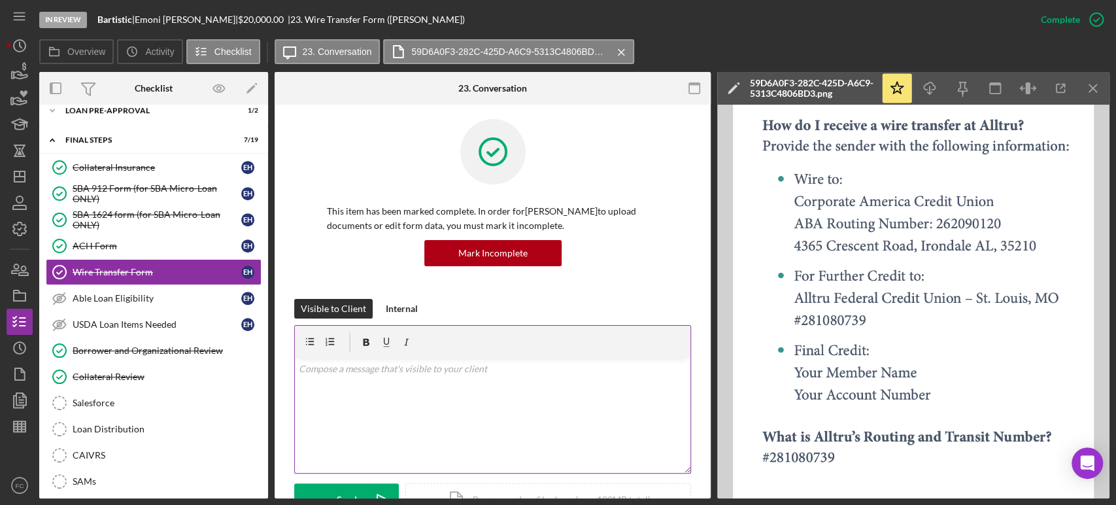
scroll to position [0, 0]
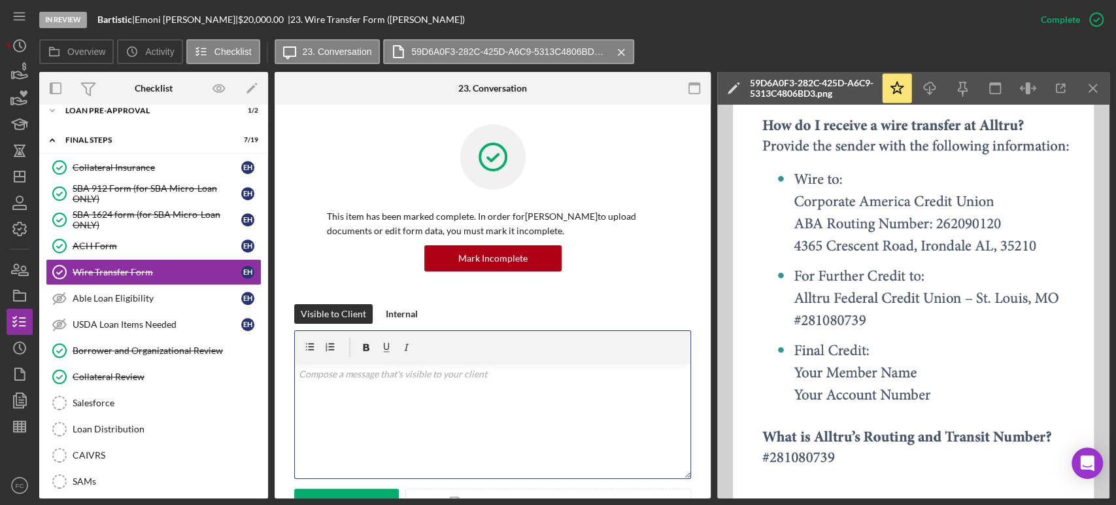
click at [350, 374] on p at bounding box center [493, 374] width 388 height 14
click at [108, 243] on div "ACH Form" at bounding box center [157, 246] width 169 height 10
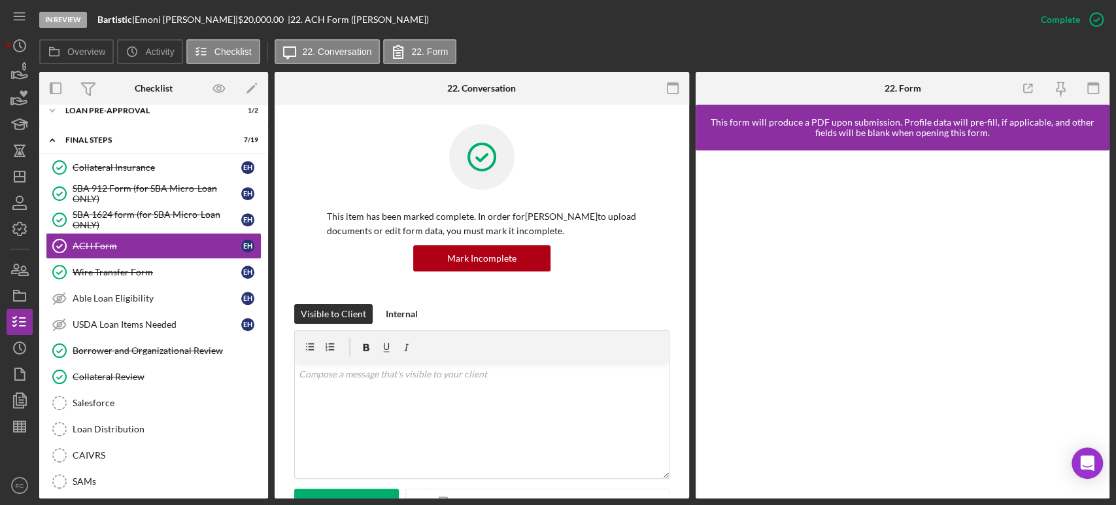
scroll to position [218, 0]
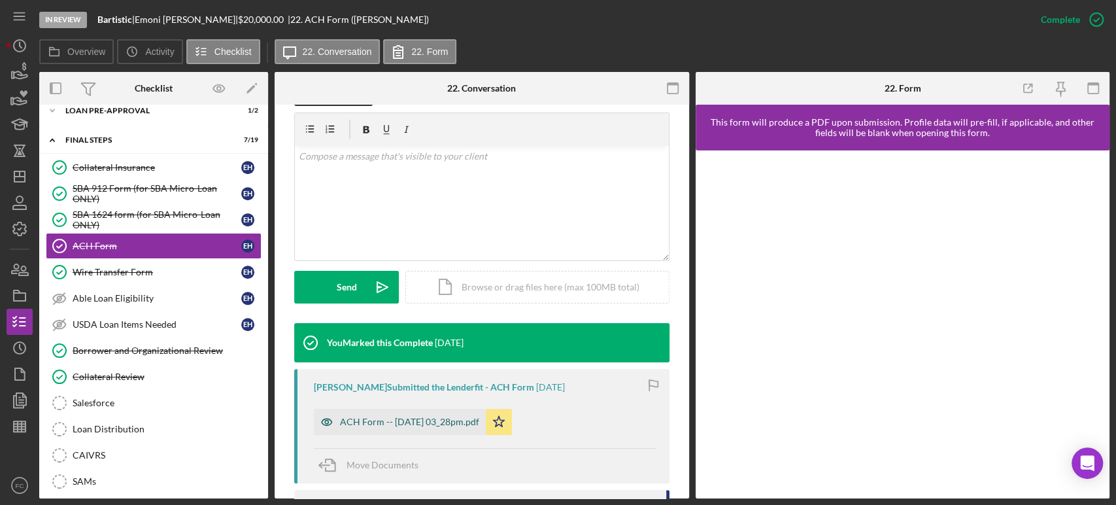
click at [373, 422] on div "ACH Form -- [DATE] 03_28pm.pdf" at bounding box center [409, 421] width 139 height 10
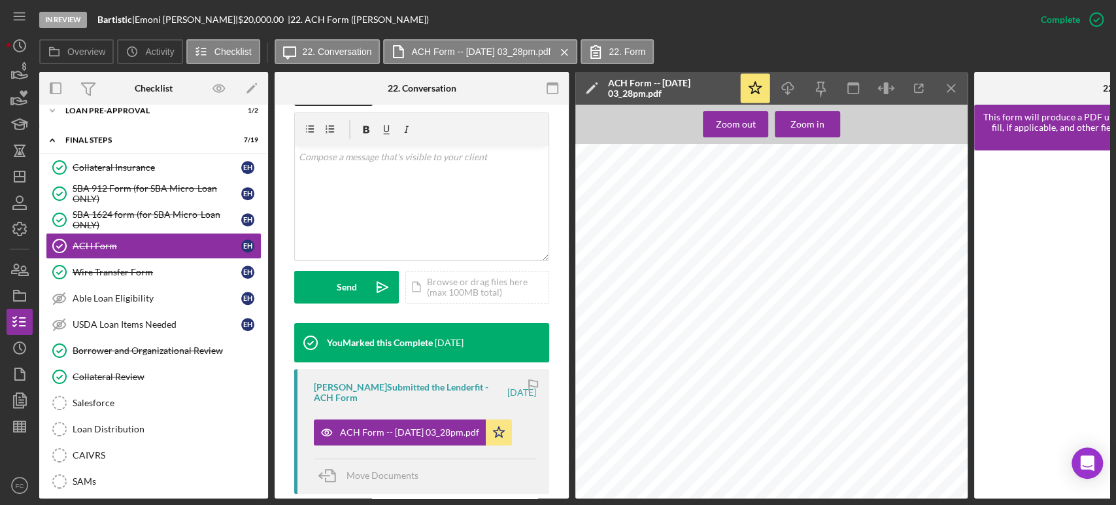
scroll to position [0, 0]
click at [793, 94] on icon "Icon/Download" at bounding box center [787, 88] width 29 height 29
click at [180, 450] on div "CAIVRS" at bounding box center [167, 455] width 188 height 10
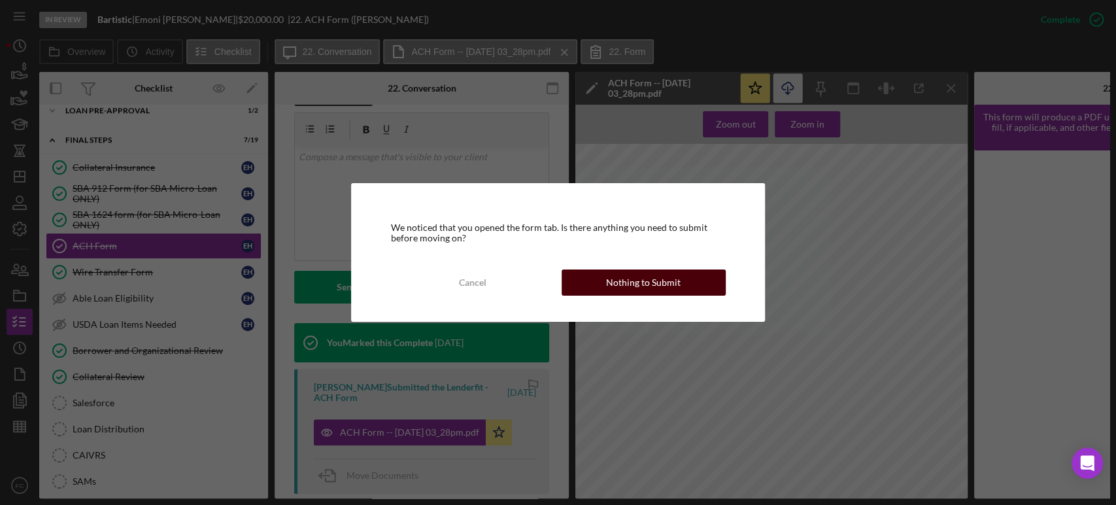
click at [645, 281] on div "Nothing to Submit" at bounding box center [643, 282] width 75 height 26
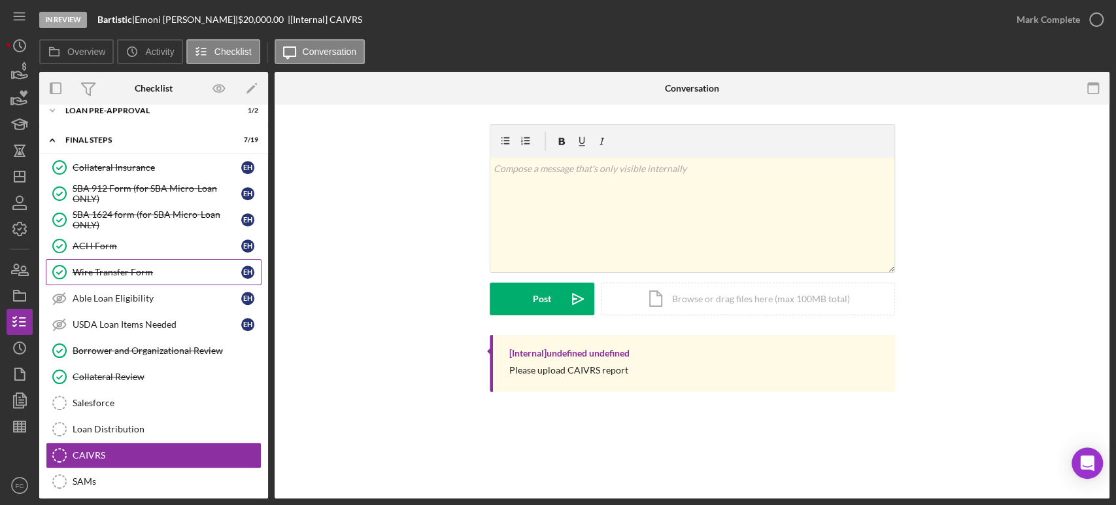
click at [115, 269] on div "Wire Transfer Form" at bounding box center [157, 272] width 169 height 10
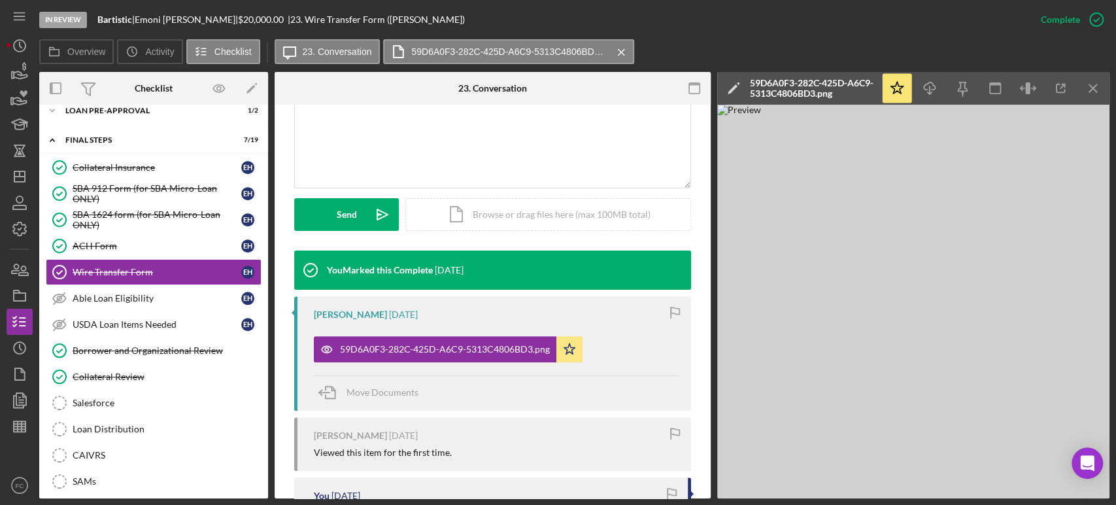
scroll to position [363, 0]
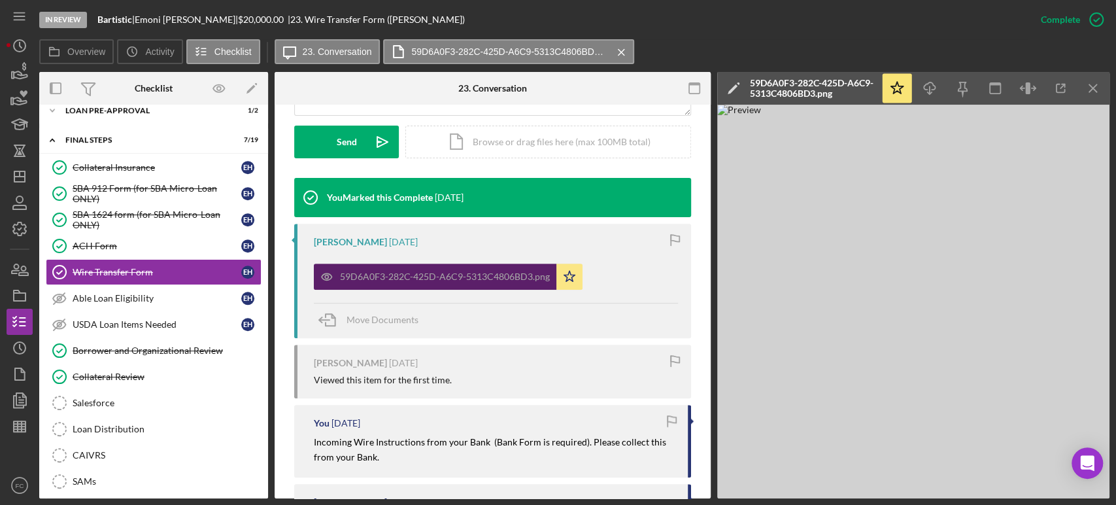
click at [388, 279] on div "59D6A0F3-282C-425D-A6C9-5313C4806BD3.png" at bounding box center [445, 276] width 210 height 10
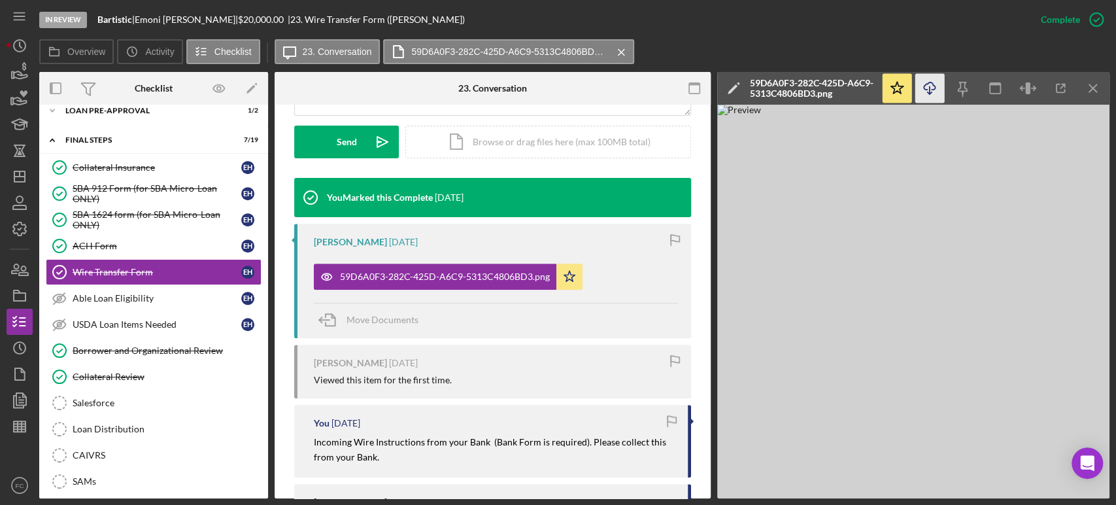
click at [922, 88] on icon "Icon/Download" at bounding box center [929, 88] width 29 height 29
click at [166, 241] on div "ACH Form" at bounding box center [157, 246] width 169 height 10
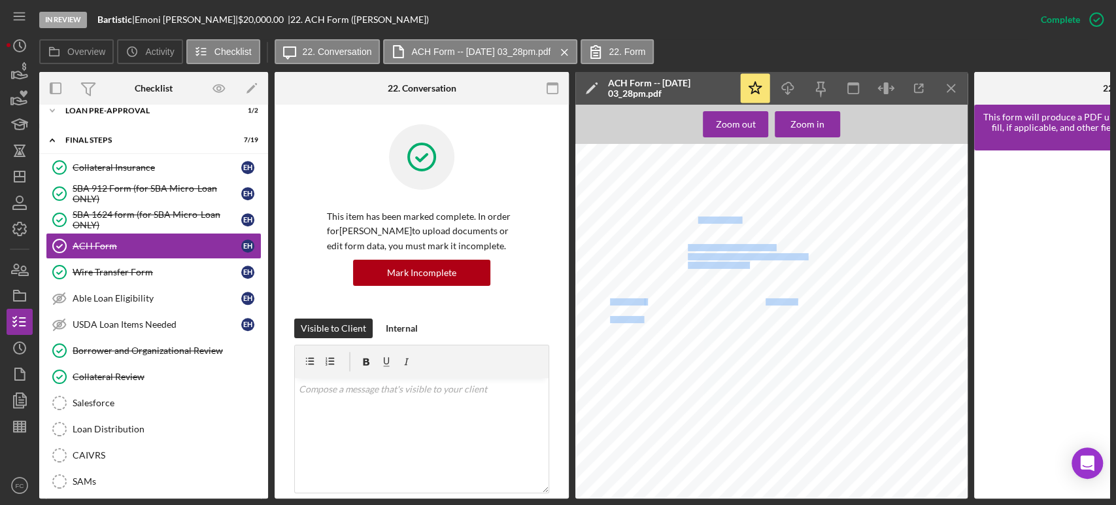
drag, startPoint x: 686, startPoint y: 218, endPoint x: 667, endPoint y: 206, distance: 22.3
click at [680, 214] on div "Form ACH: [DATE] 3:28 PM [TECHNICAL_ID] Mozilla/5.0 (Macintosh; Intel Mac OS X …" at bounding box center [775, 403] width 400 height 518
click at [663, 202] on div "Form ACH: [DATE] 3:28 PM [TECHNICAL_ID] Mozilla/5.0 (Macintosh; Intel Mac OS X …" at bounding box center [775, 403] width 400 height 518
click at [702, 218] on div "Form ACH: [DATE] 3:28 PM [TECHNICAL_ID] Mozilla/5.0 (Macintosh; Intel Mac OS X …" at bounding box center [775, 403] width 400 height 518
drag, startPoint x: 687, startPoint y: 218, endPoint x: 727, endPoint y: 218, distance: 39.9
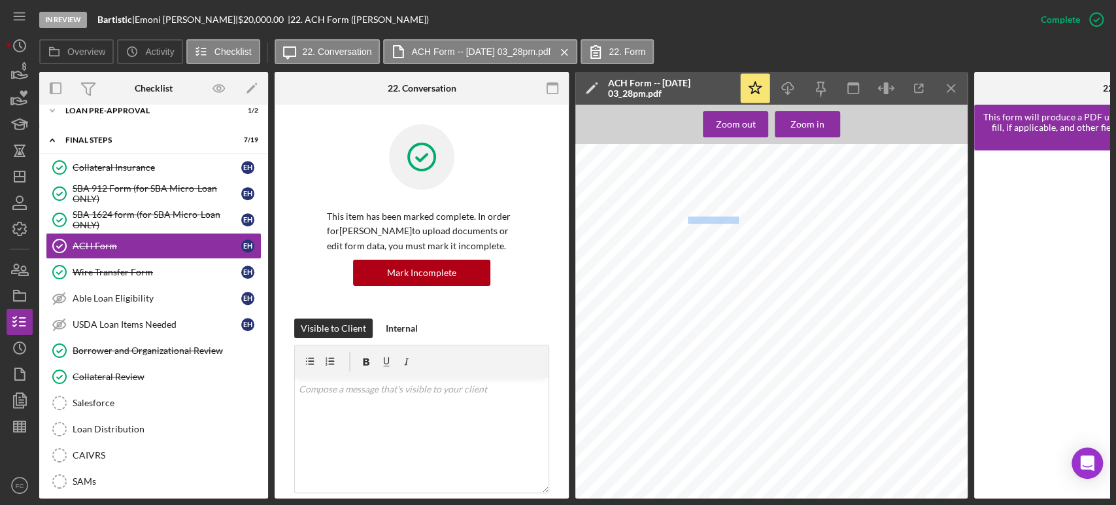
click at [727, 218] on span "[PERSON_NAME]," at bounding box center [714, 220] width 52 height 7
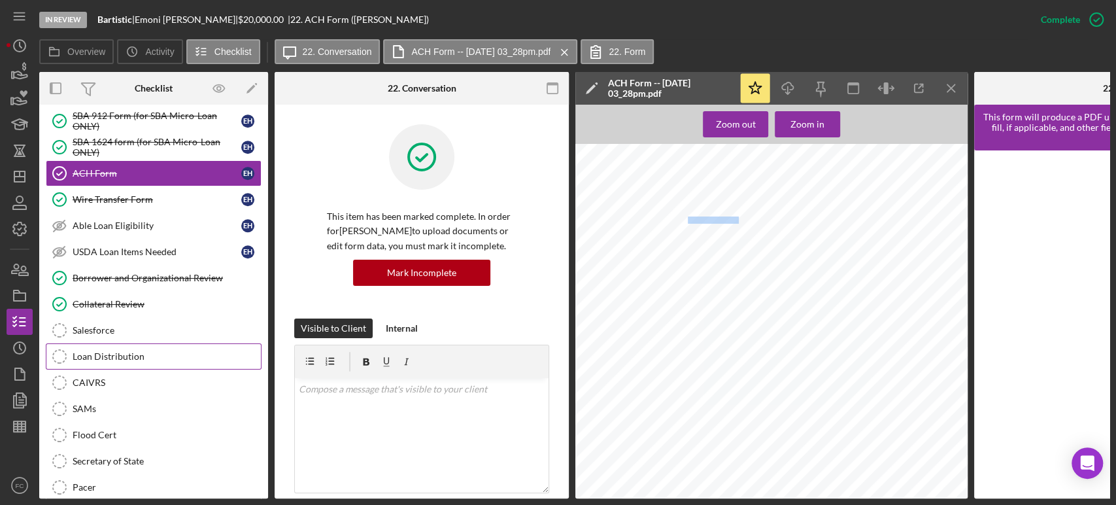
click at [157, 352] on div "Loan Distribution" at bounding box center [167, 356] width 188 height 10
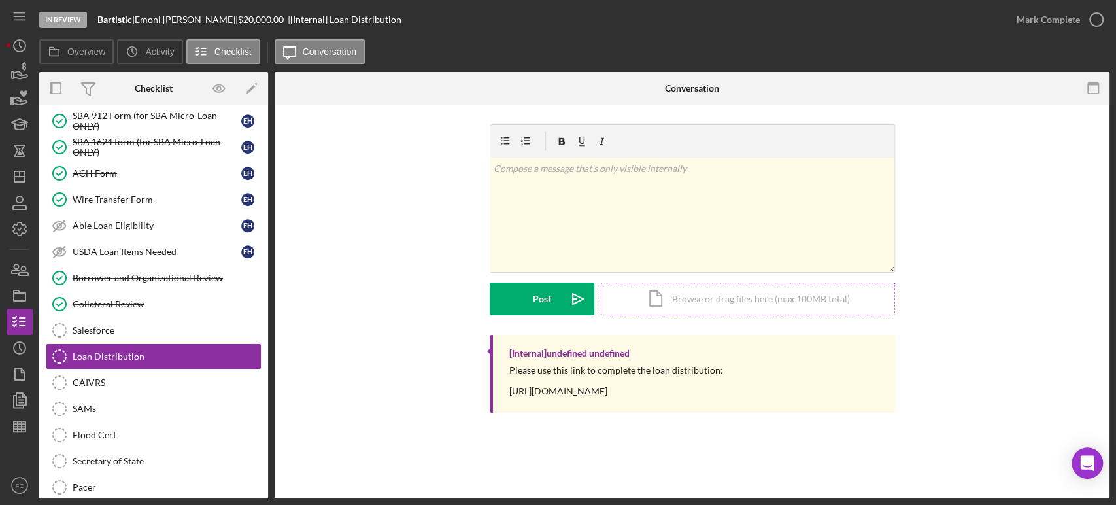
click at [703, 293] on div "Icon/Document Browse or drag files here (max 100MB total) Tap to choose files o…" at bounding box center [748, 298] width 294 height 33
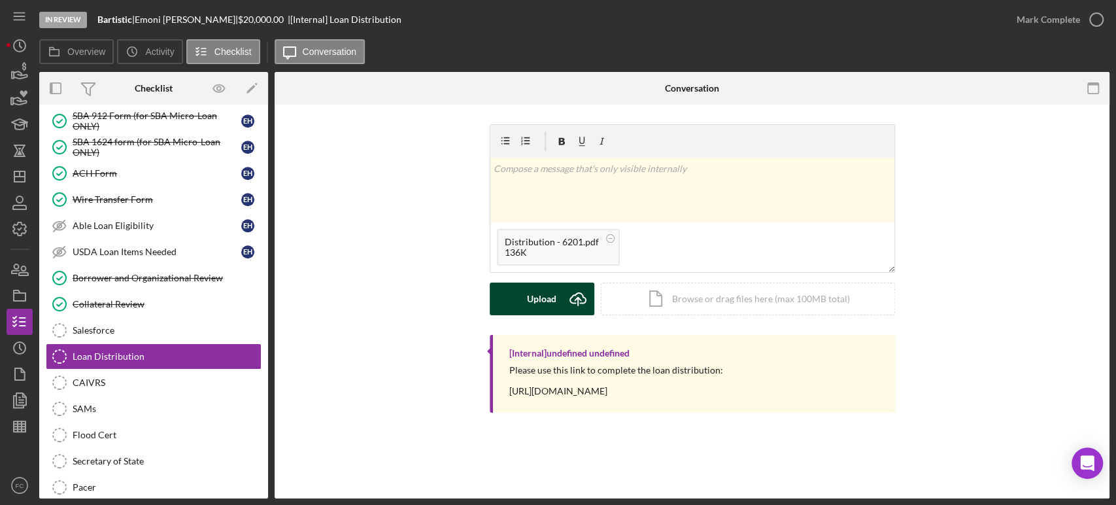
click at [537, 300] on div "Upload" at bounding box center [541, 298] width 29 height 33
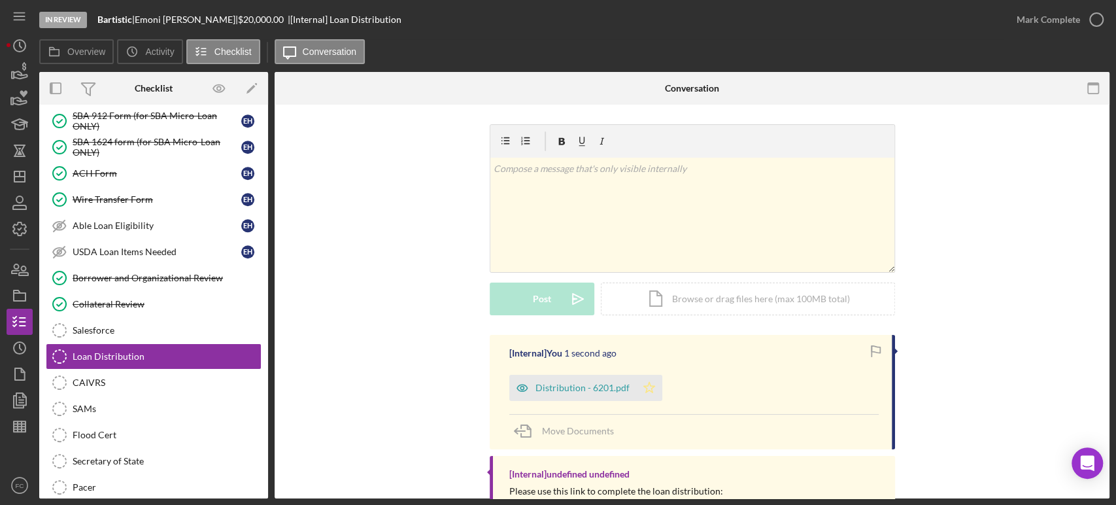
click at [649, 391] on icon "Icon/Star" at bounding box center [649, 388] width 26 height 26
click at [1100, 7] on icon "button" at bounding box center [1096, 19] width 33 height 33
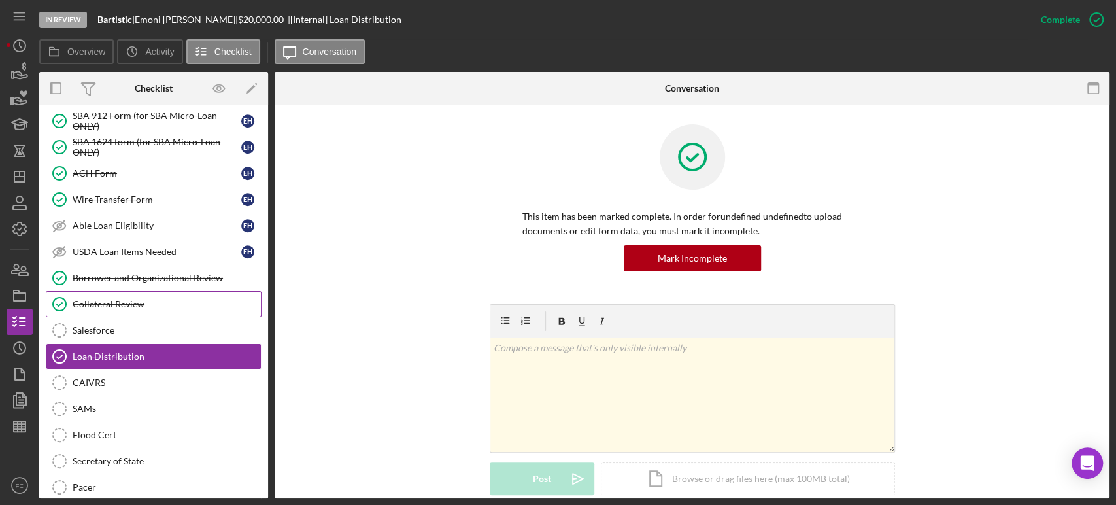
click at [126, 301] on div "Collateral Review" at bounding box center [167, 304] width 188 height 10
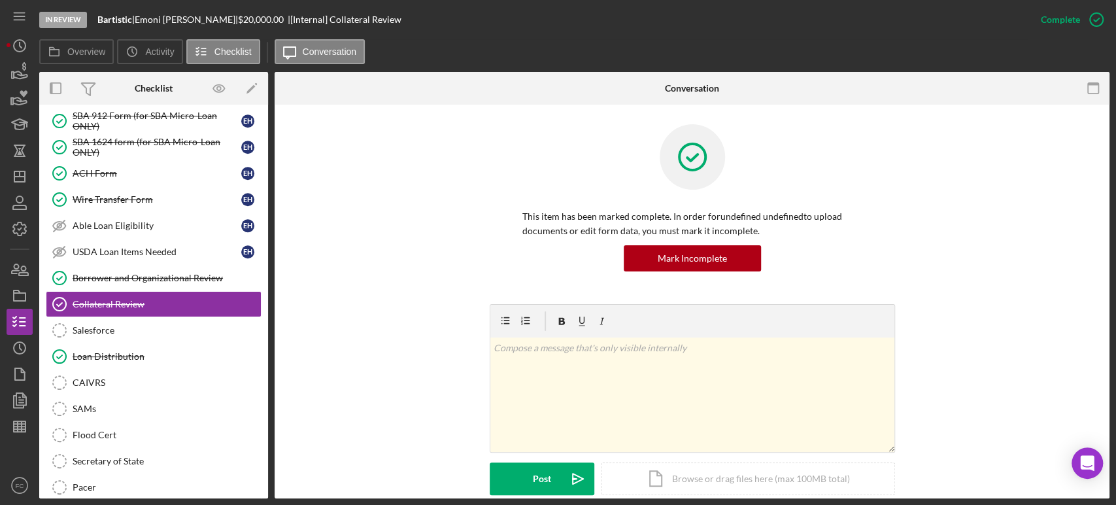
scroll to position [218, 0]
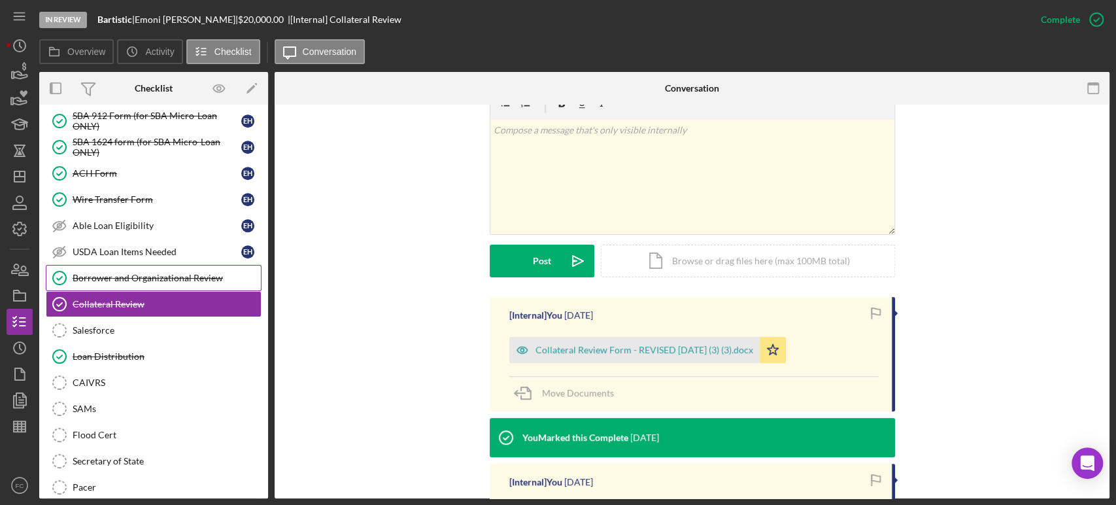
click at [87, 266] on link "Borrower and Organizational Review Borrower and Organizational Review" at bounding box center [154, 278] width 216 height 26
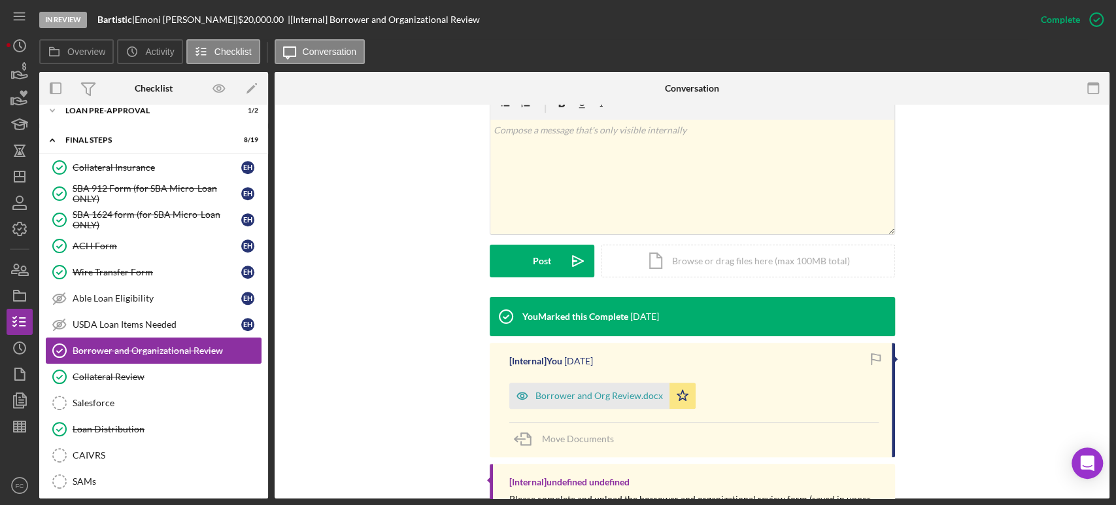
scroll to position [580, 0]
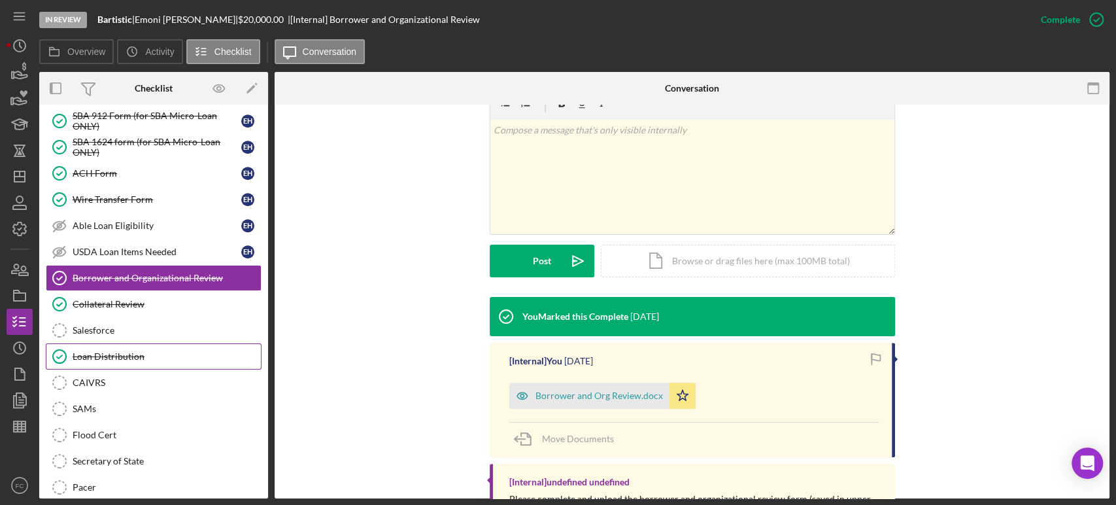
click at [138, 355] on div "Loan Distribution" at bounding box center [167, 356] width 188 height 10
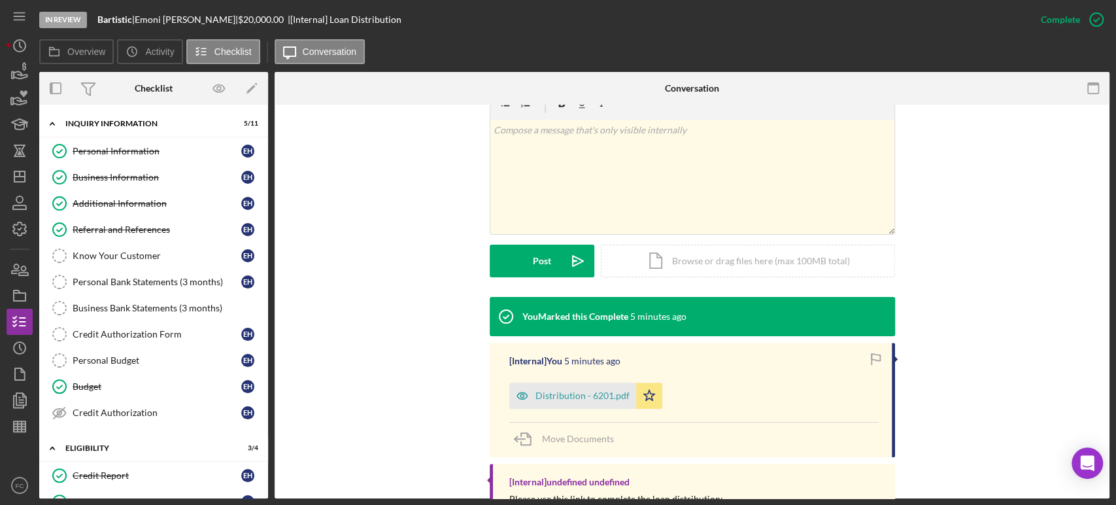
scroll to position [286, 0]
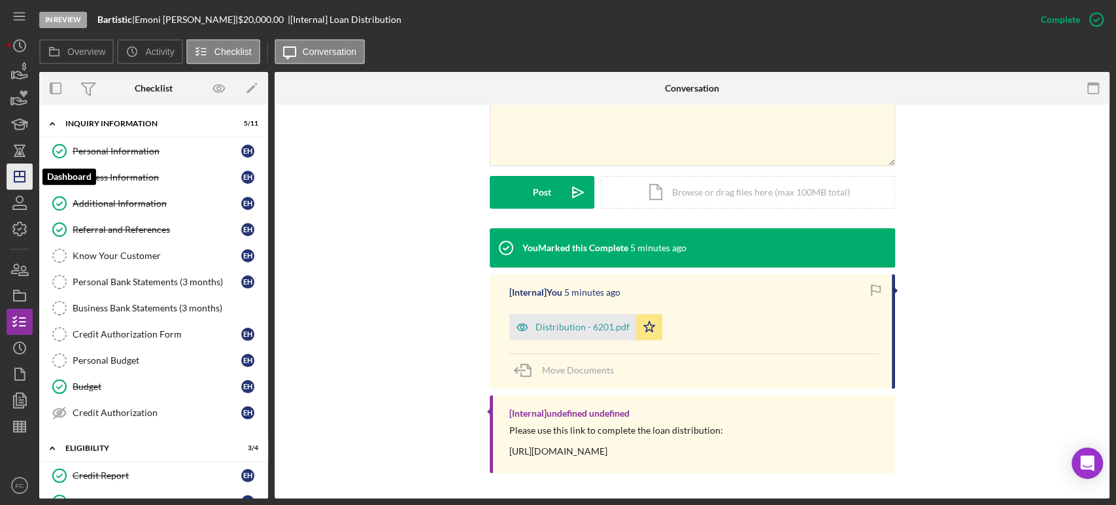
click at [21, 171] on polygon "button" at bounding box center [19, 176] width 10 height 10
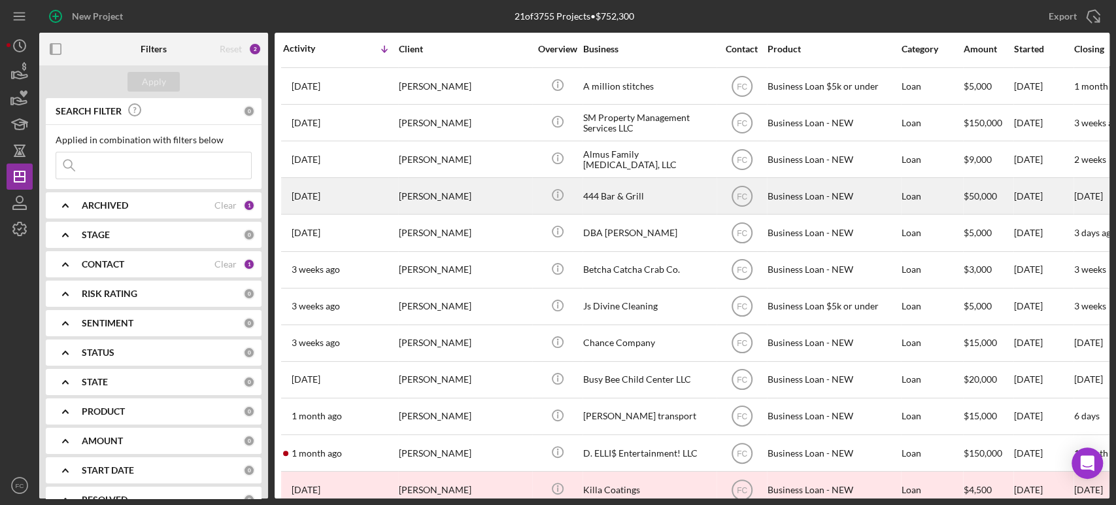
scroll to position [348, 0]
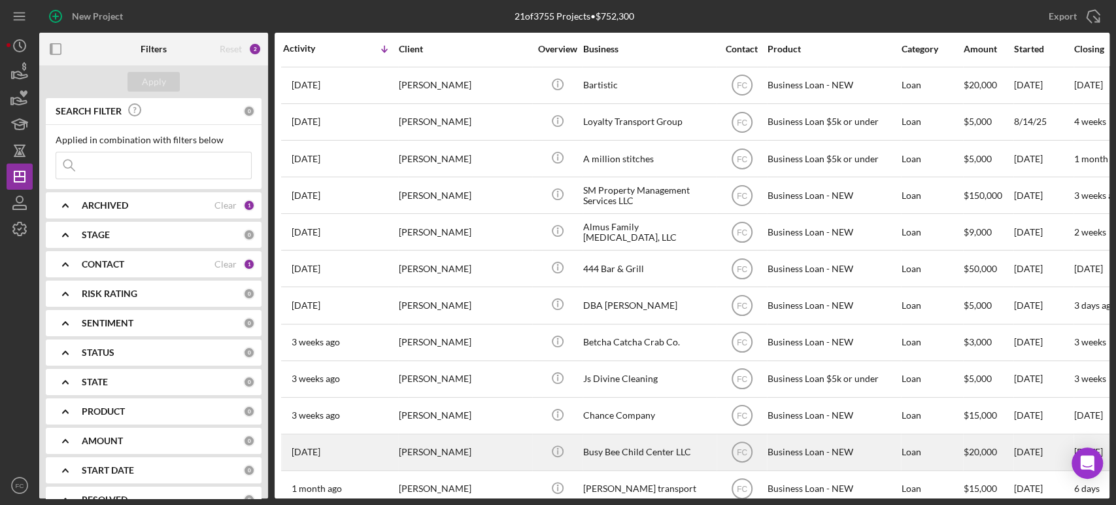
scroll to position [218, 0]
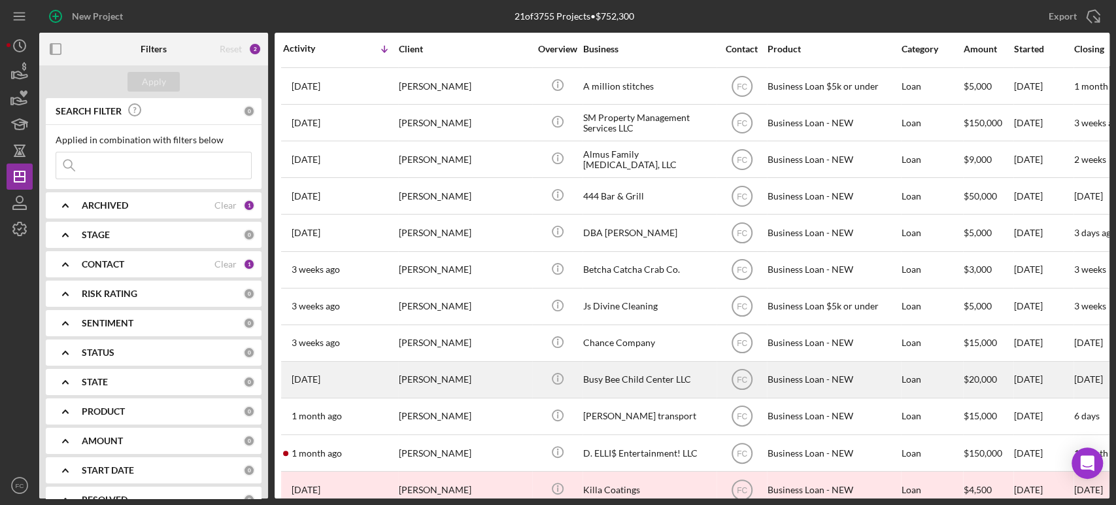
click at [469, 379] on div "[PERSON_NAME]" at bounding box center [464, 379] width 131 height 35
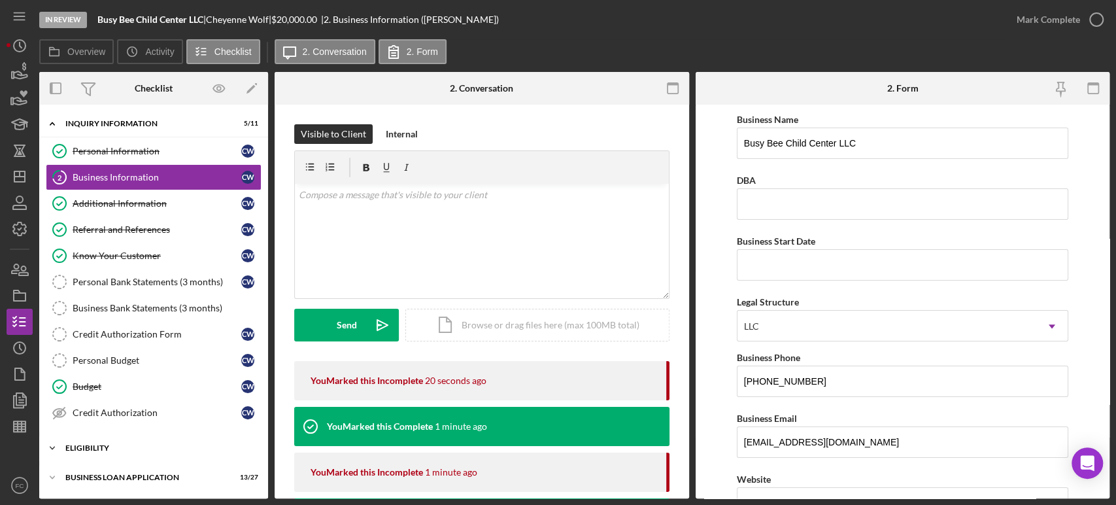
click at [102, 444] on div "ELIGIBILITY" at bounding box center [158, 448] width 186 height 8
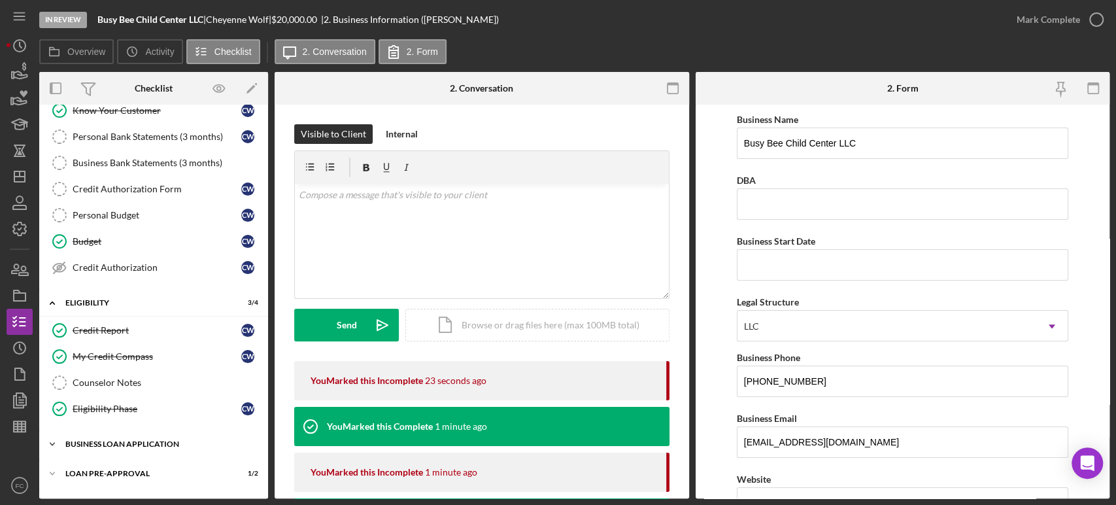
click at [118, 440] on div "BUSINESS LOAN APPLICATION" at bounding box center [158, 444] width 186 height 8
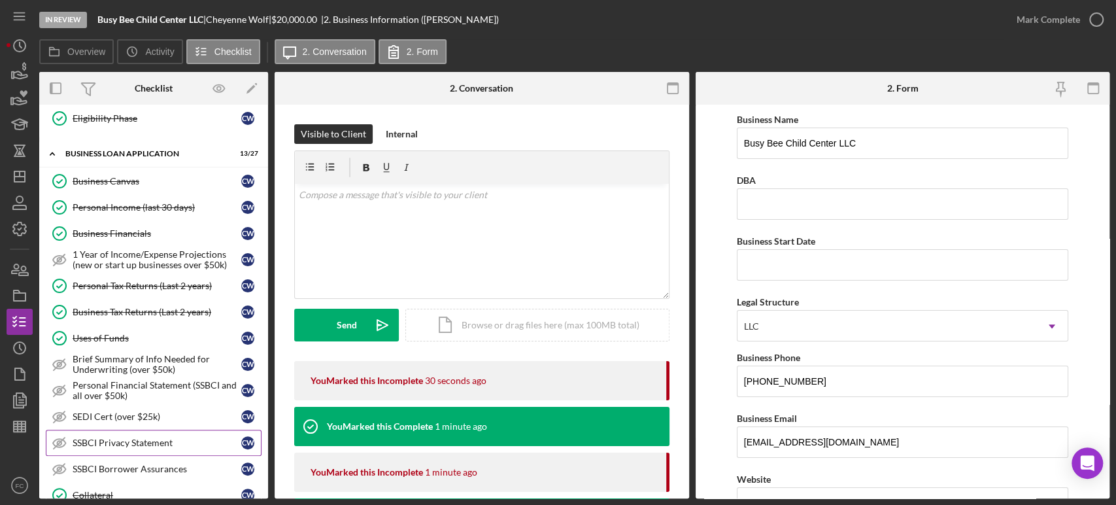
scroll to position [580, 0]
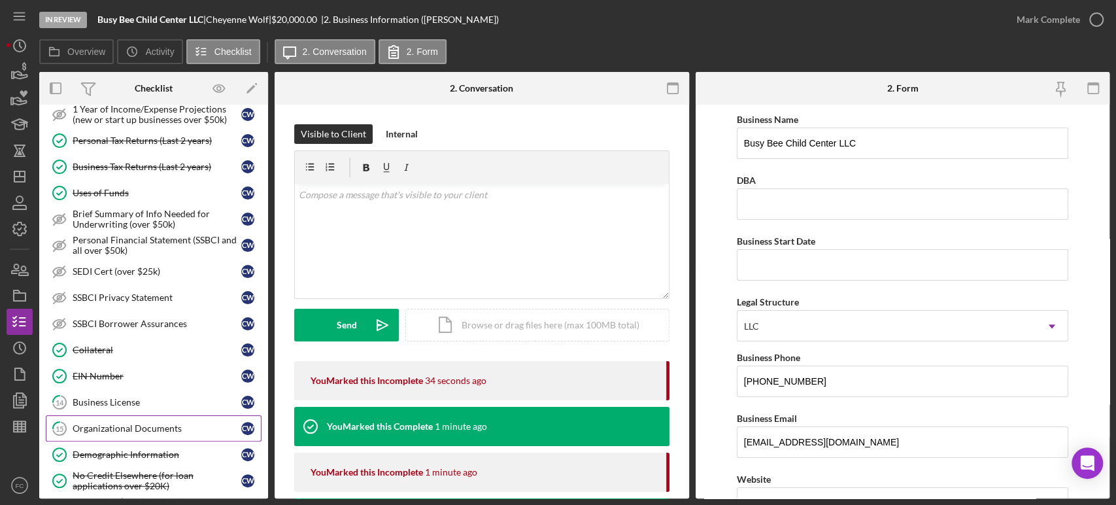
click at [125, 431] on link "15 Organizational Documents C W" at bounding box center [154, 428] width 216 height 26
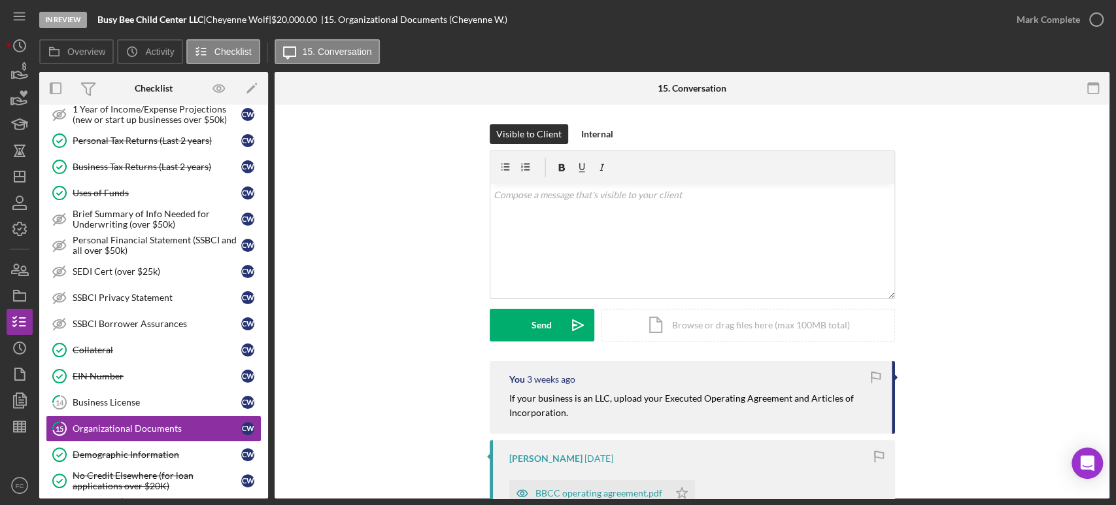
scroll to position [145, 0]
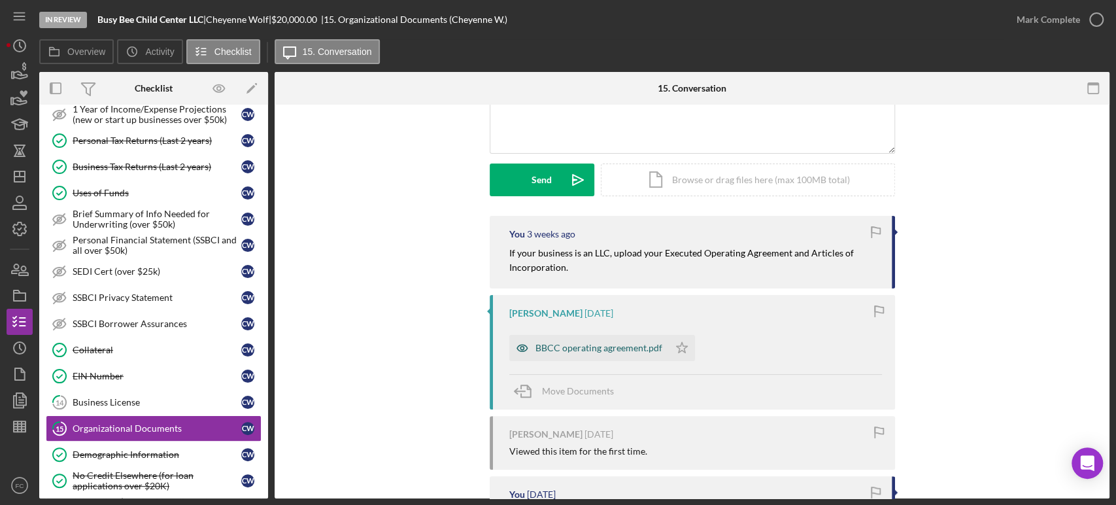
click at [572, 349] on div "BBCC operating agreement.pdf" at bounding box center [598, 348] width 127 height 10
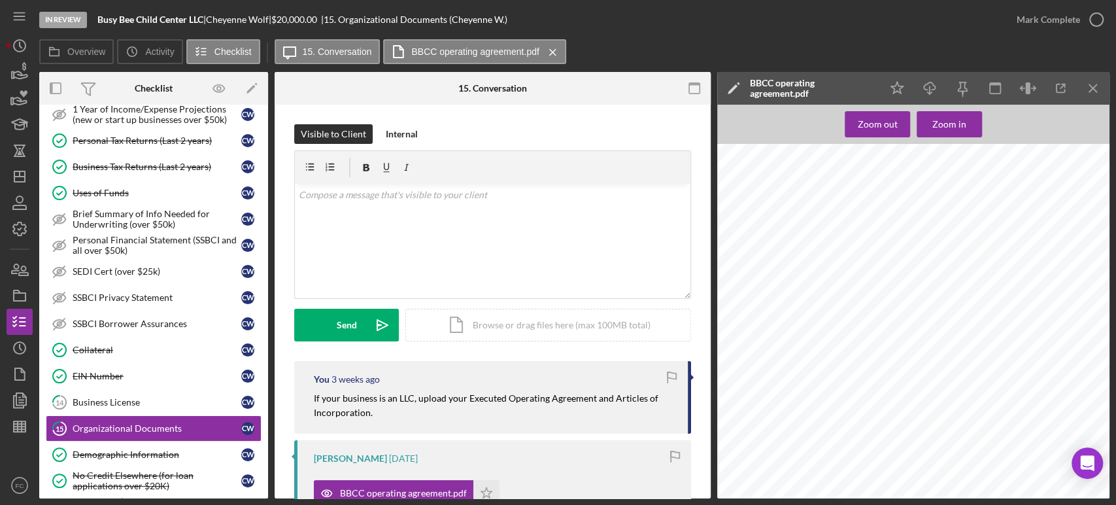
scroll to position [3671, 0]
click at [145, 400] on div "Business License" at bounding box center [157, 402] width 169 height 10
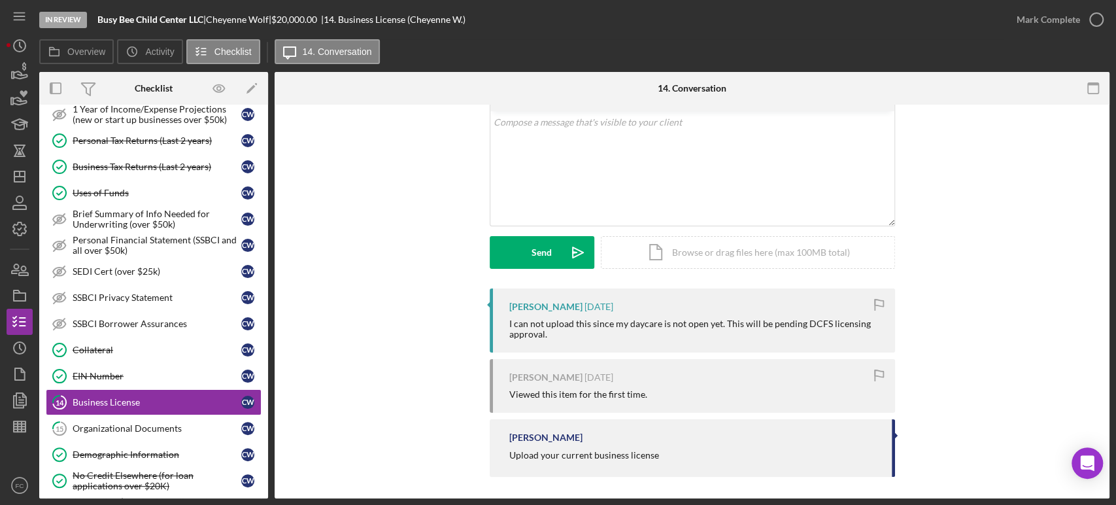
scroll to position [76, 0]
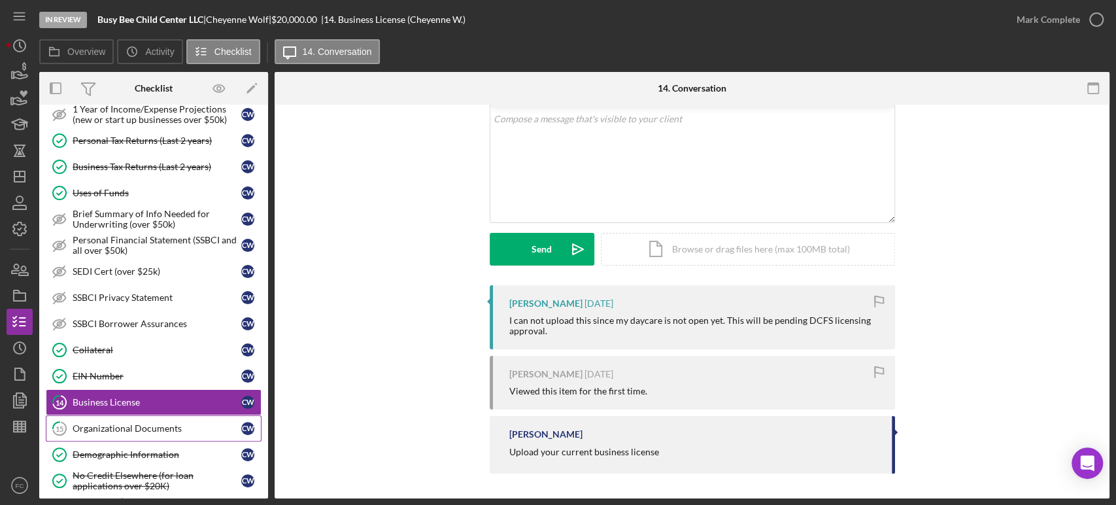
click at [112, 428] on div "Organizational Documents" at bounding box center [157, 428] width 169 height 10
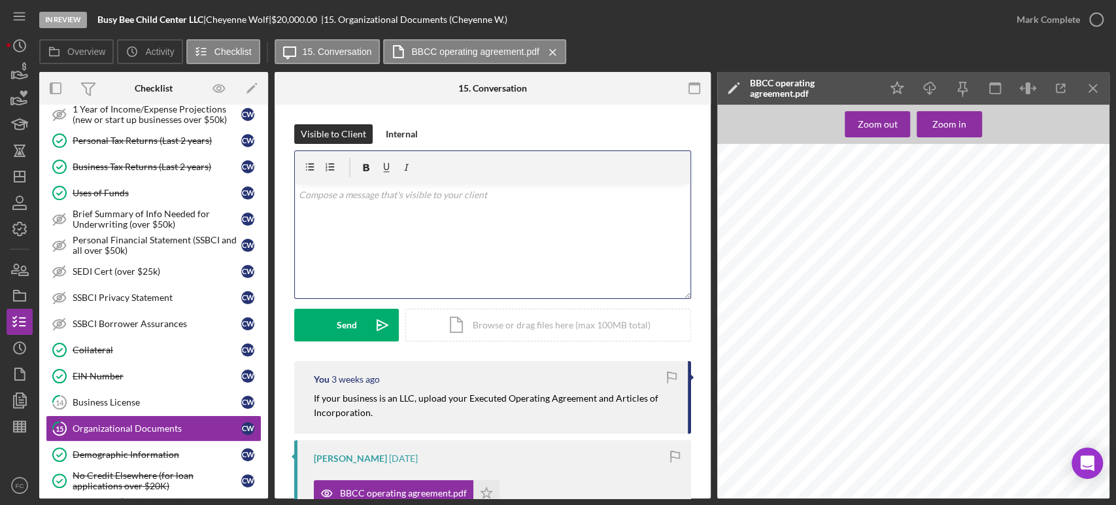
click at [422, 251] on div "v Color teal Color pink Remove color Add row above Add row below Add column bef…" at bounding box center [492, 241] width 395 height 114
click at [309, 322] on button "Send Icon/icon-invite-send" at bounding box center [346, 325] width 105 height 33
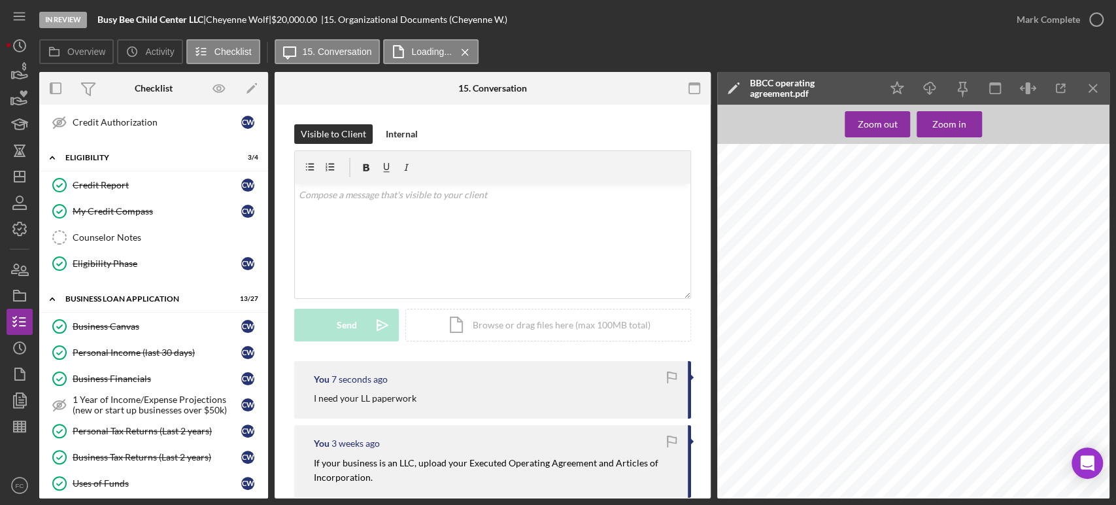
scroll to position [73, 0]
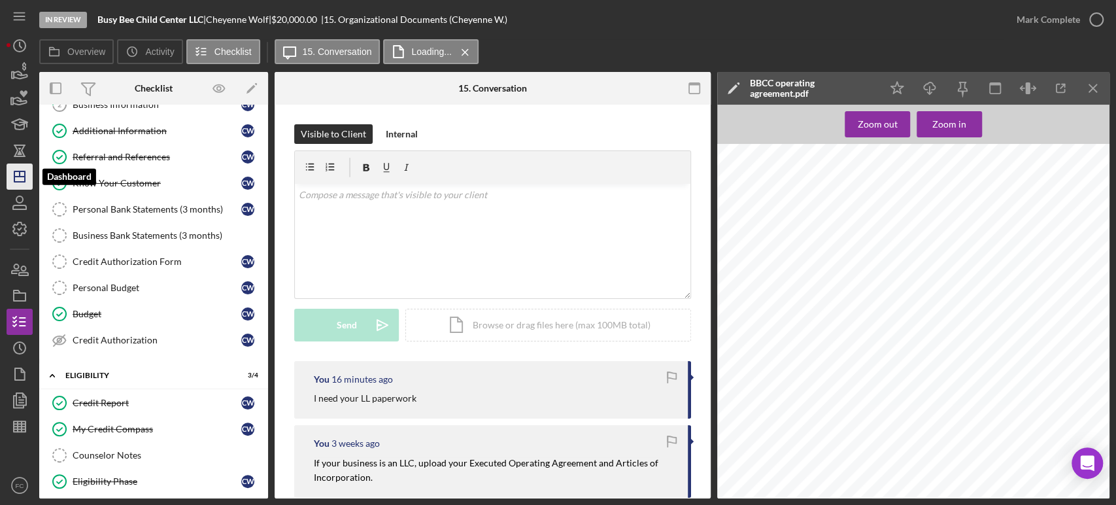
click at [20, 172] on icon "Icon/Dashboard" at bounding box center [19, 176] width 33 height 33
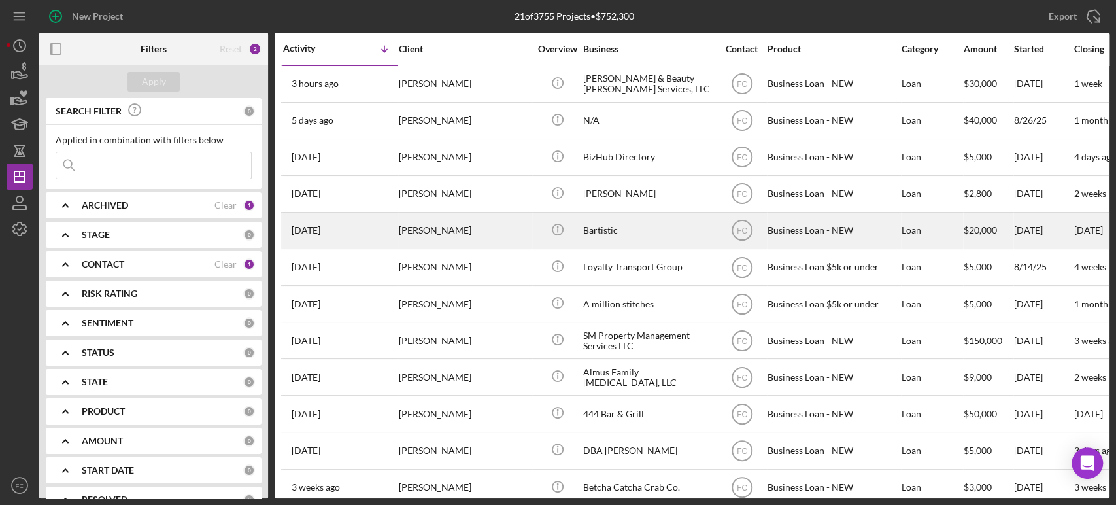
click at [380, 222] on div "[DATE] [PERSON_NAME]" at bounding box center [340, 230] width 114 height 35
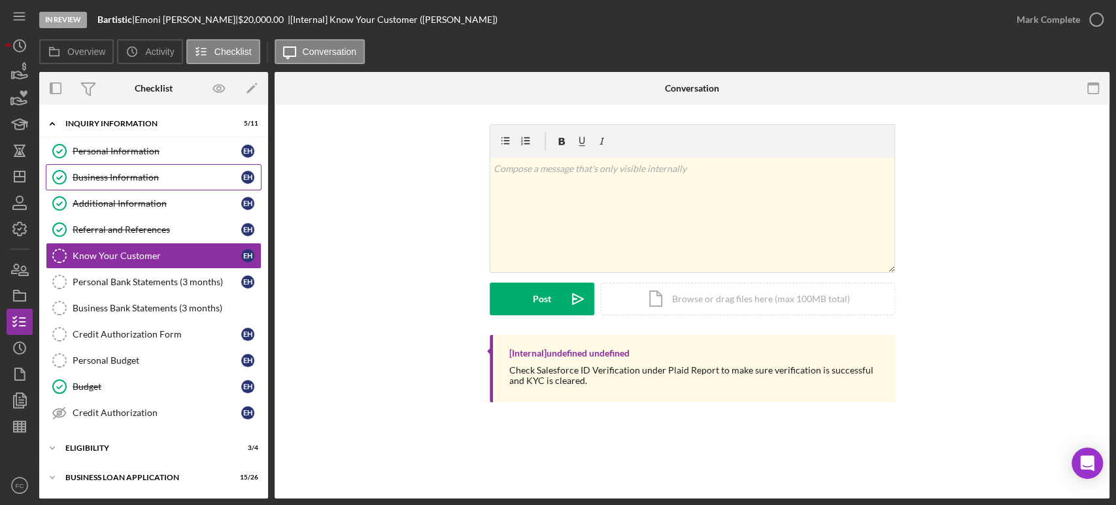
click at [124, 176] on div "Business Information" at bounding box center [157, 177] width 169 height 10
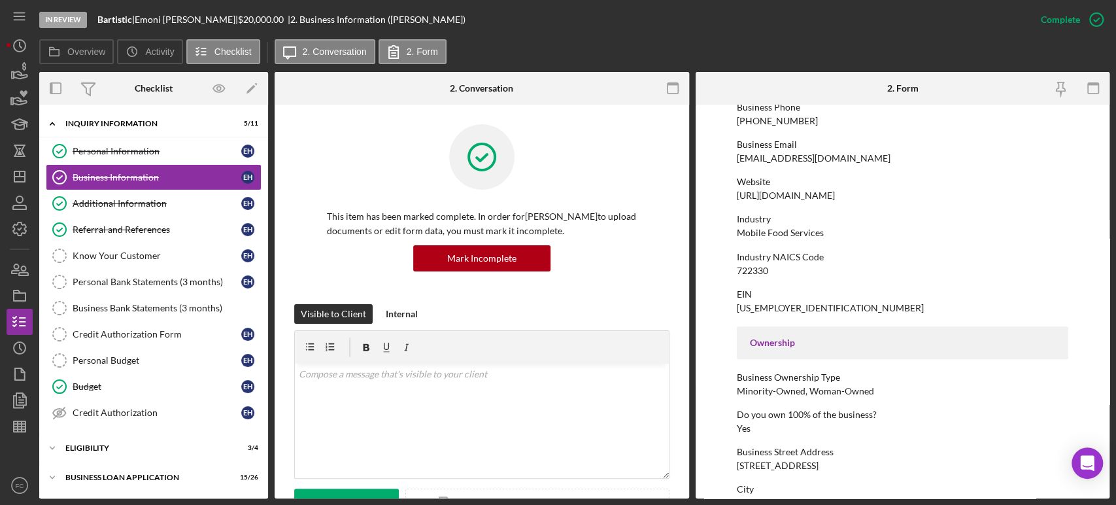
scroll to position [290, 0]
